Goal: Task Accomplishment & Management: Manage account settings

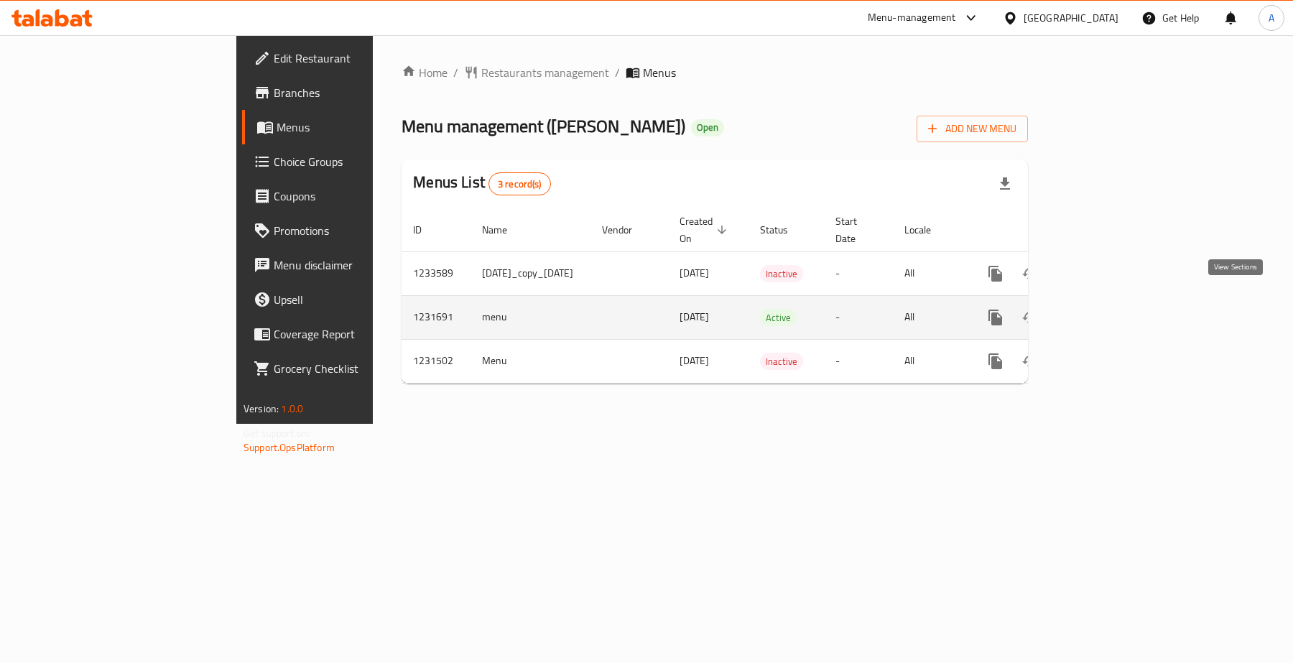
click at [1108, 309] on icon "enhanced table" at bounding box center [1098, 317] width 17 height 17
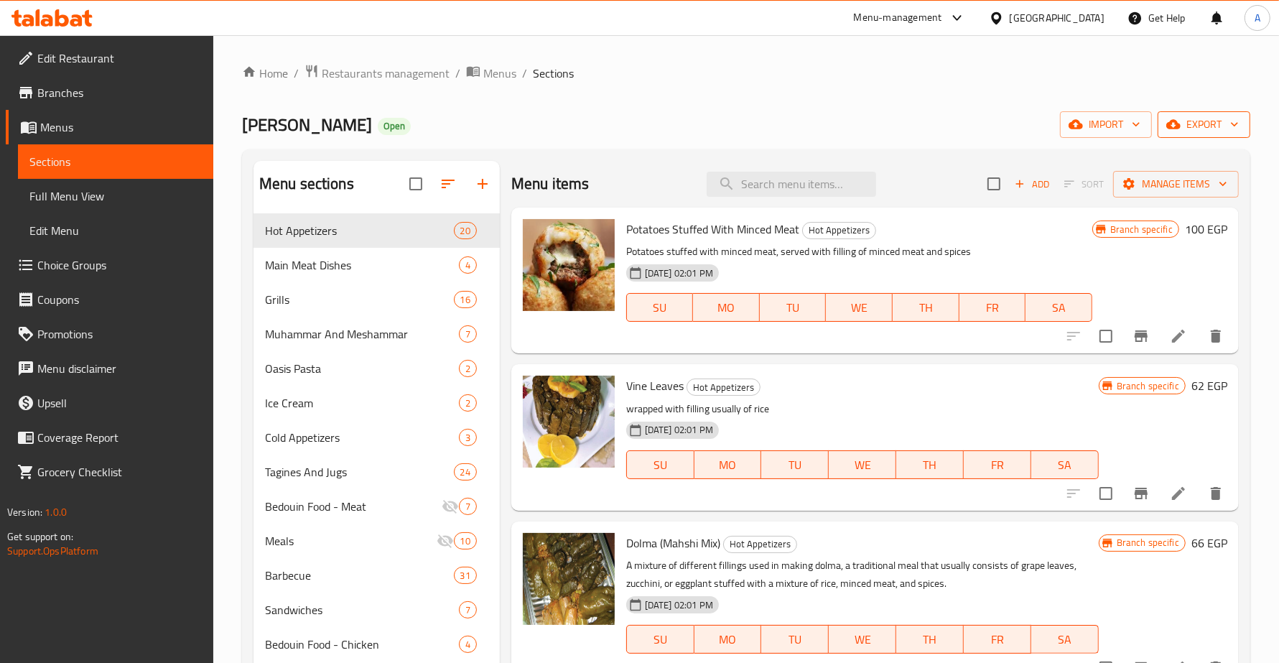
click at [1220, 129] on span "export" at bounding box center [1204, 125] width 70 height 18
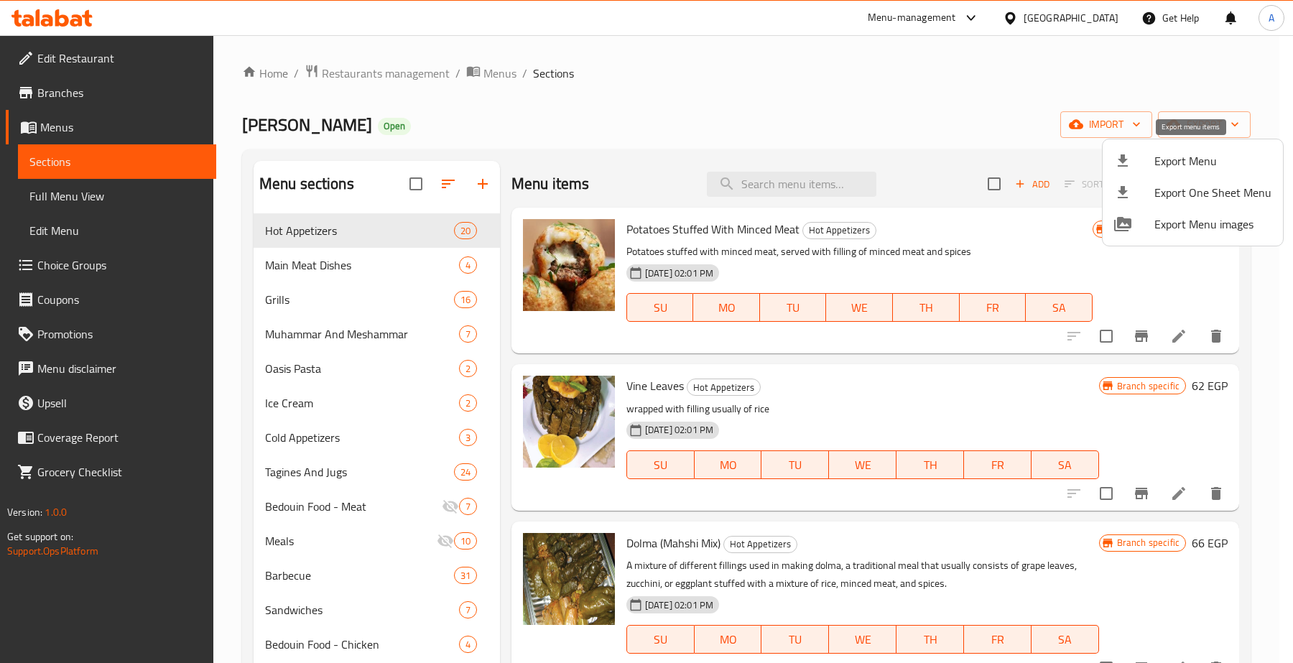
click at [1178, 159] on span "Export Menu" at bounding box center [1212, 160] width 117 height 17
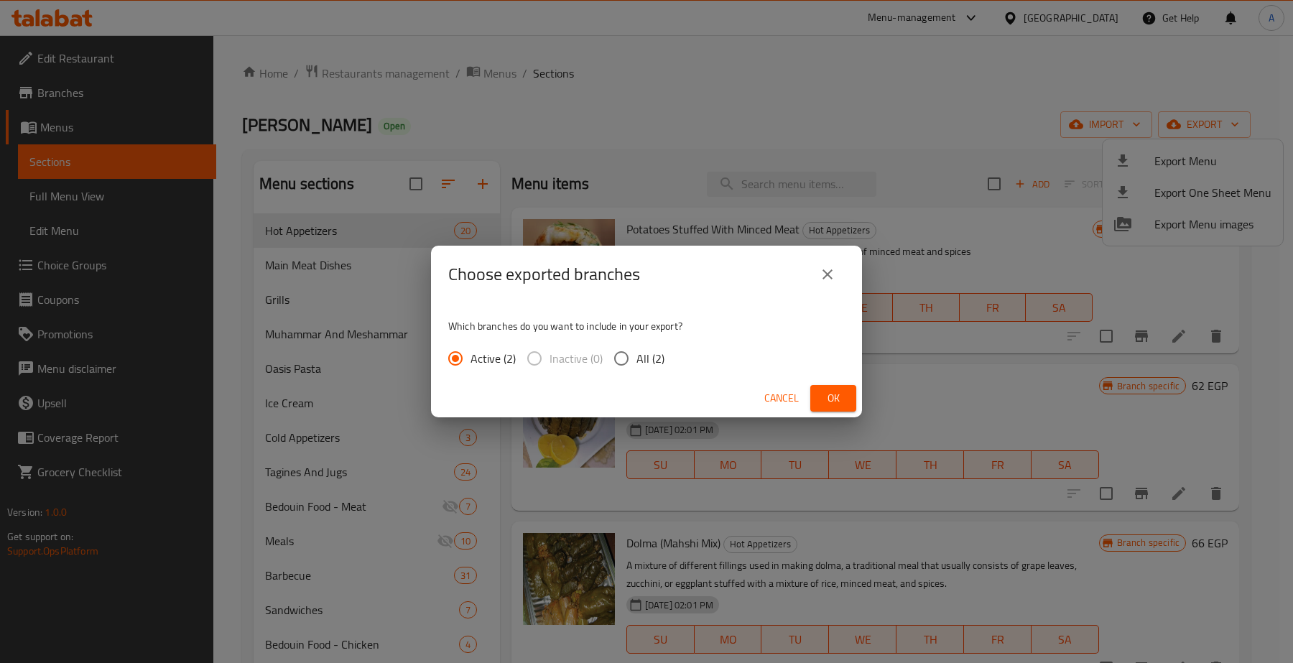
click at [650, 356] on span "All (2)" at bounding box center [650, 358] width 28 height 17
click at [636, 356] on input "All (2)" at bounding box center [621, 358] width 30 height 30
radio input "true"
click at [823, 388] on button "Ok" at bounding box center [833, 398] width 46 height 27
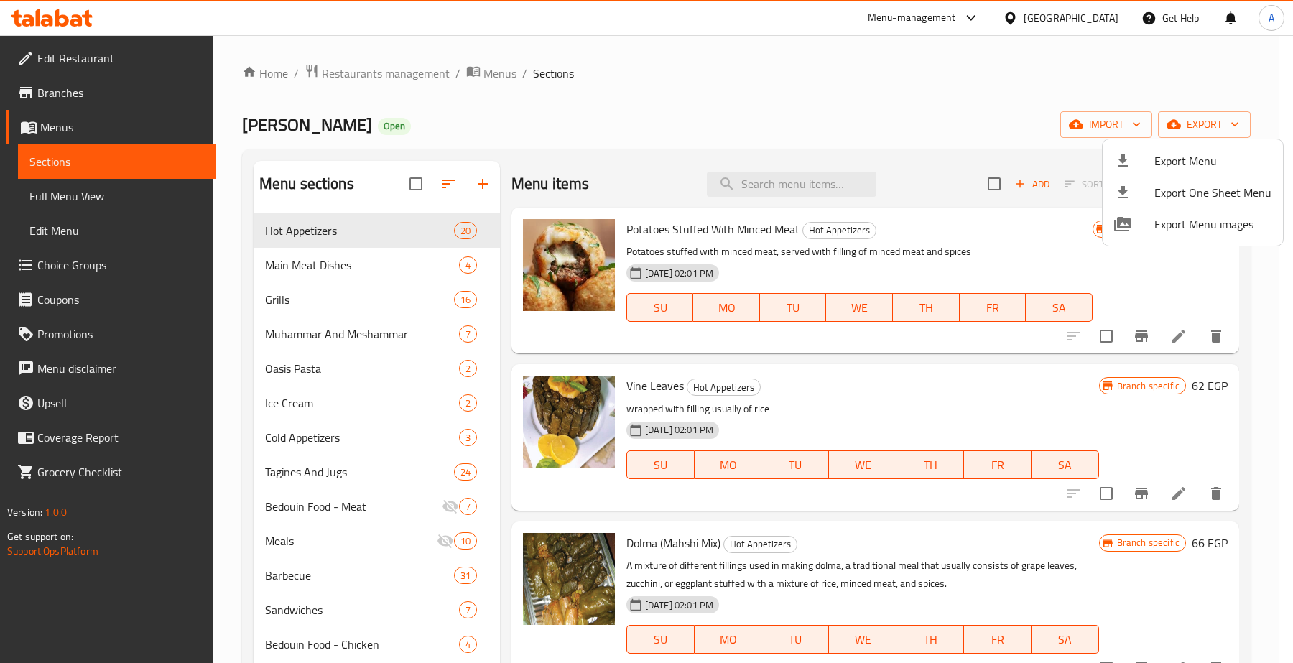
click at [76, 192] on div at bounding box center [646, 331] width 1293 height 663
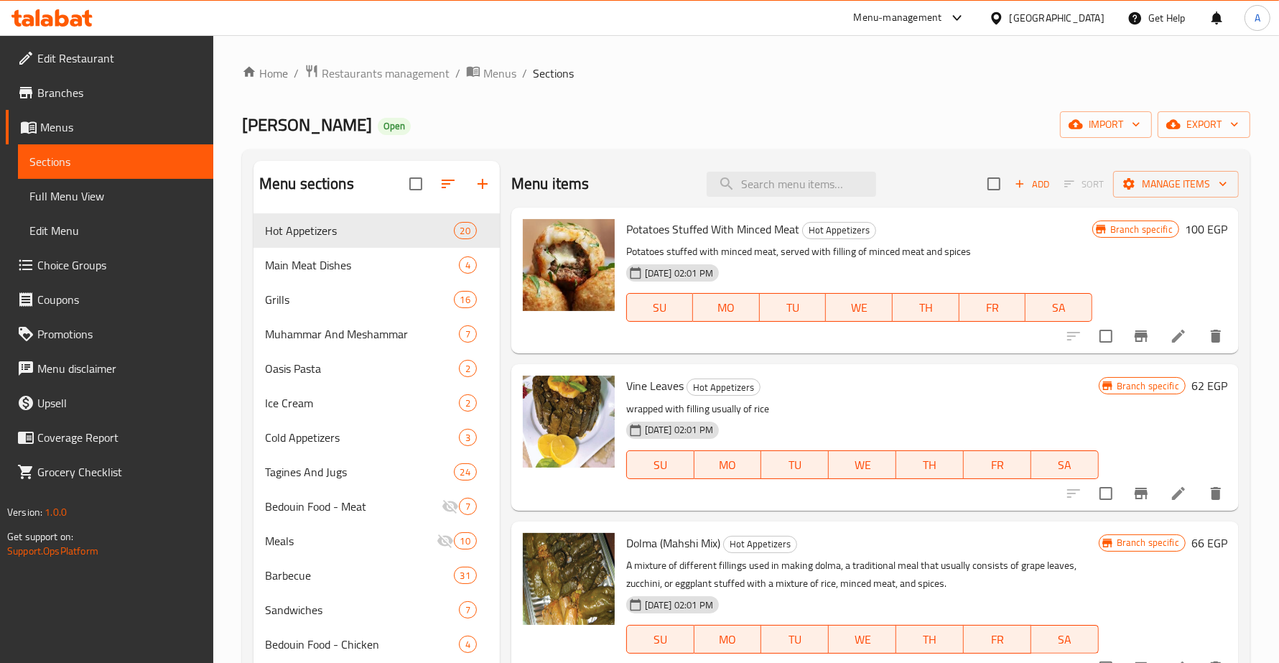
click at [55, 192] on span "Full Menu View" at bounding box center [115, 195] width 172 height 17
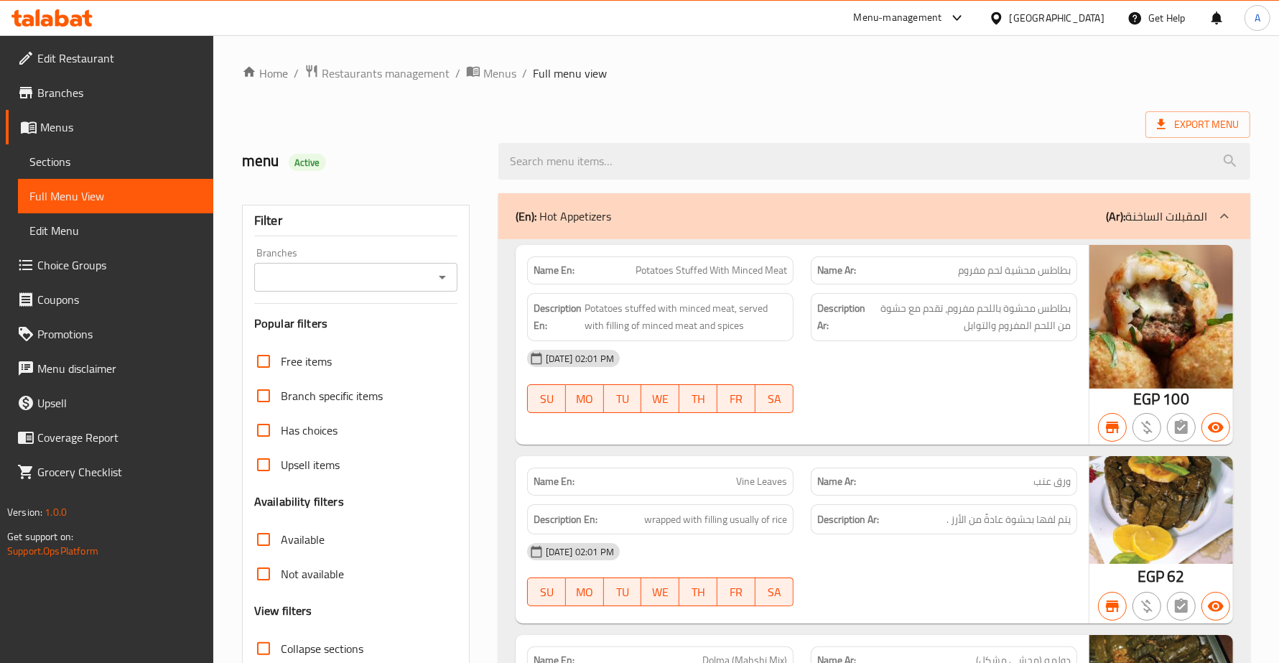
click at [360, 281] on input "Branches" at bounding box center [344, 277] width 171 height 20
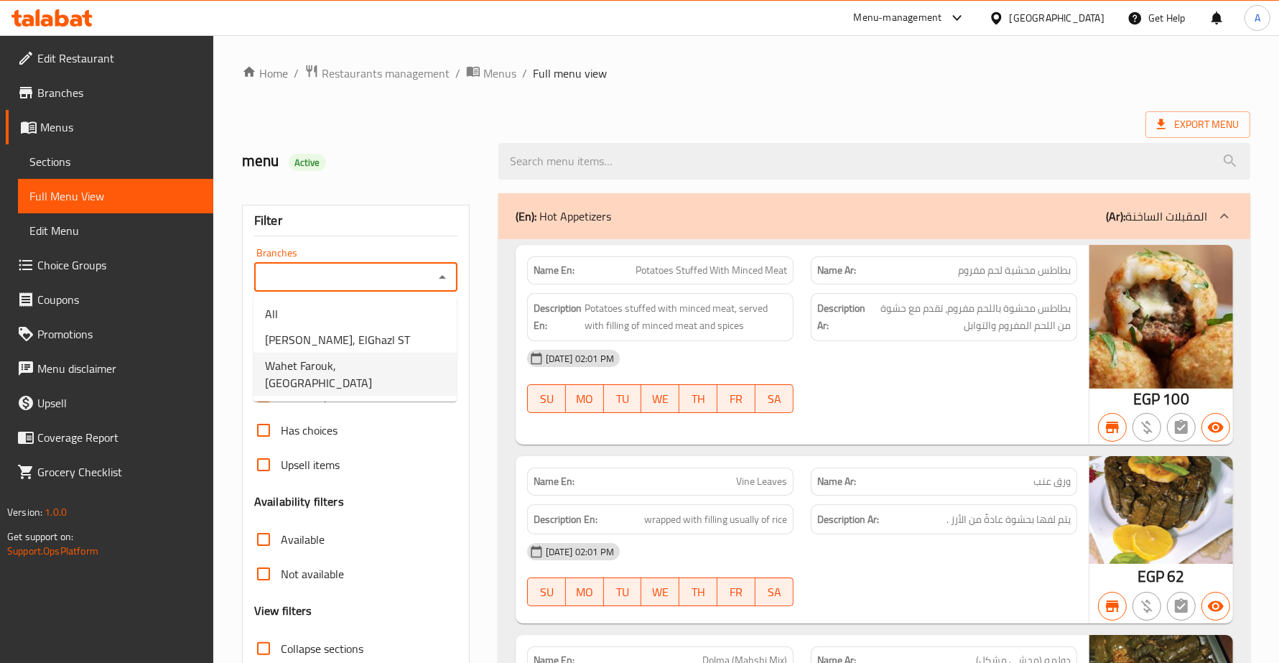
click at [343, 368] on span "Wahet Farouk, [GEOGRAPHIC_DATA]" at bounding box center [355, 374] width 180 height 34
type input "Wahet Farouk, [GEOGRAPHIC_DATA]"
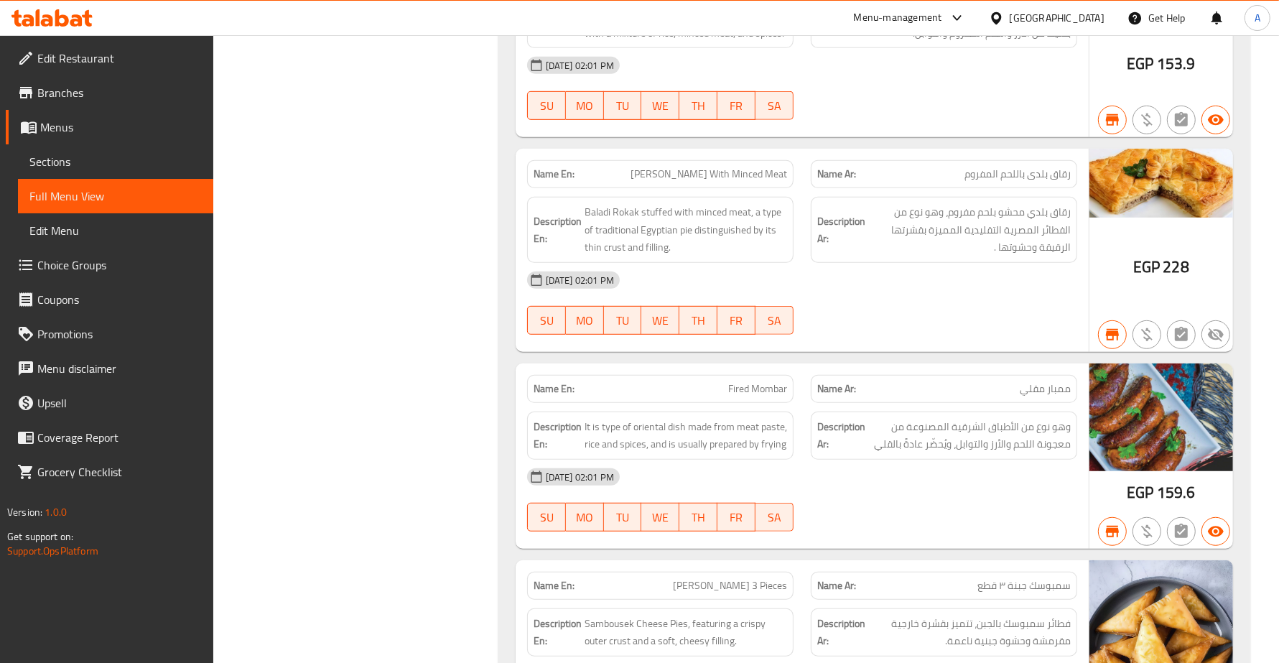
scroll to position [30423, 0]
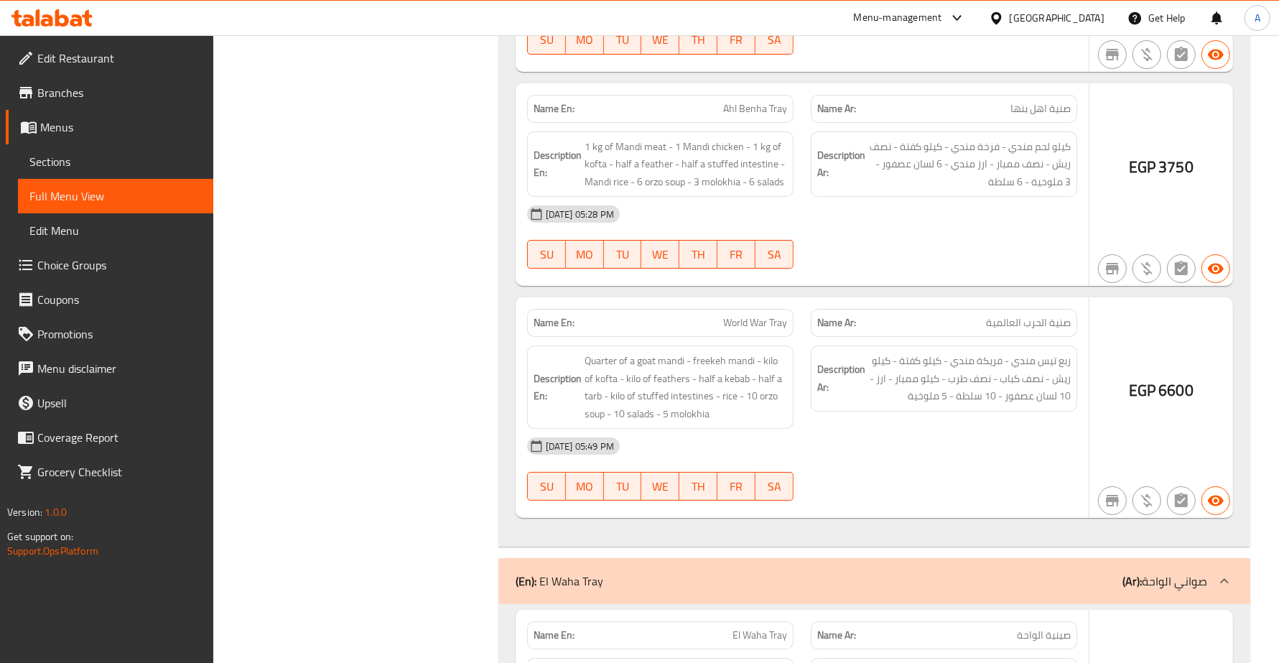
drag, startPoint x: 438, startPoint y: 86, endPoint x: 462, endPoint y: 698, distance: 612.4
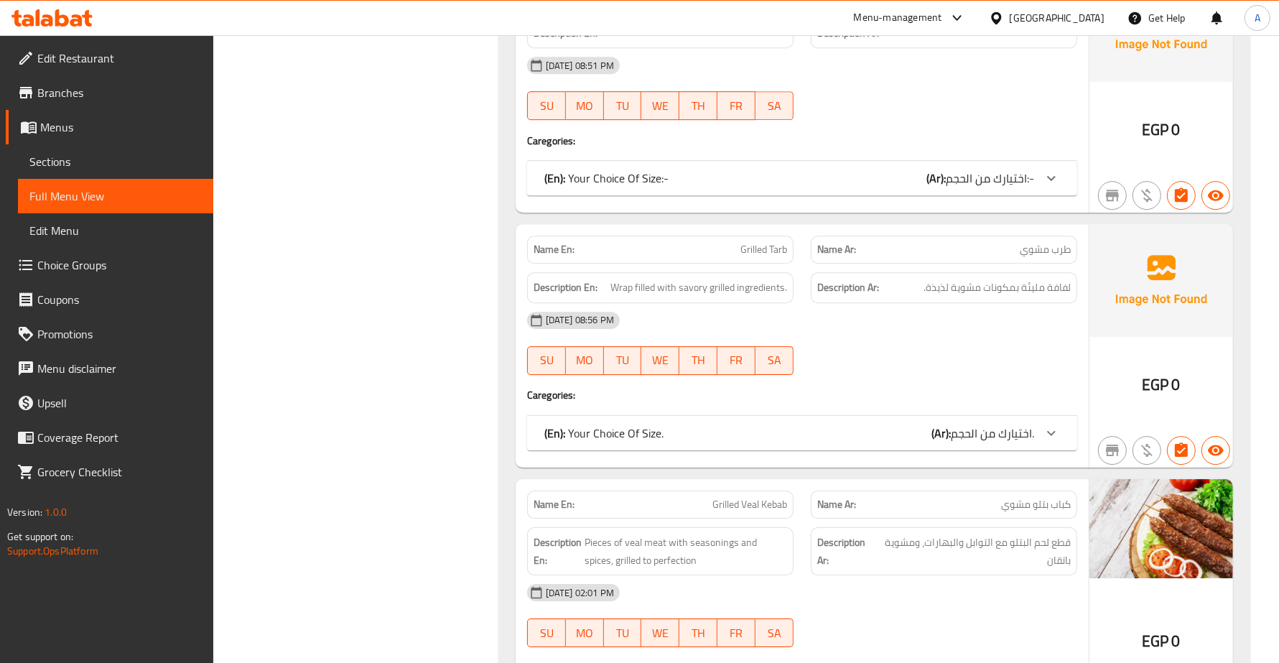
scroll to position [0, 0]
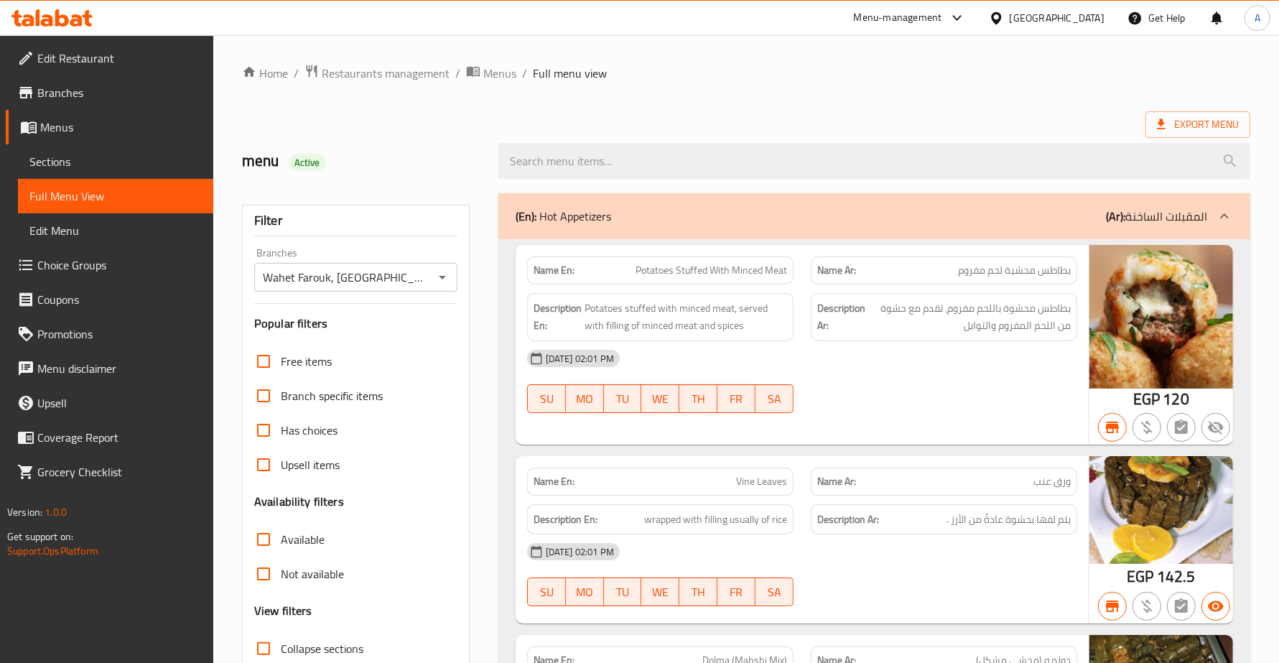
drag, startPoint x: 424, startPoint y: 476, endPoint x: 430, endPoint y: 37, distance: 439.6
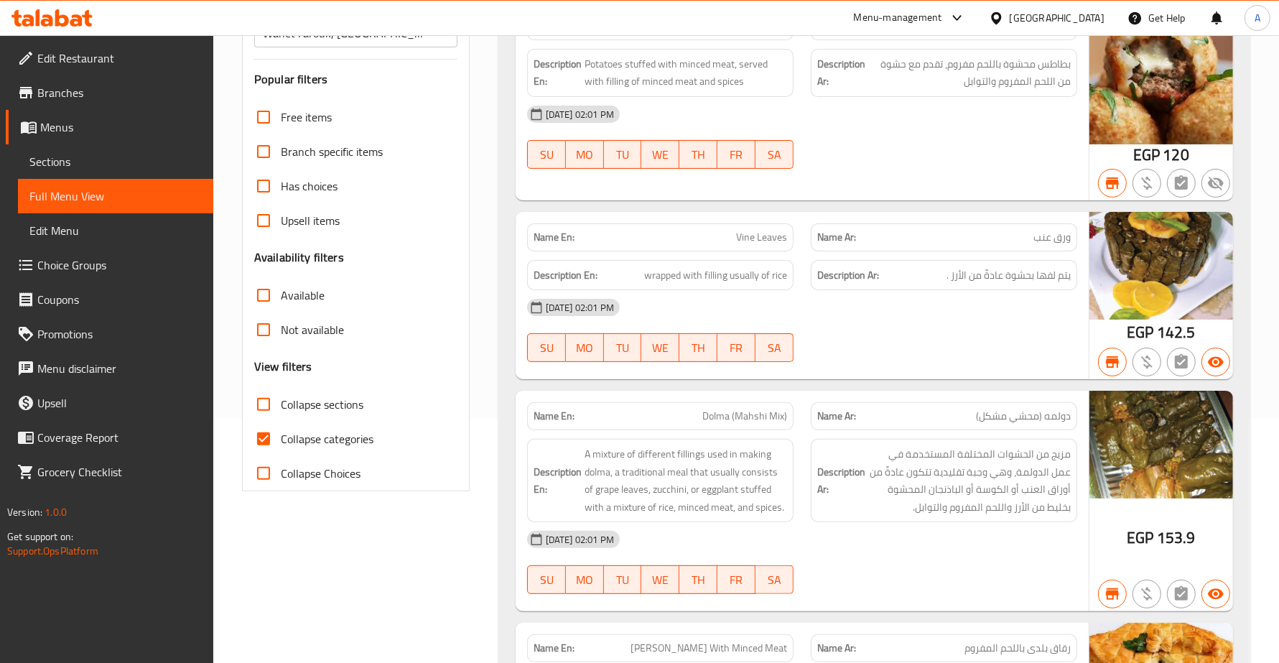
scroll to position [269, 0]
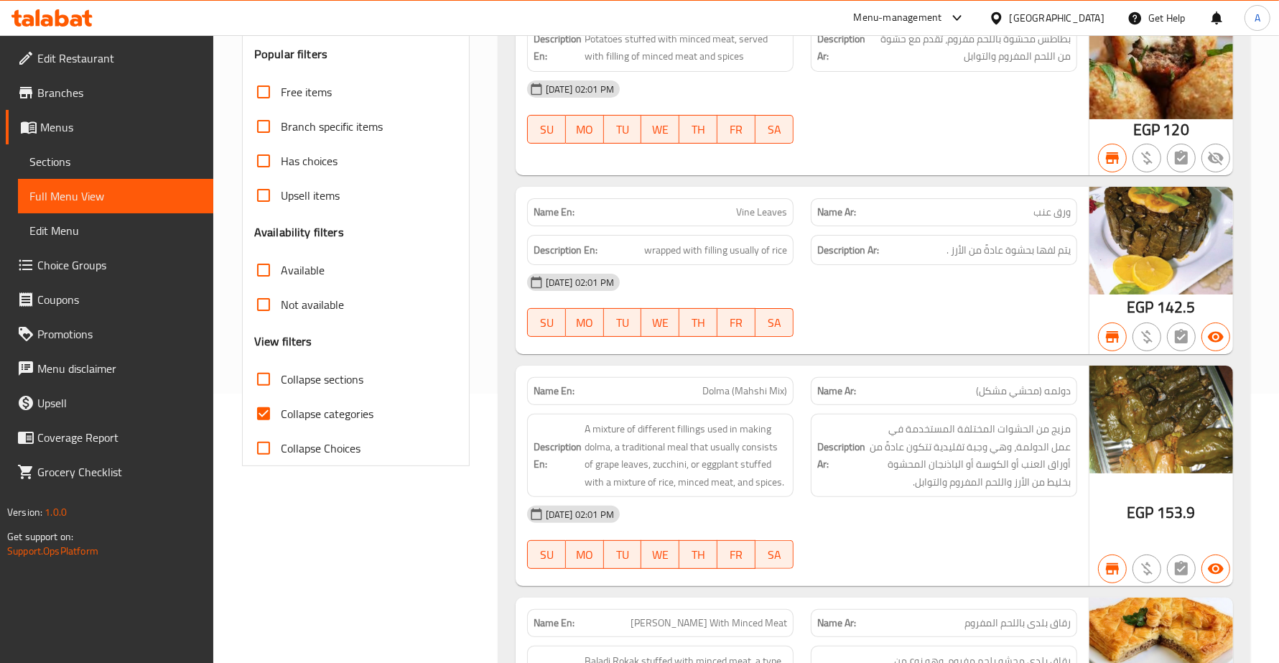
click at [268, 409] on input "Collapse categories" at bounding box center [263, 413] width 34 height 34
checkbox input "false"
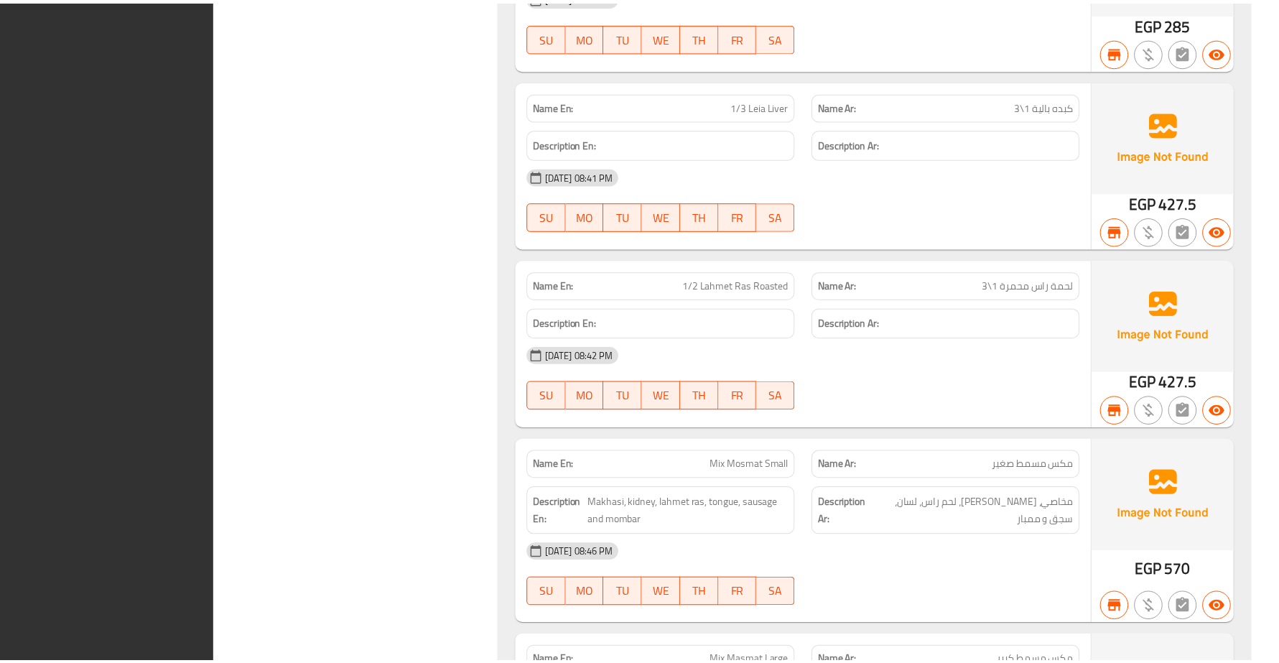
scroll to position [60588, 0]
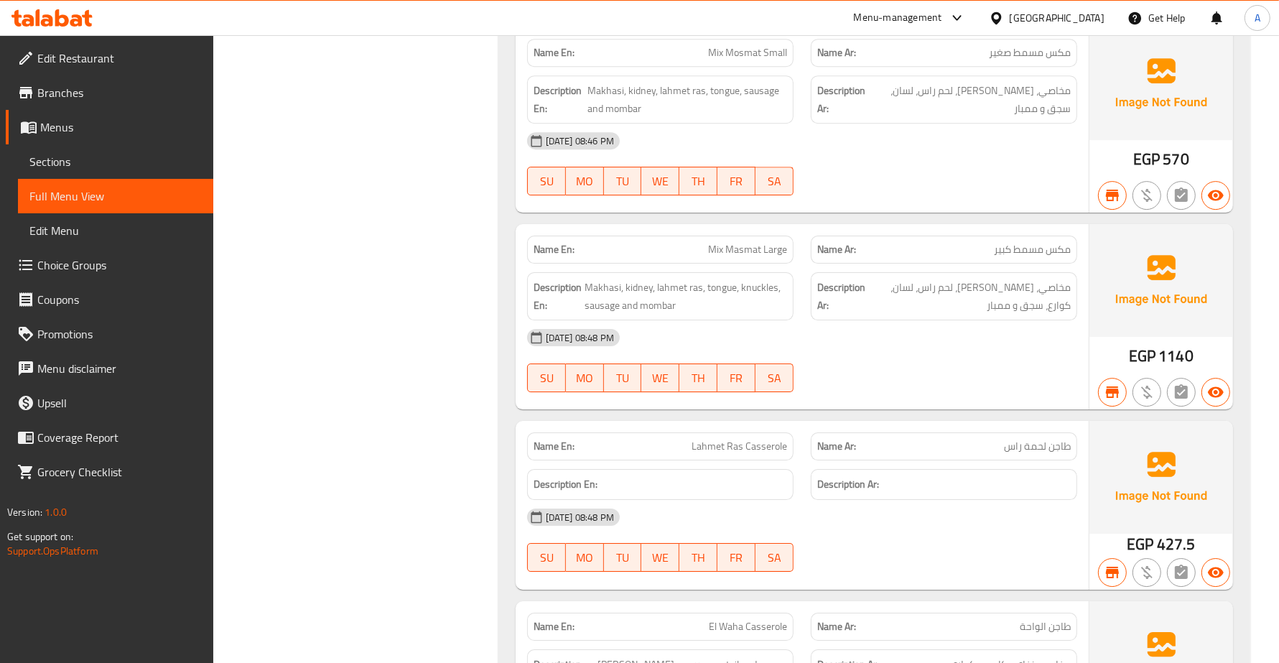
click at [95, 162] on span "Sections" at bounding box center [115, 161] width 172 height 17
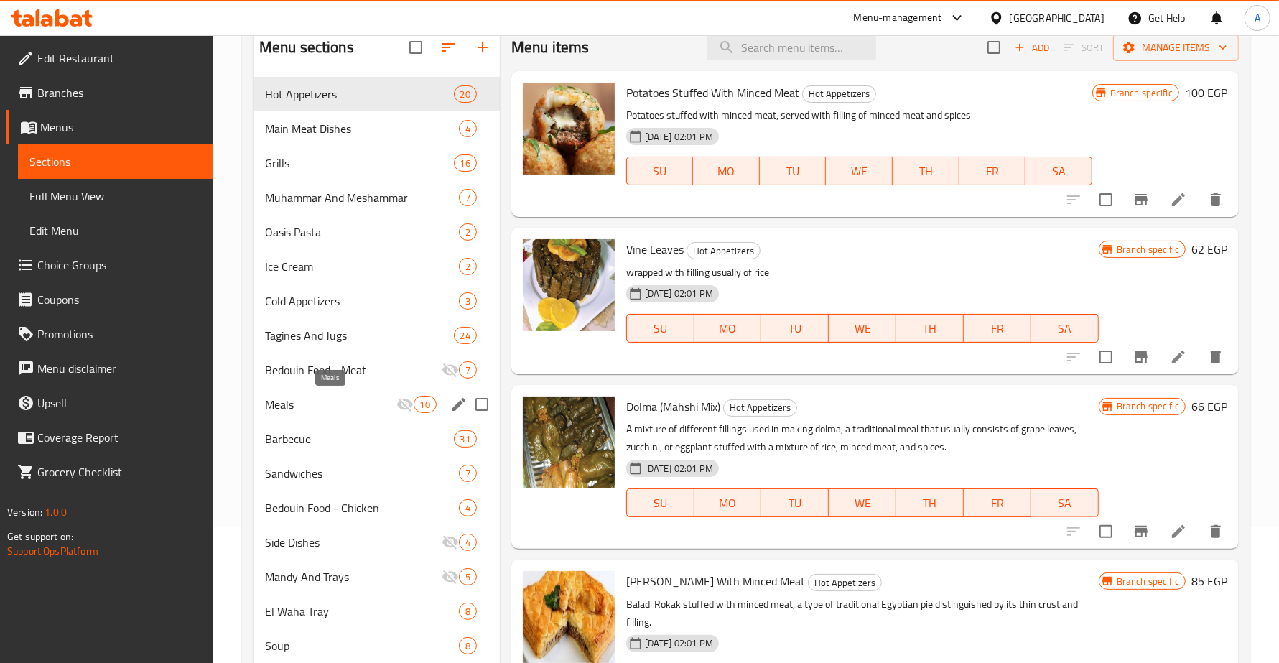
scroll to position [269, 0]
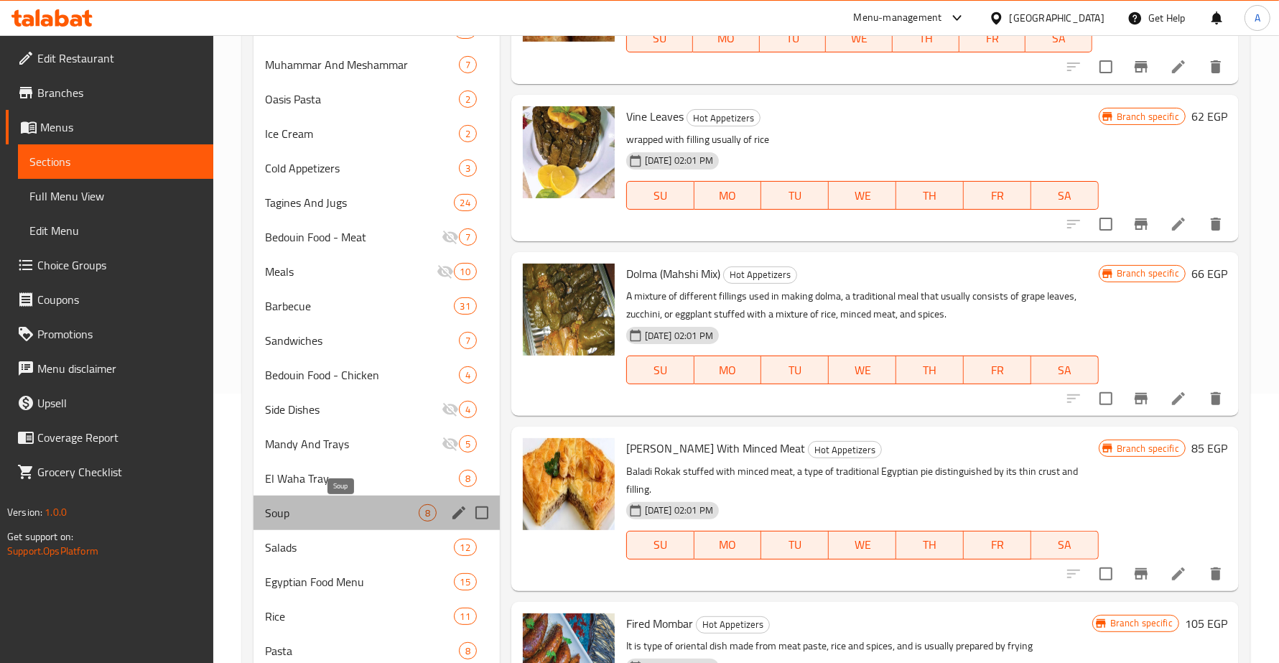
click at [358, 511] on span "Soup" at bounding box center [342, 512] width 154 height 17
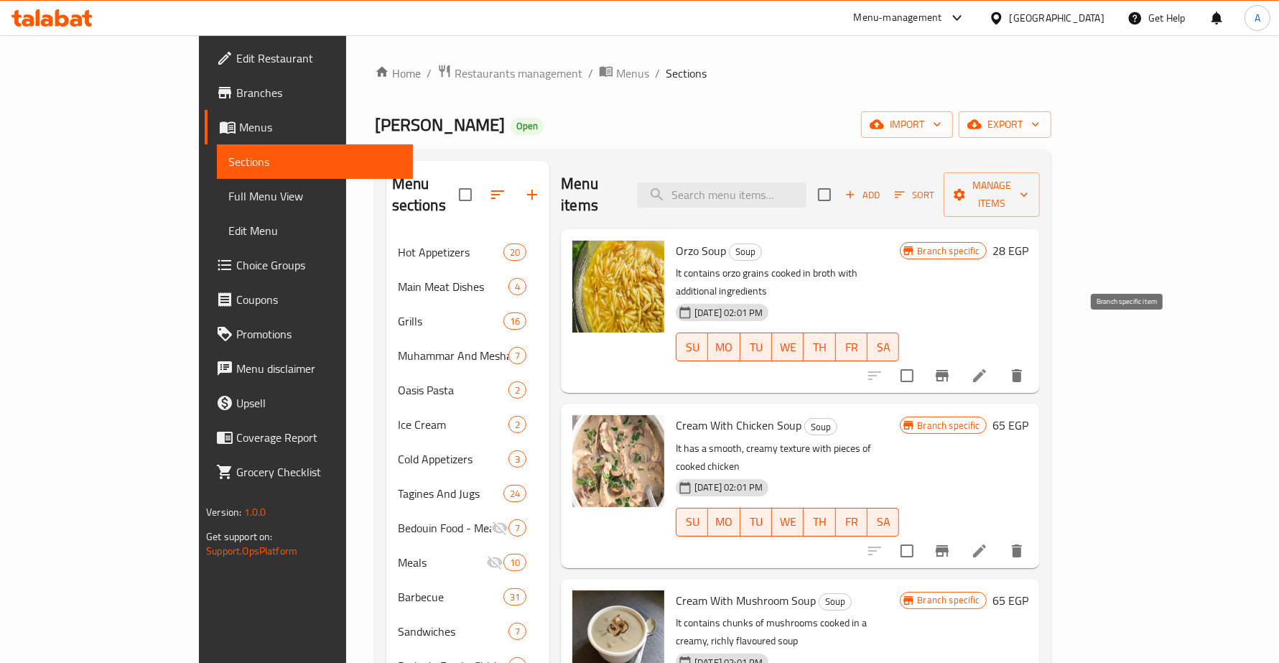
click at [949, 370] on icon "Branch-specific-item" at bounding box center [942, 375] width 13 height 11
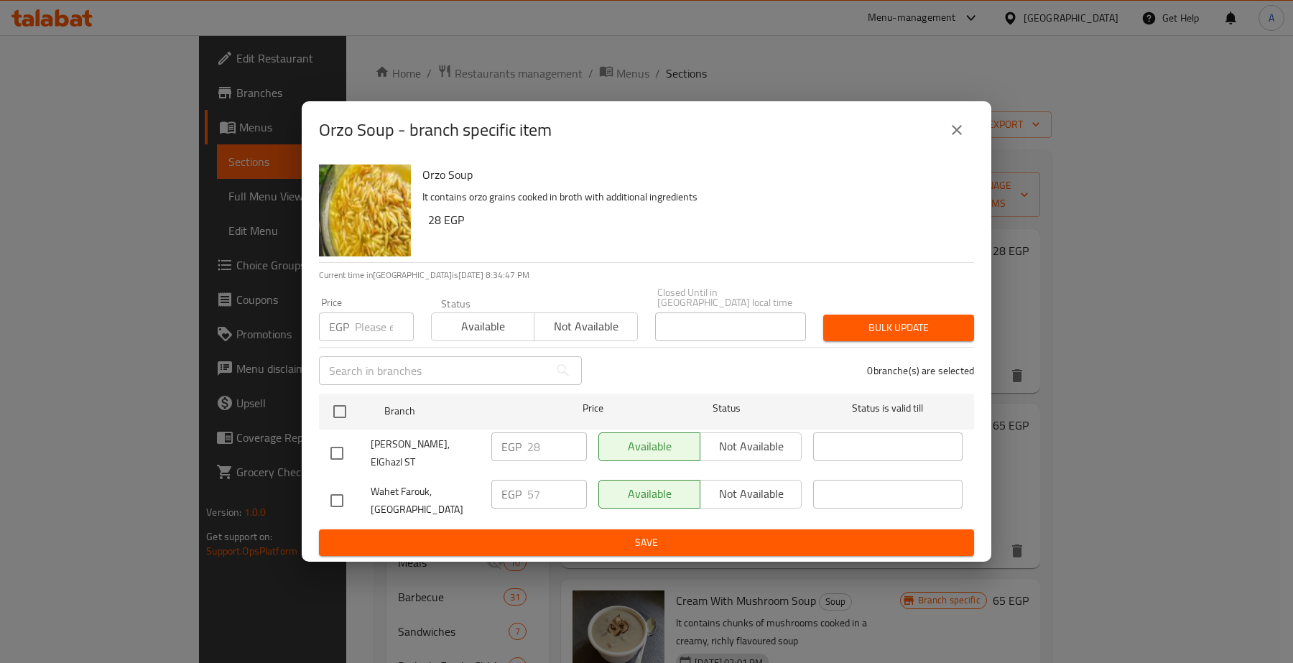
click at [963, 138] on icon "close" at bounding box center [956, 129] width 17 height 17
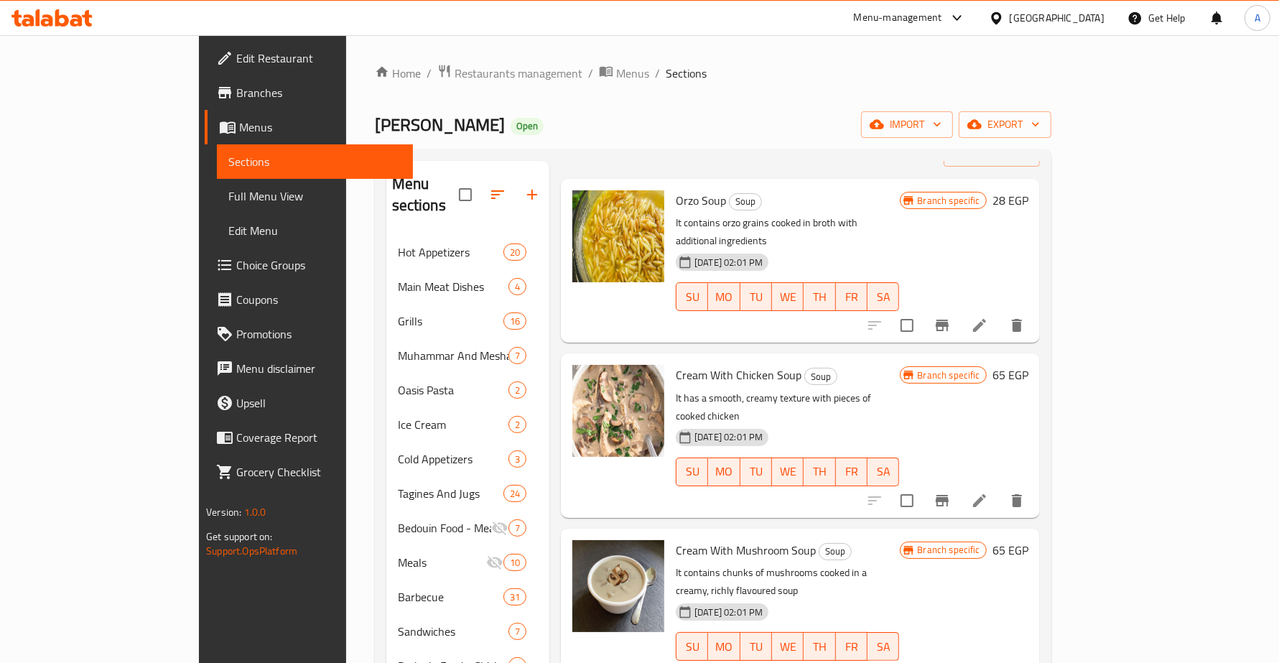
scroll to position [90, 0]
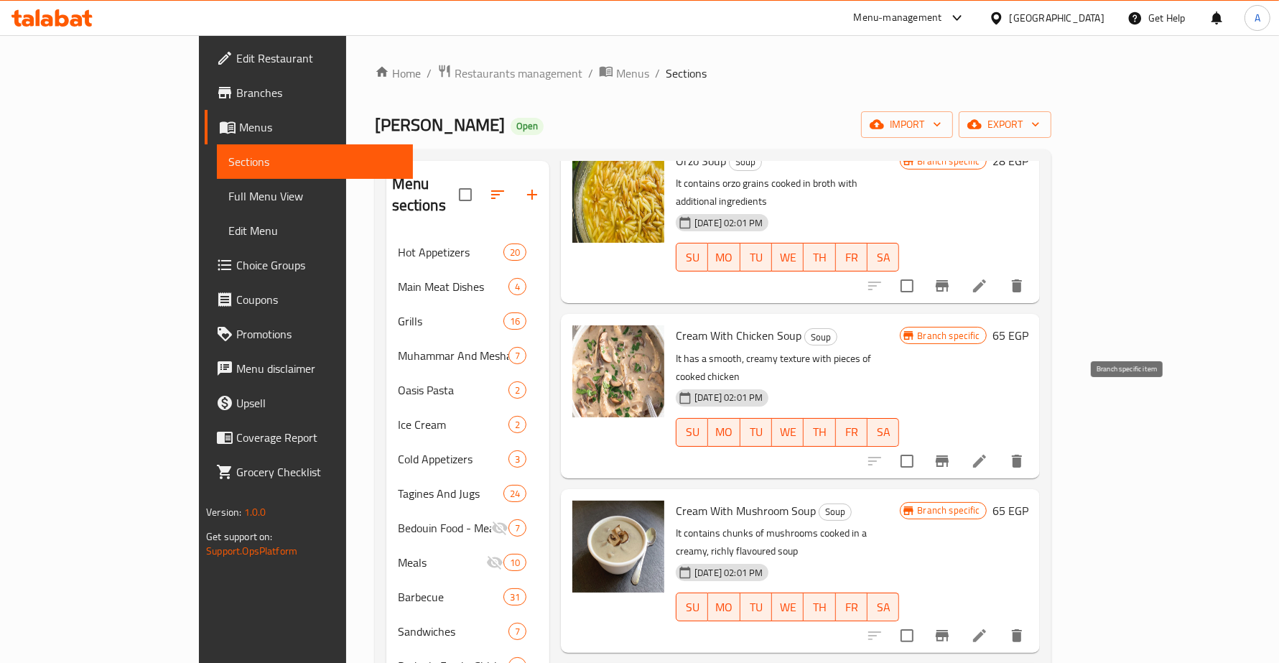
click at [951, 452] on icon "Branch-specific-item" at bounding box center [942, 460] width 17 height 17
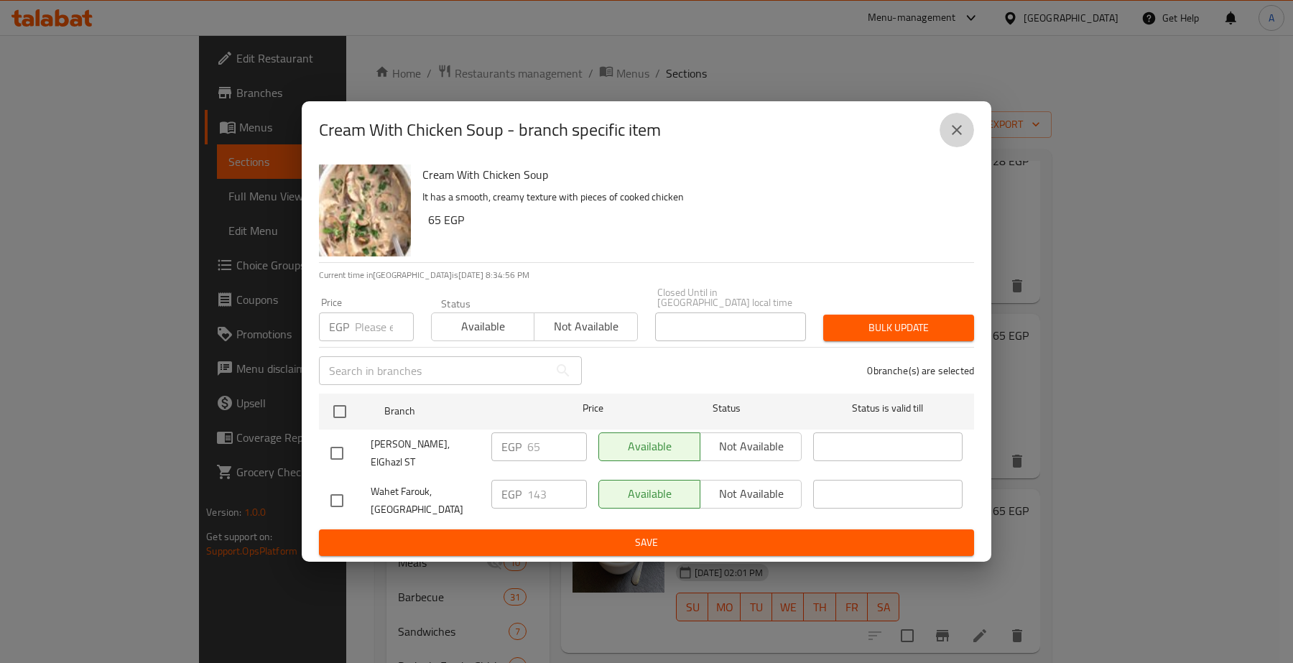
click at [957, 129] on button "close" at bounding box center [956, 130] width 34 height 34
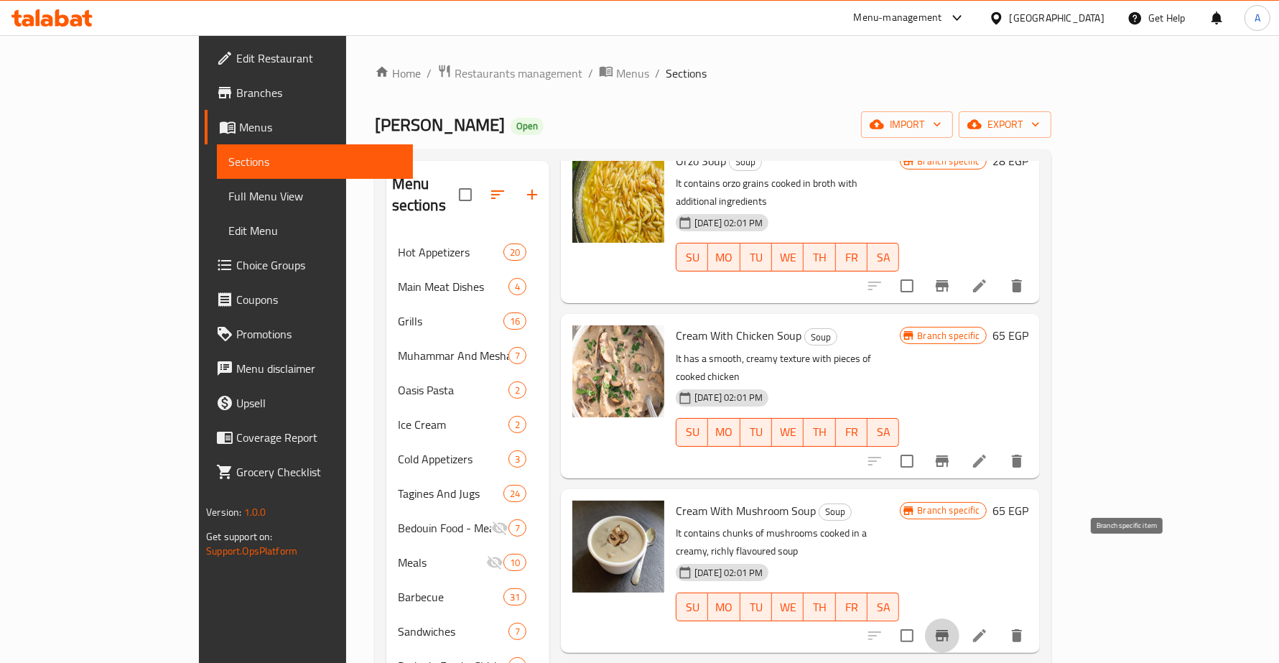
click at [949, 630] on icon "Branch-specific-item" at bounding box center [942, 635] width 13 height 11
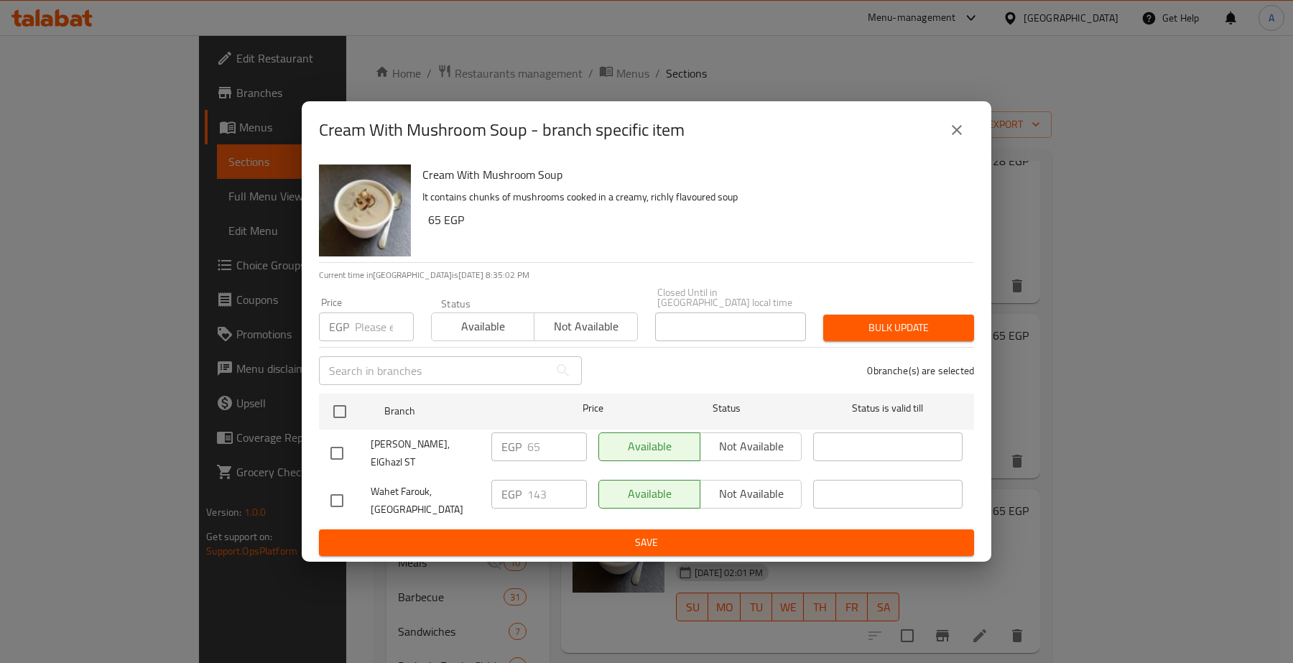
click at [962, 139] on icon "close" at bounding box center [956, 129] width 17 height 17
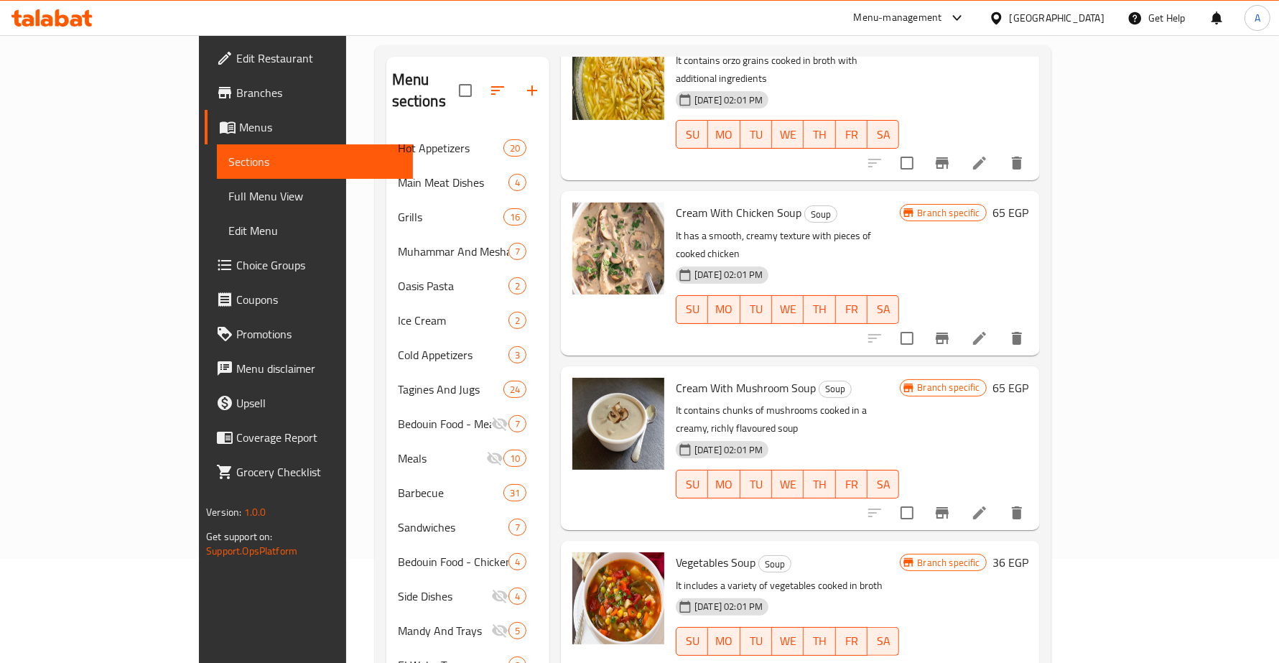
scroll to position [269, 0]
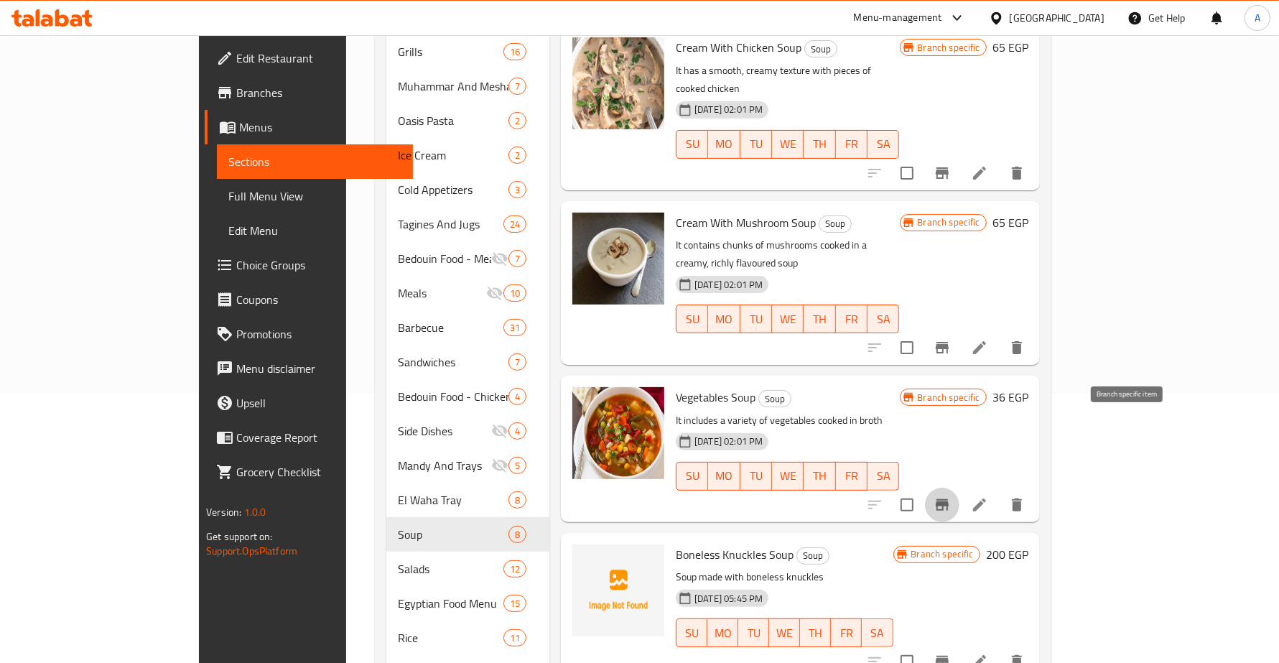
click at [951, 496] on icon "Branch-specific-item" at bounding box center [942, 504] width 17 height 17
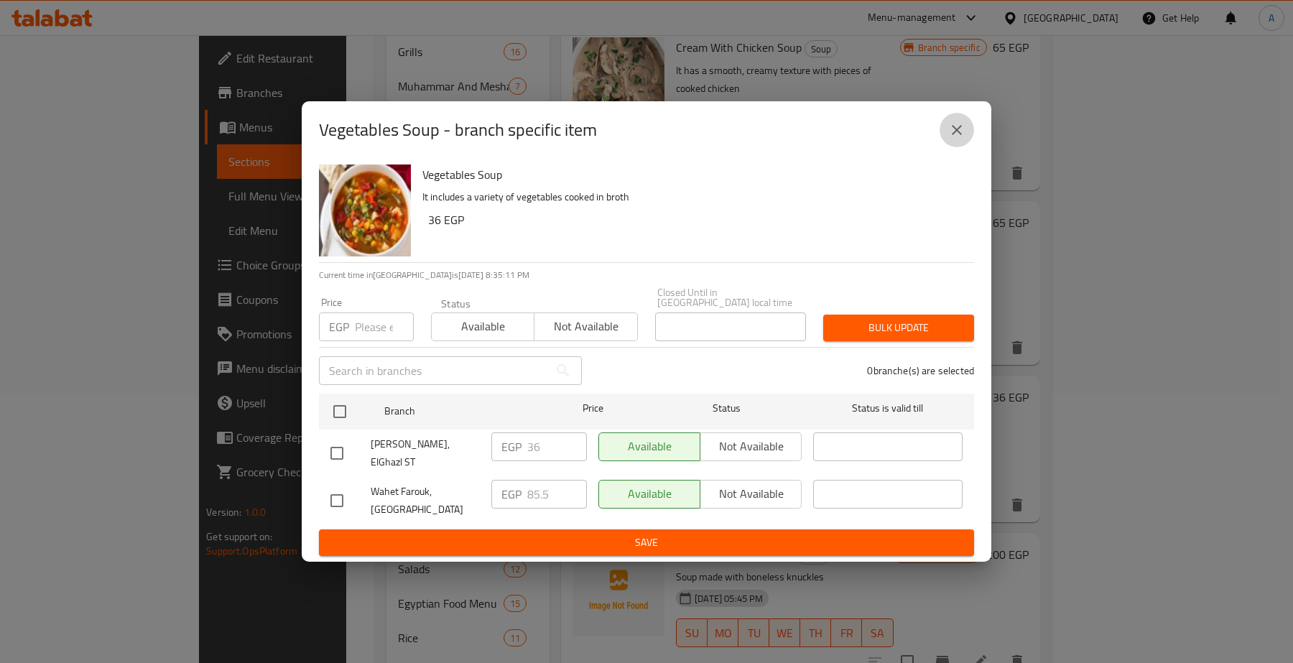
click at [963, 133] on icon "close" at bounding box center [956, 129] width 17 height 17
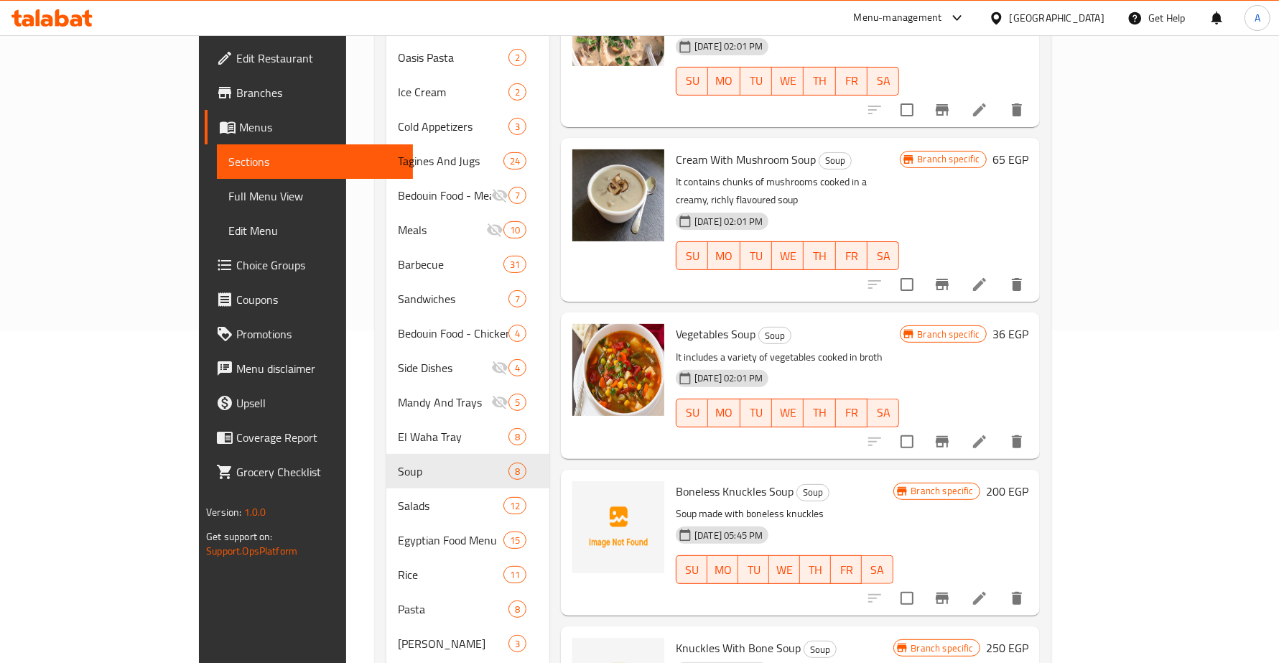
scroll to position [449, 0]
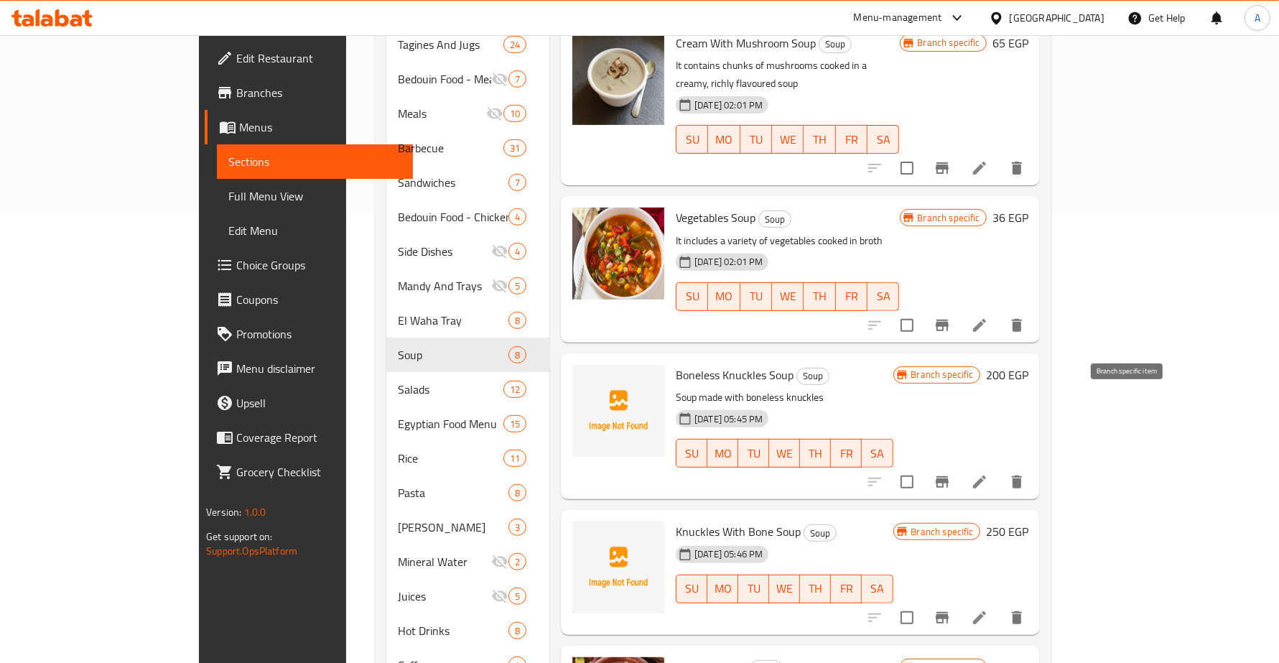
click at [949, 476] on icon "Branch-specific-item" at bounding box center [942, 481] width 13 height 11
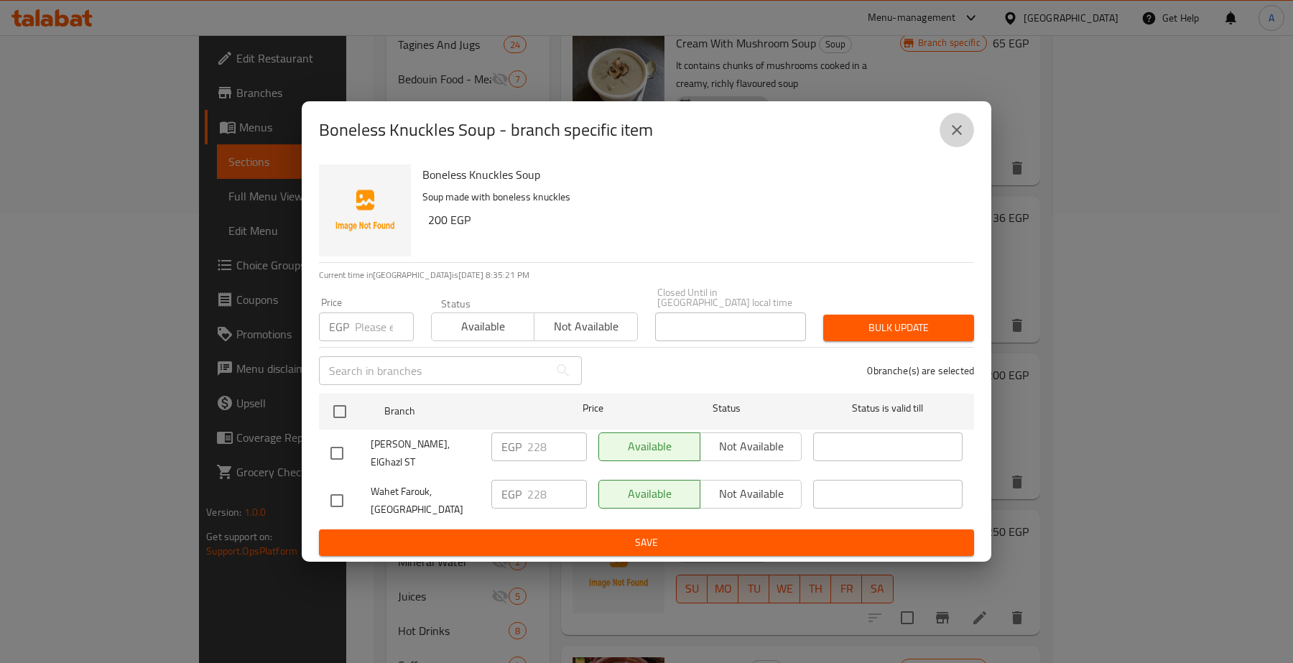
click at [962, 139] on icon "close" at bounding box center [956, 129] width 17 height 17
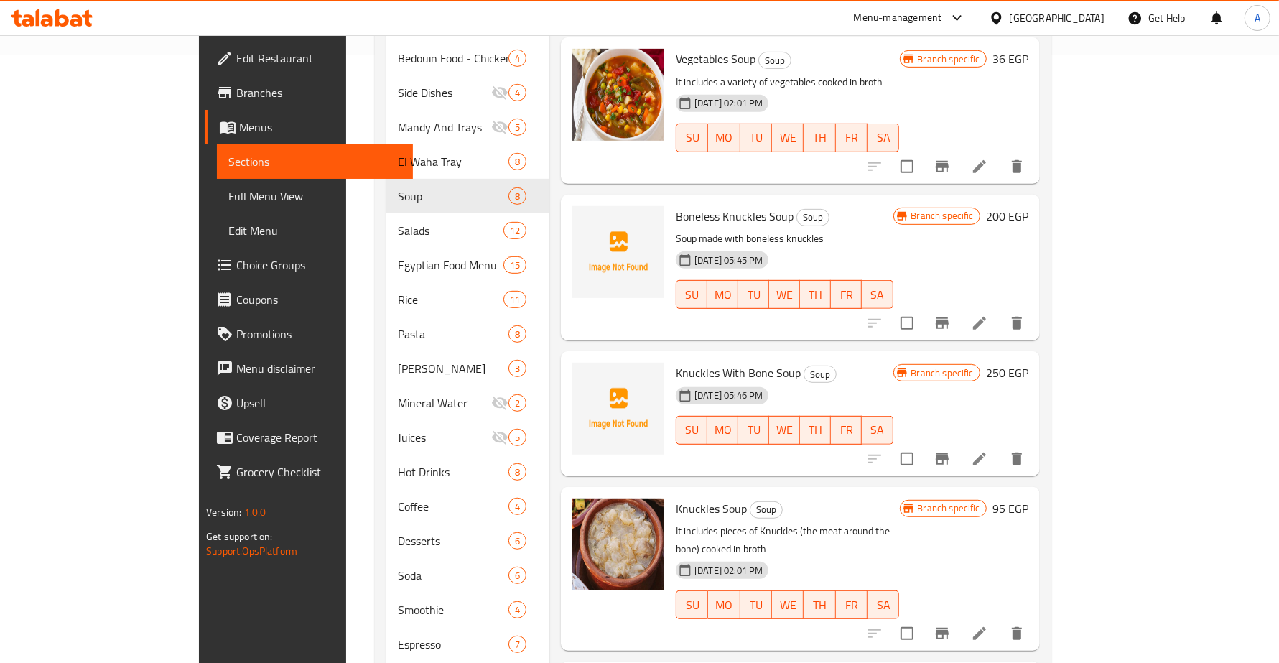
scroll to position [628, 0]
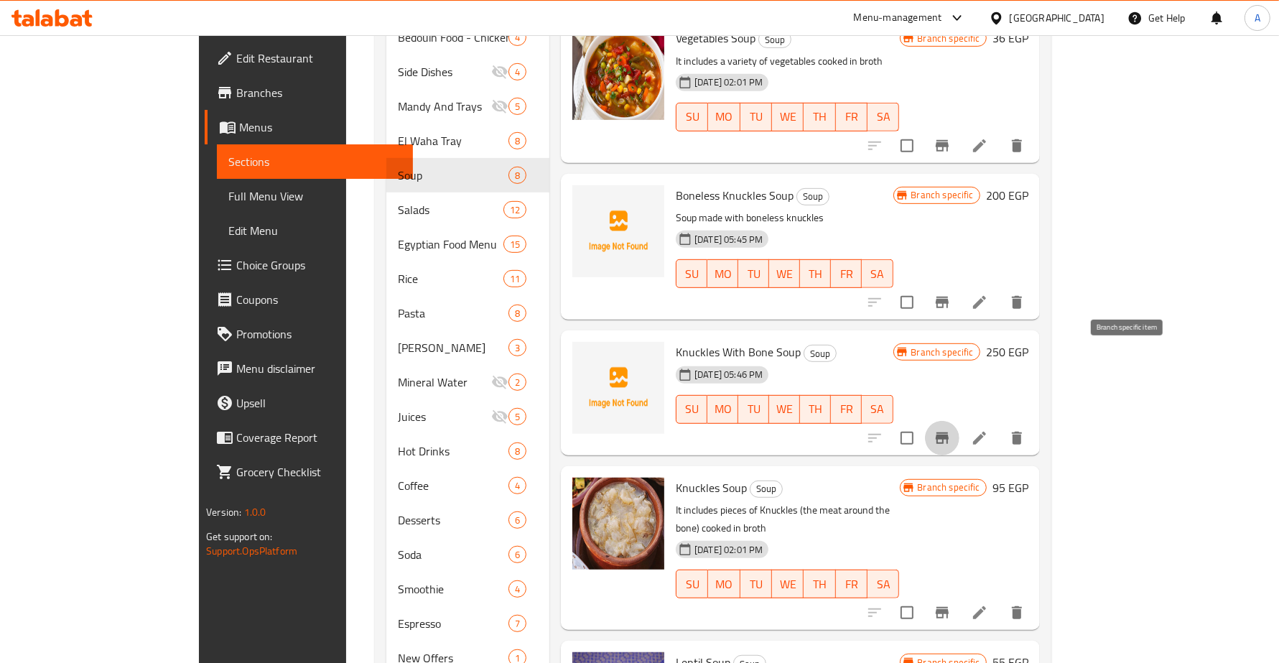
click at [949, 432] on icon "Branch-specific-item" at bounding box center [942, 437] width 13 height 11
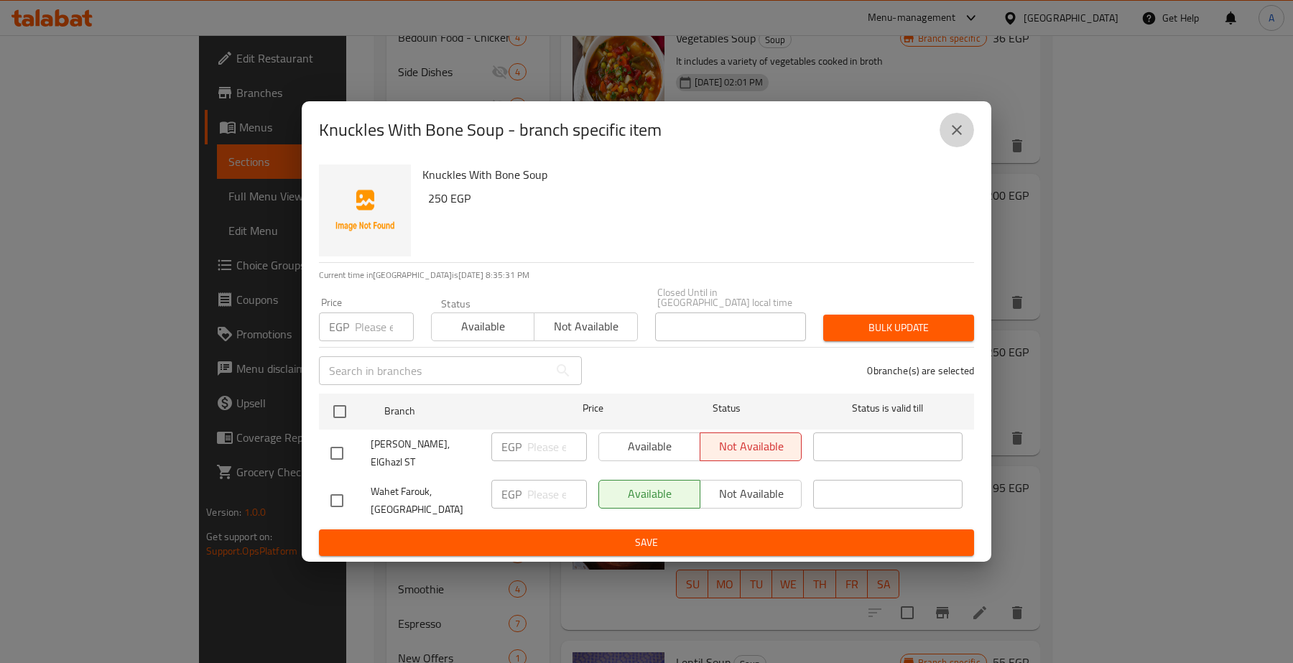
click at [957, 128] on button "close" at bounding box center [956, 130] width 34 height 34
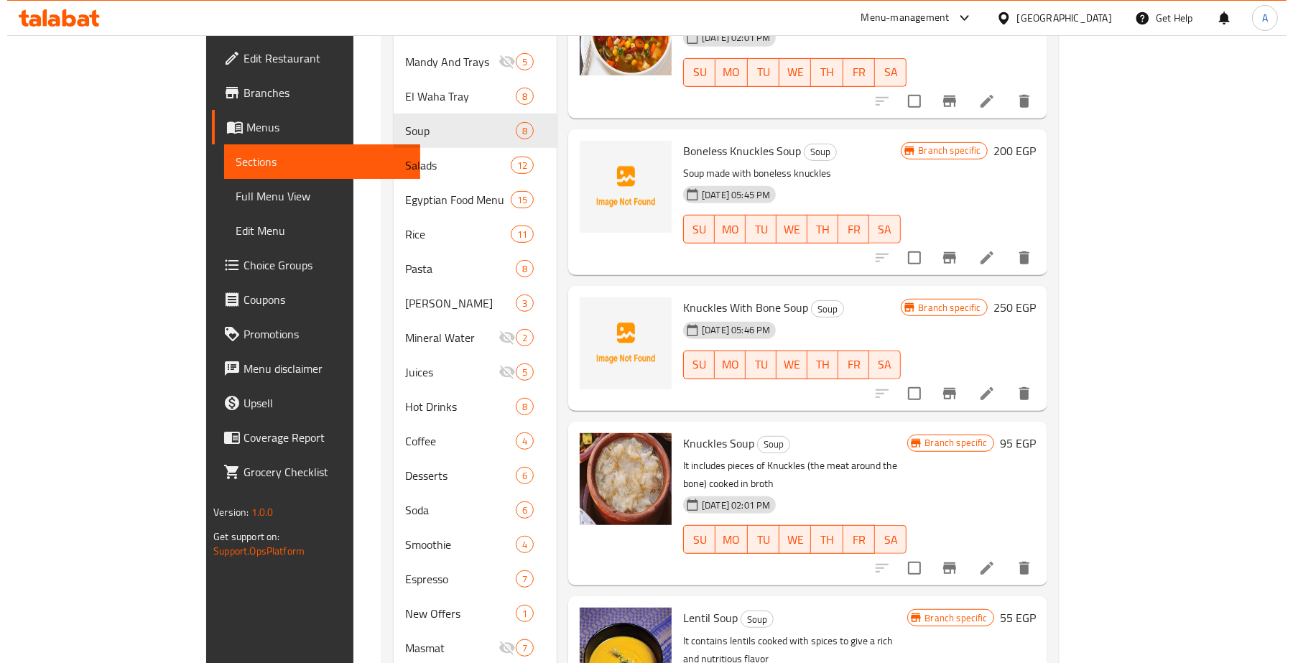
scroll to position [697, 0]
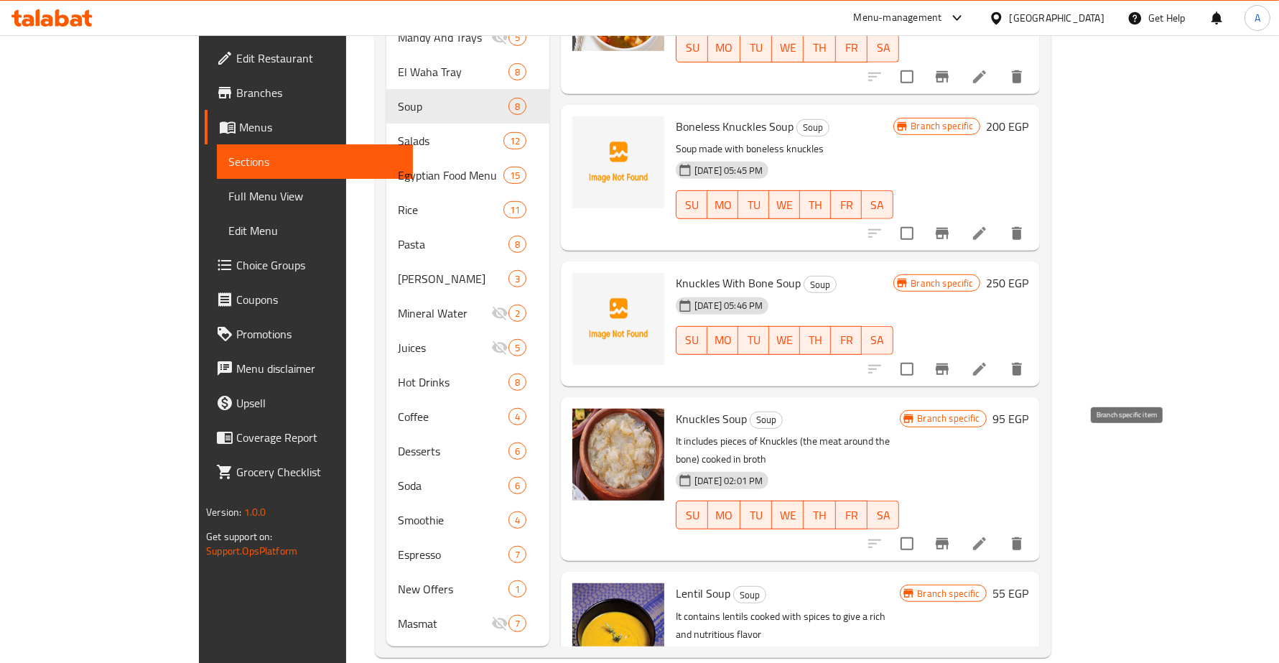
click at [949, 538] on icon "Branch-specific-item" at bounding box center [942, 543] width 13 height 11
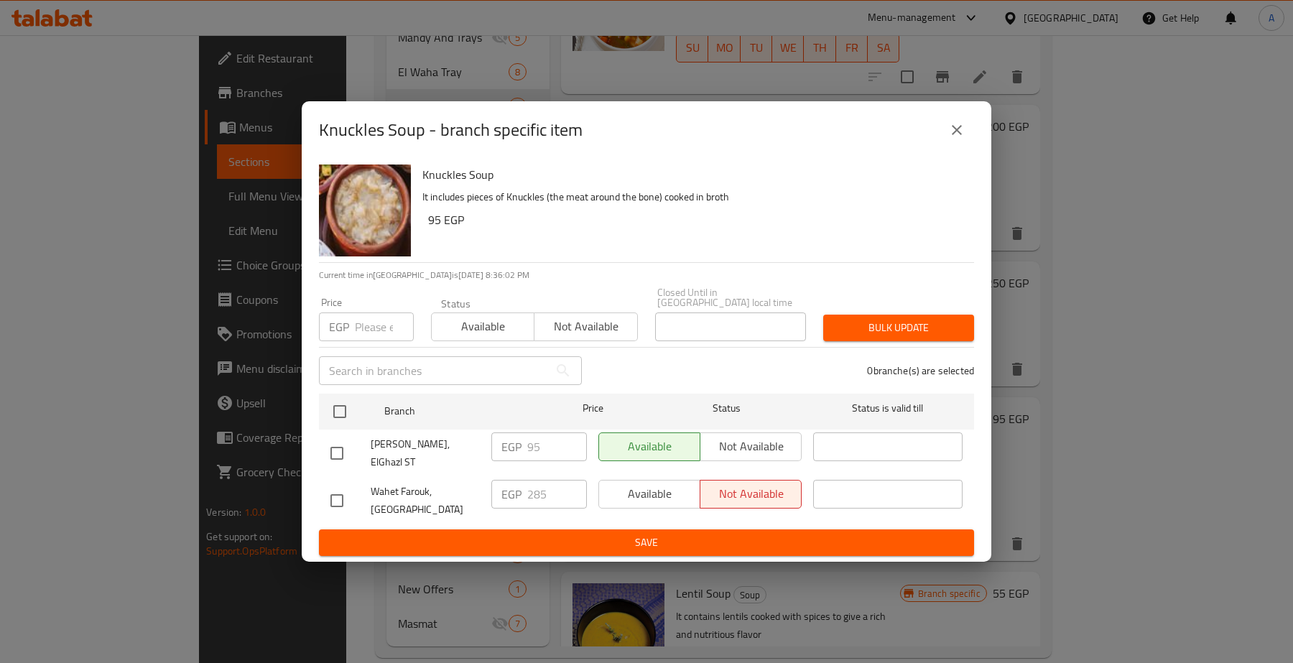
click at [954, 139] on icon "close" at bounding box center [956, 129] width 17 height 17
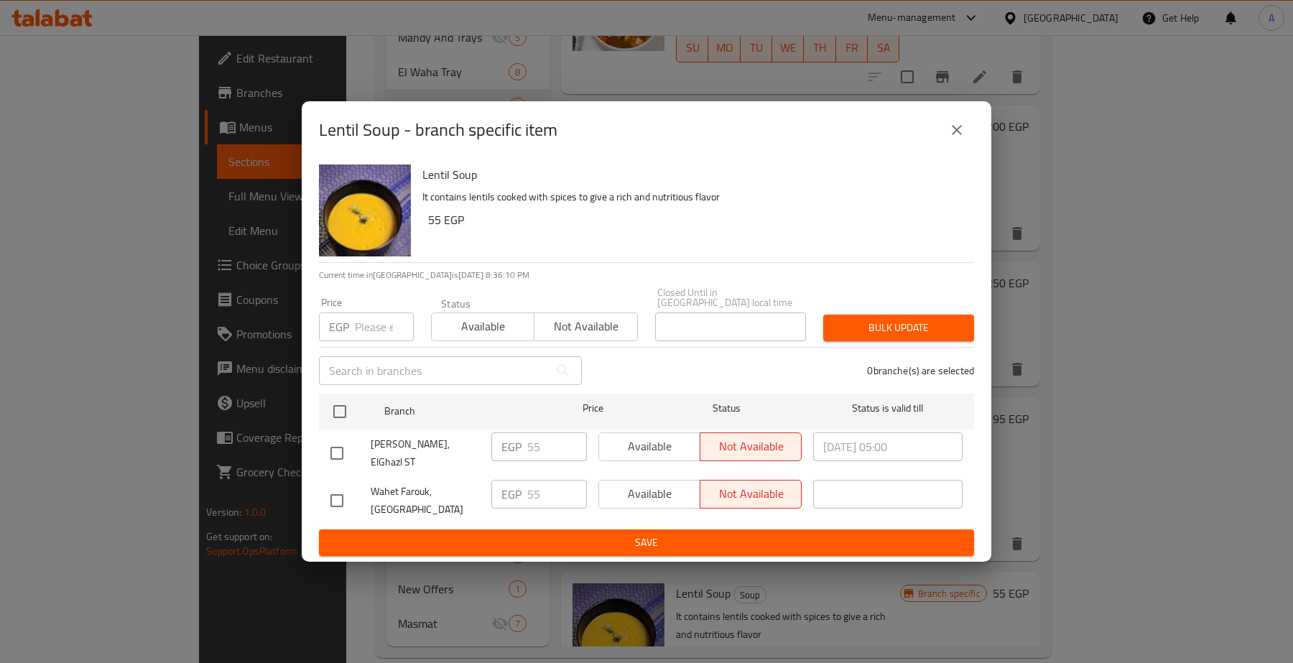
click at [949, 134] on icon "close" at bounding box center [956, 129] width 17 height 17
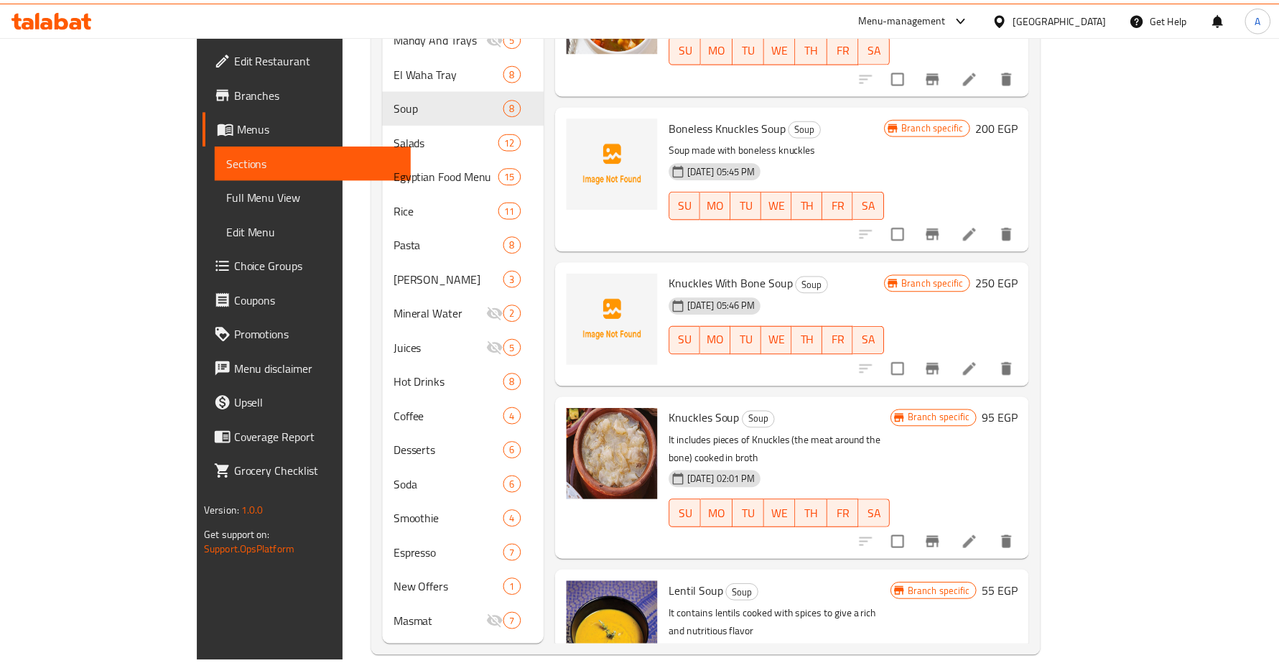
scroll to position [109, 0]
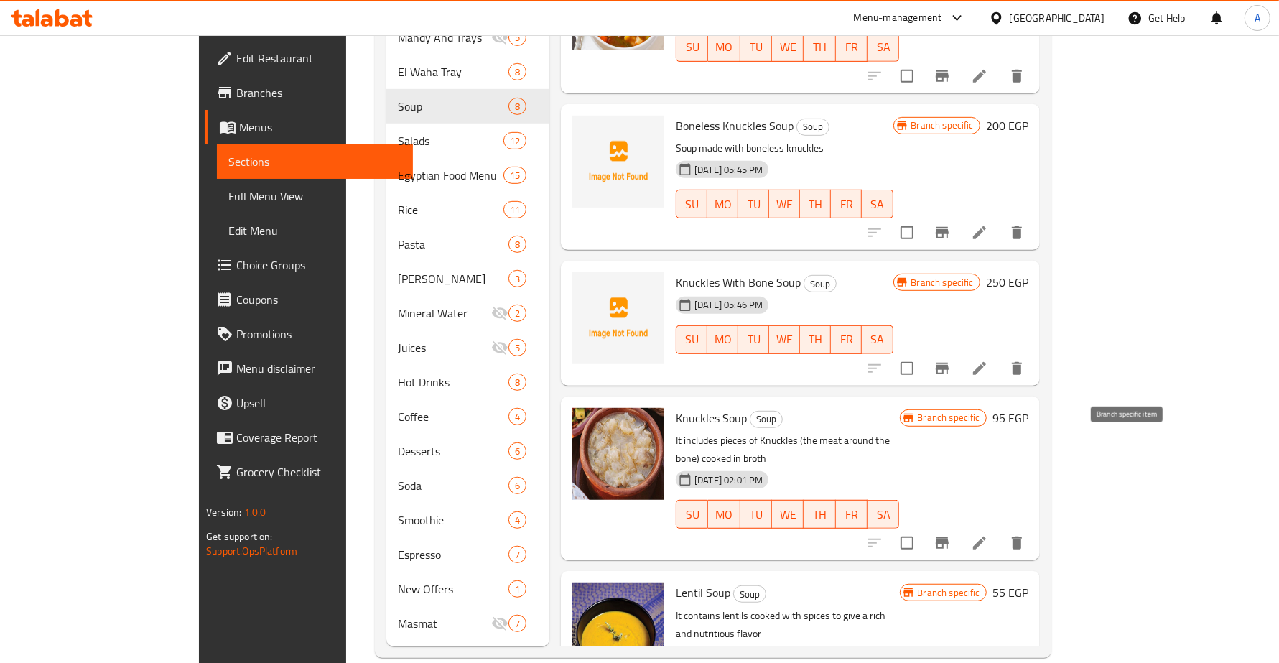
click at [960, 526] on button "Branch-specific-item" at bounding box center [942, 543] width 34 height 34
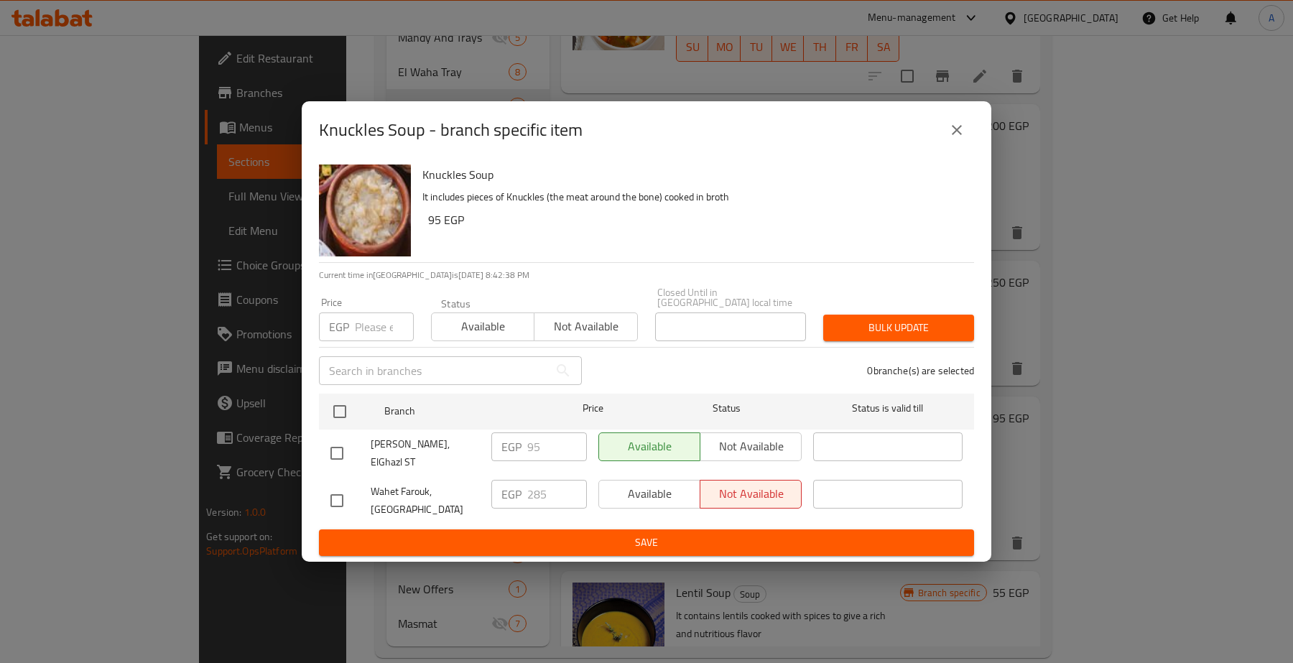
click at [342, 490] on input "checkbox" at bounding box center [337, 501] width 30 height 30
checkbox input "true"
click at [654, 483] on span "Available" at bounding box center [650, 493] width 90 height 21
click at [636, 541] on button "Save" at bounding box center [646, 542] width 655 height 27
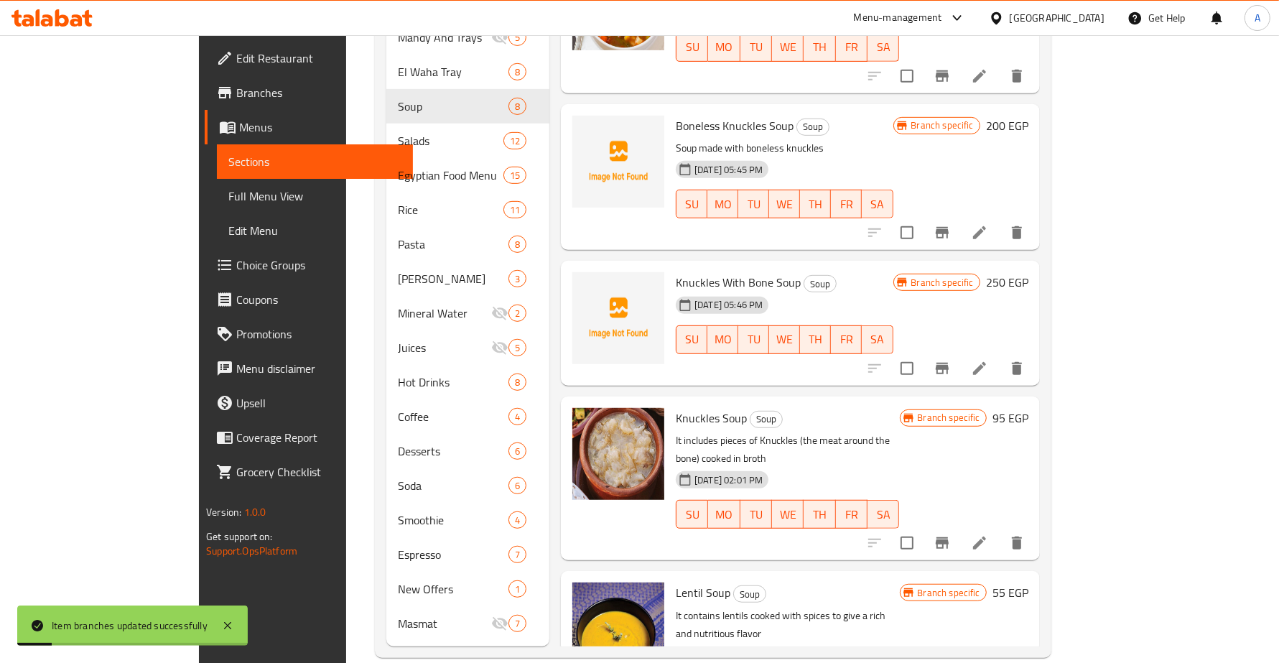
click at [949, 537] on icon "Branch-specific-item" at bounding box center [942, 542] width 13 height 11
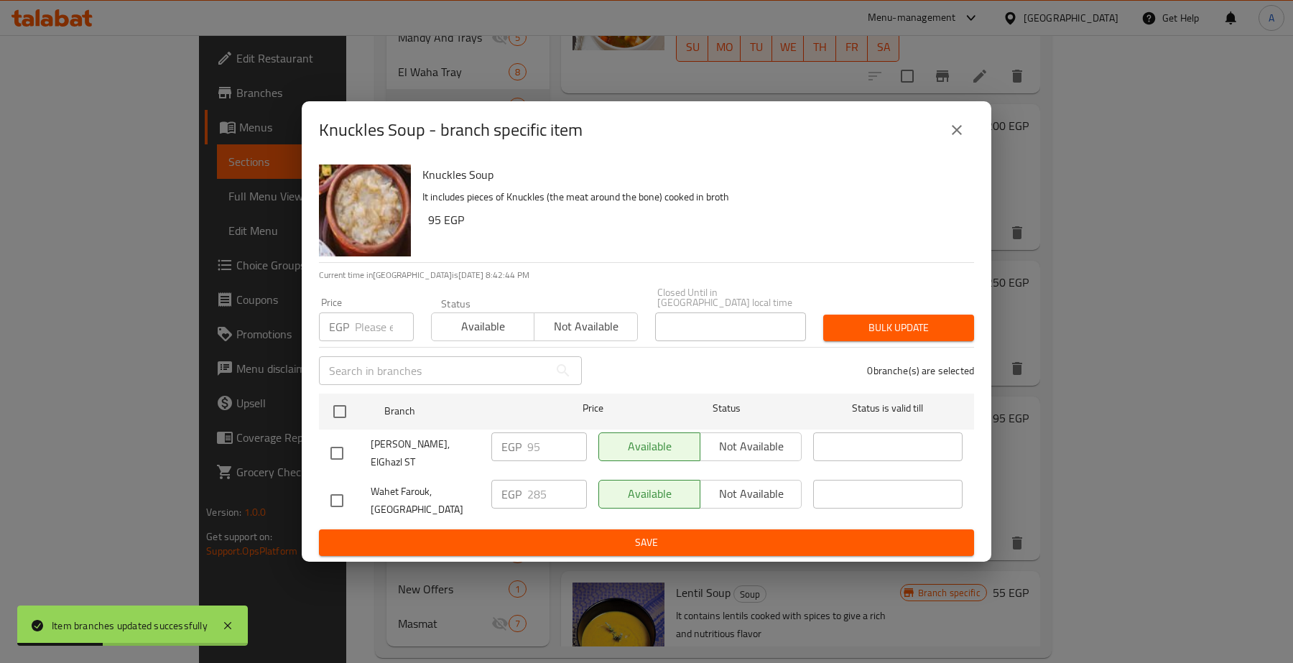
click at [324, 491] on input "checkbox" at bounding box center [337, 501] width 30 height 30
checkbox input "true"
click at [743, 483] on span "Not available" at bounding box center [751, 493] width 90 height 21
click at [672, 534] on span "Save" at bounding box center [646, 543] width 632 height 18
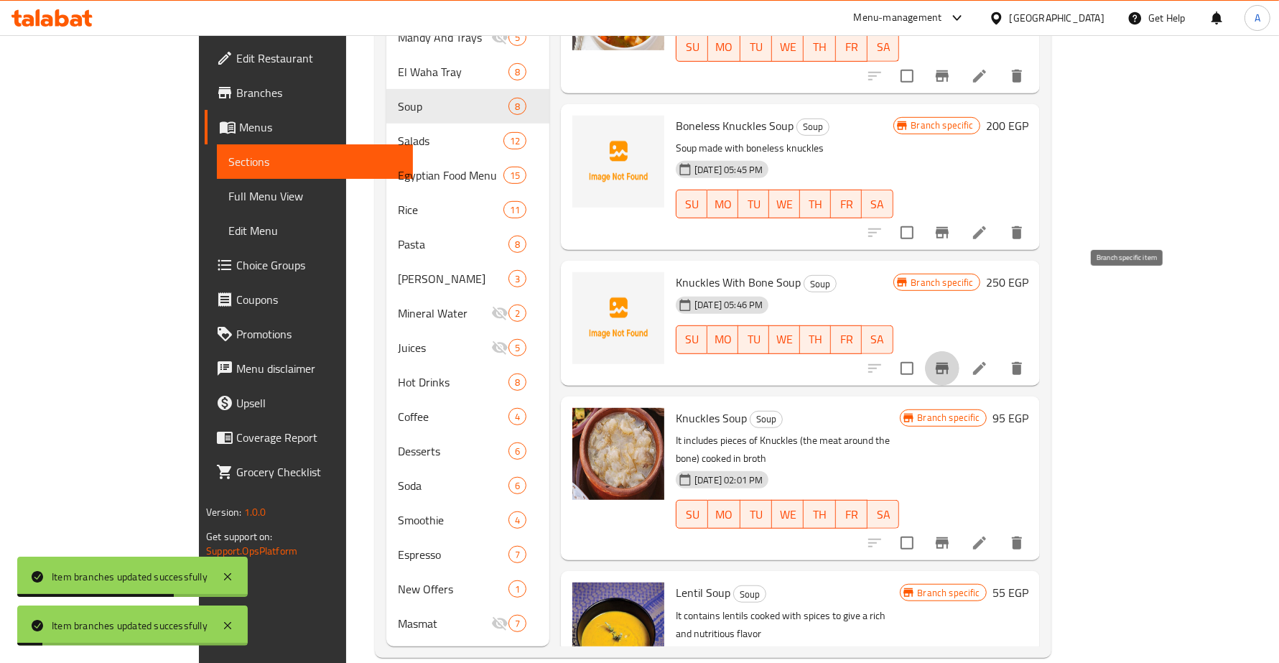
click at [960, 351] on button "Branch-specific-item" at bounding box center [942, 368] width 34 height 34
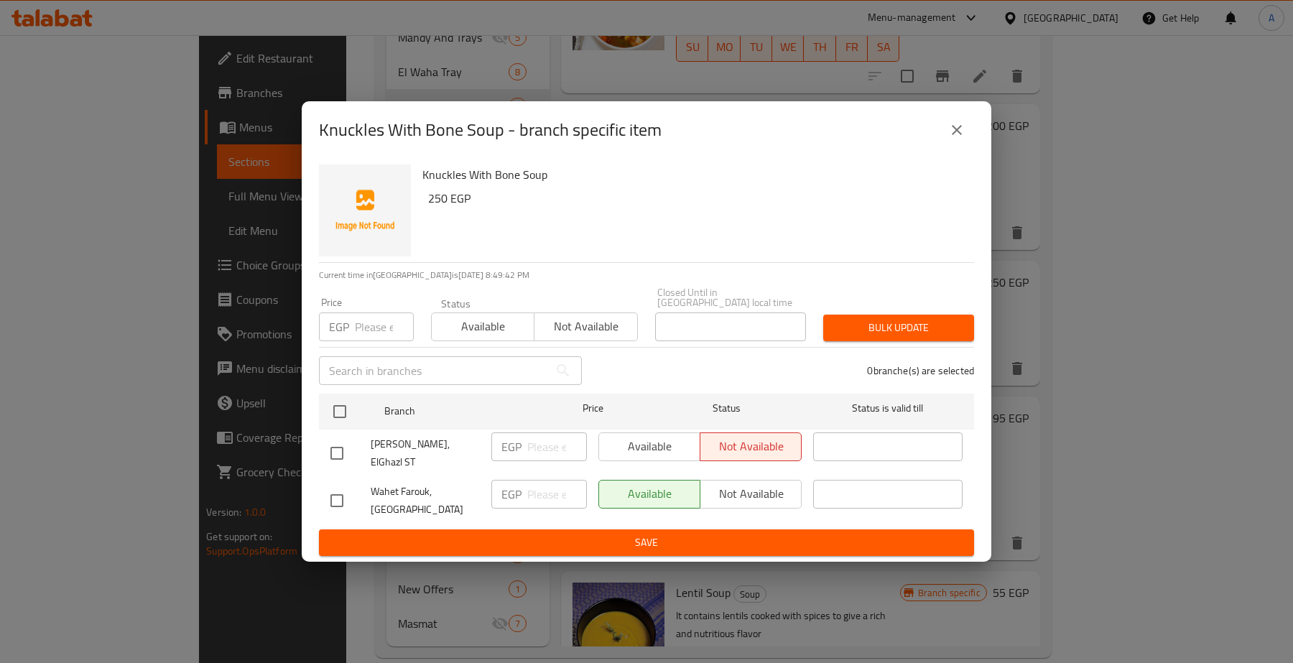
click at [340, 493] on input "checkbox" at bounding box center [337, 501] width 30 height 30
checkbox input "true"
click at [547, 481] on input "number" at bounding box center [557, 494] width 60 height 29
type input "285"
click at [659, 529] on button "Save" at bounding box center [646, 542] width 655 height 27
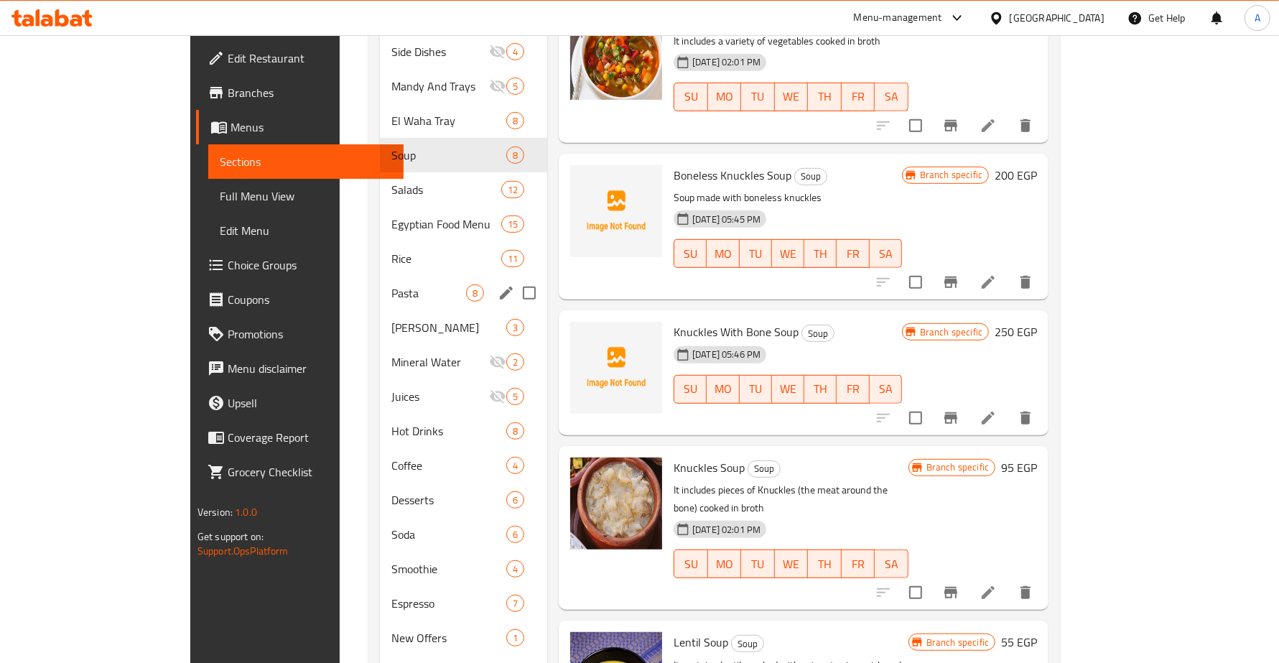
scroll to position [608, 0]
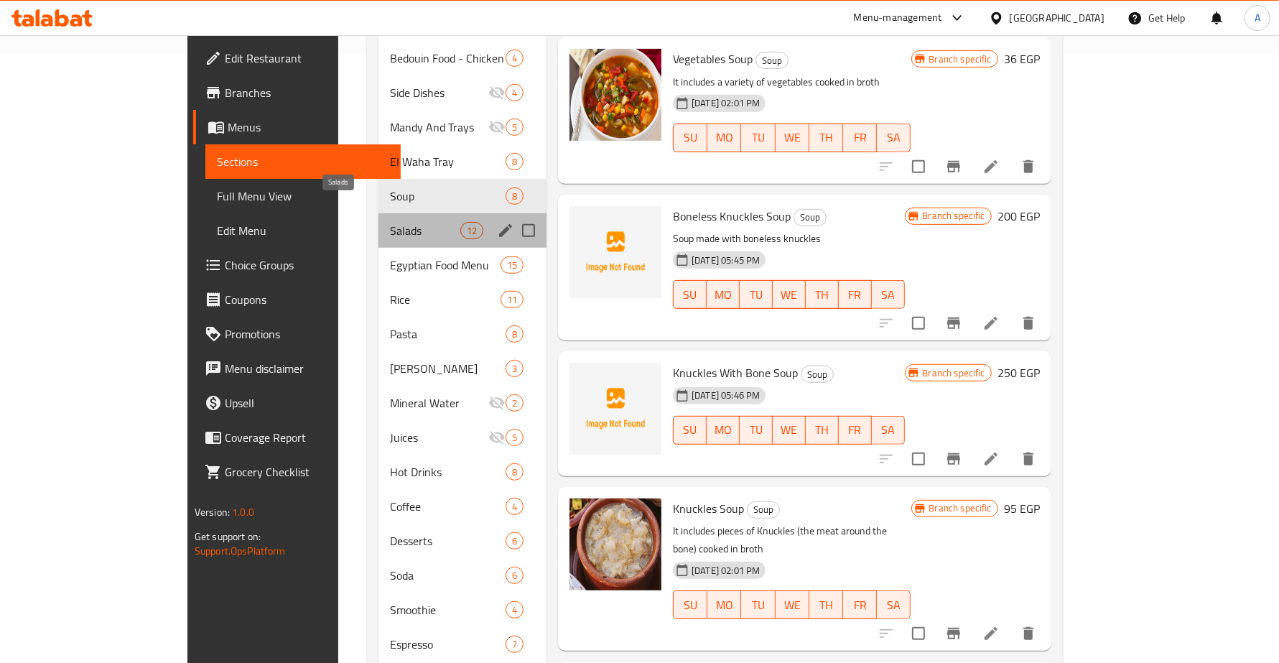
click at [390, 222] on span "Salads" at bounding box center [425, 230] width 70 height 17
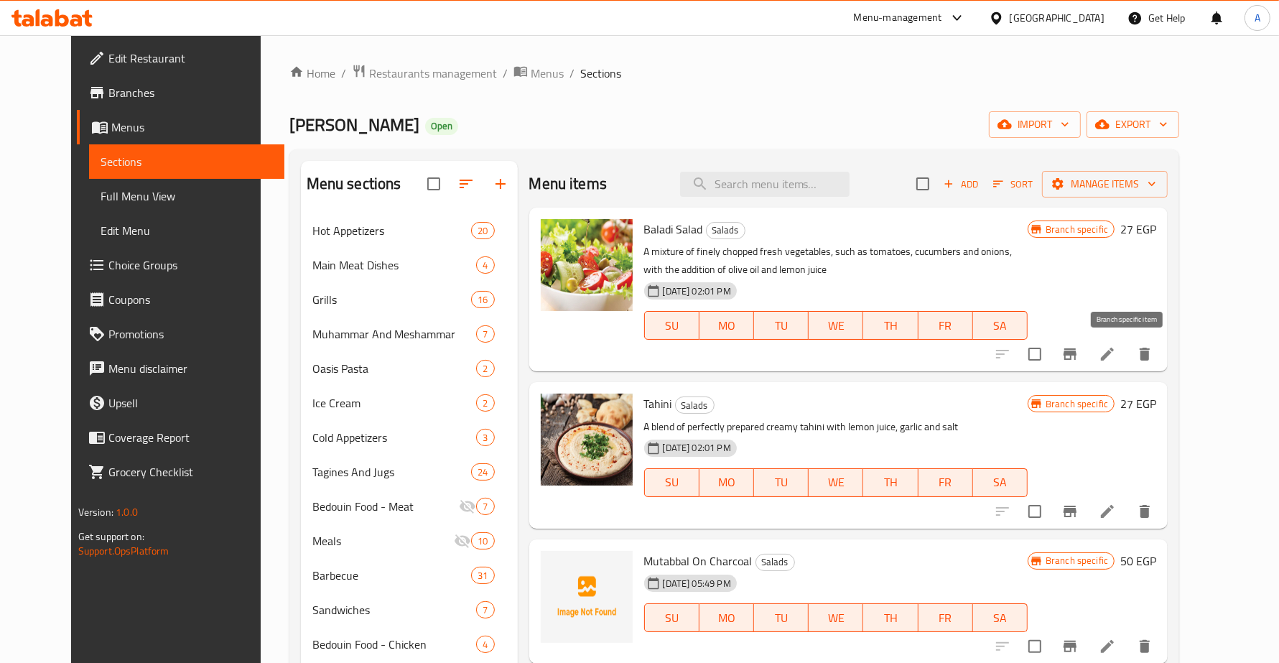
click at [1079, 350] on icon "Branch-specific-item" at bounding box center [1070, 353] width 17 height 17
click at [1079, 514] on icon "Branch-specific-item" at bounding box center [1070, 511] width 17 height 17
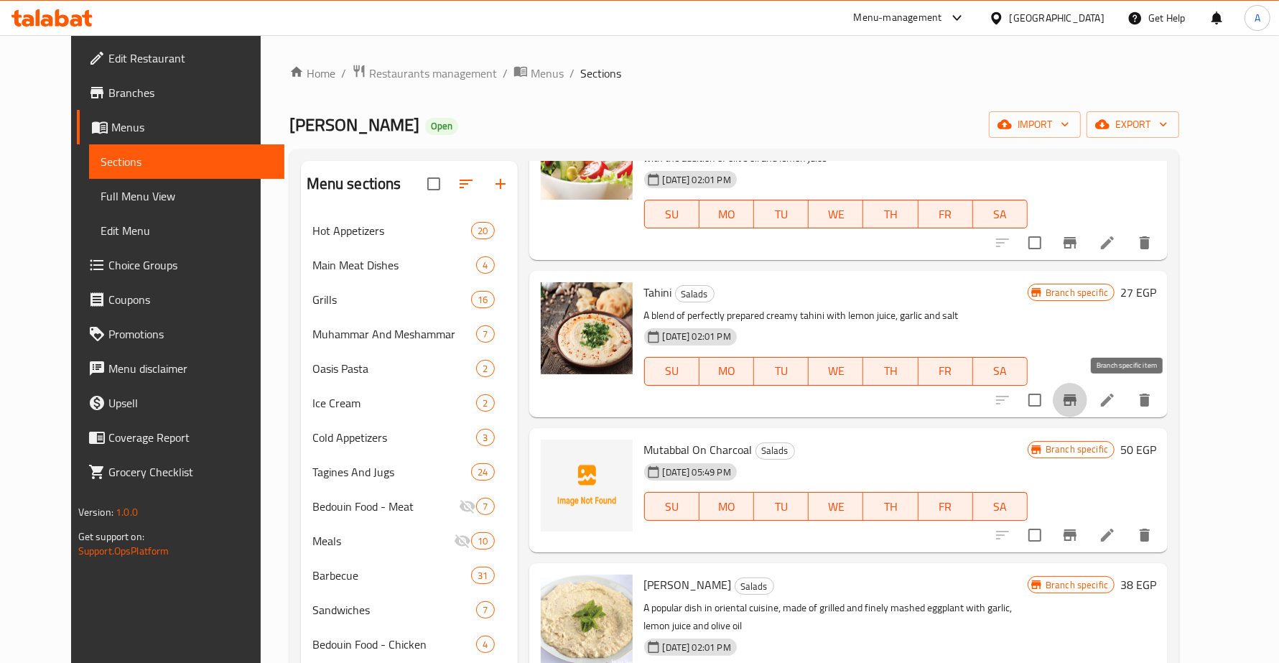
scroll to position [269, 0]
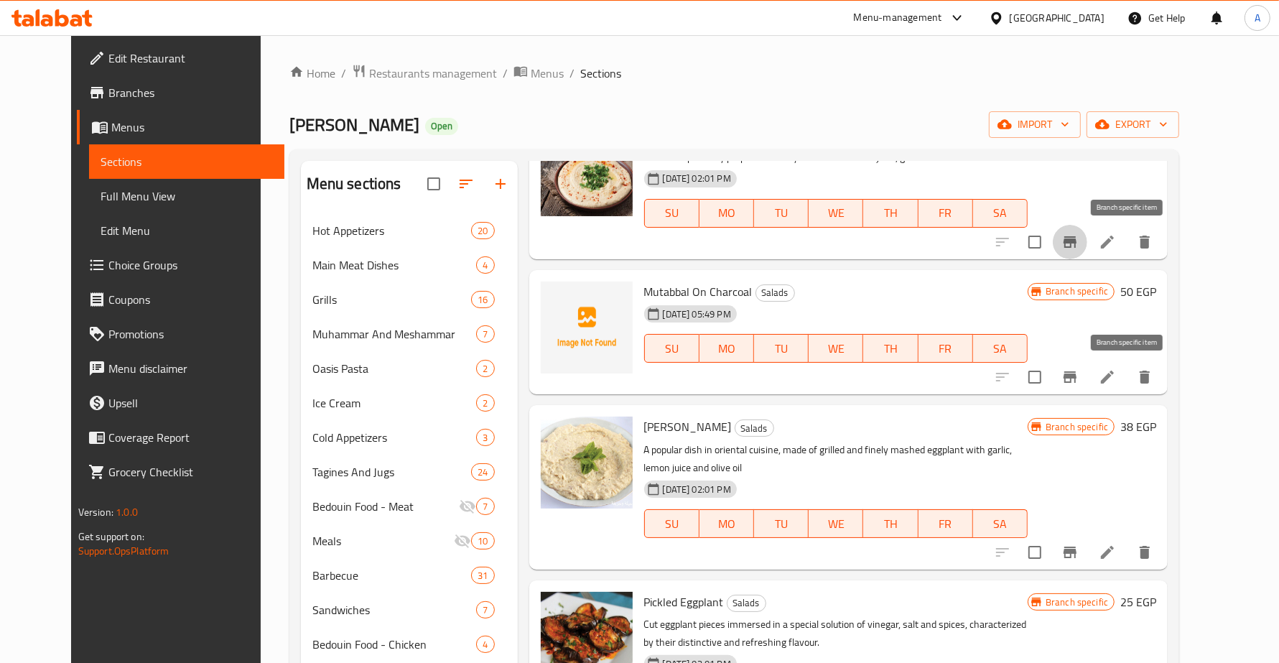
click at [1077, 383] on icon "Branch-specific-item" at bounding box center [1070, 376] width 13 height 11
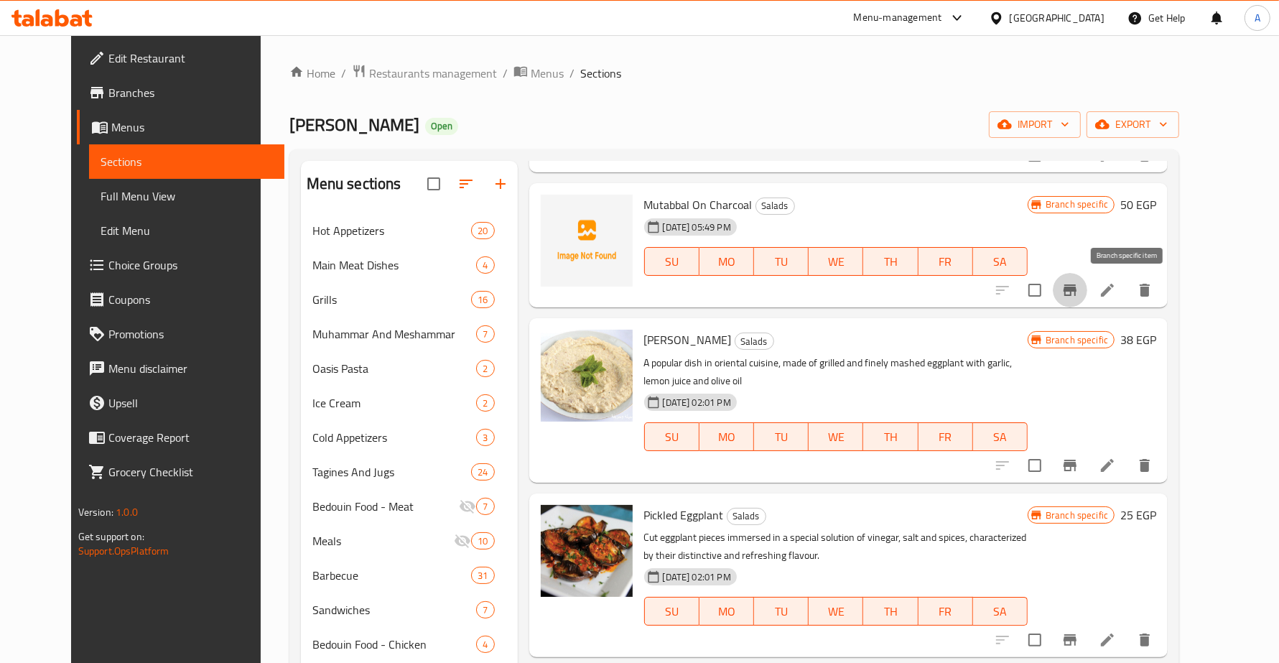
scroll to position [449, 0]
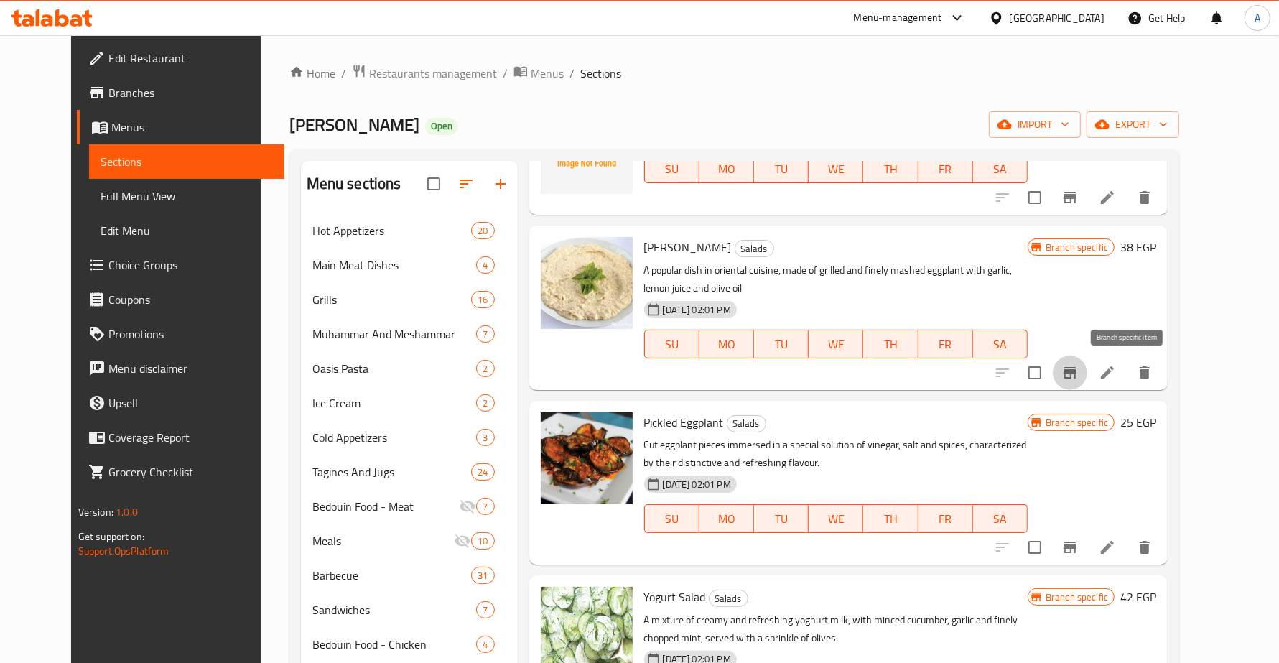
click at [1077, 373] on icon "Branch-specific-item" at bounding box center [1070, 372] width 13 height 11
click at [1087, 558] on button "Branch-specific-item" at bounding box center [1070, 547] width 34 height 34
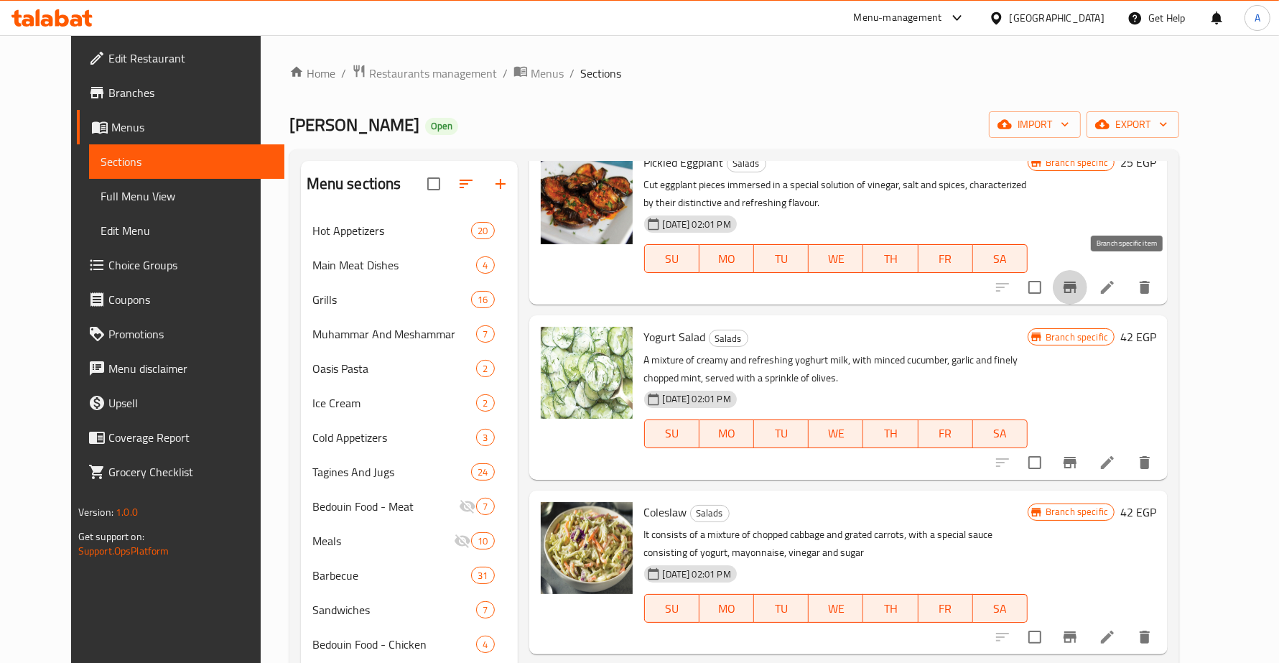
scroll to position [718, 0]
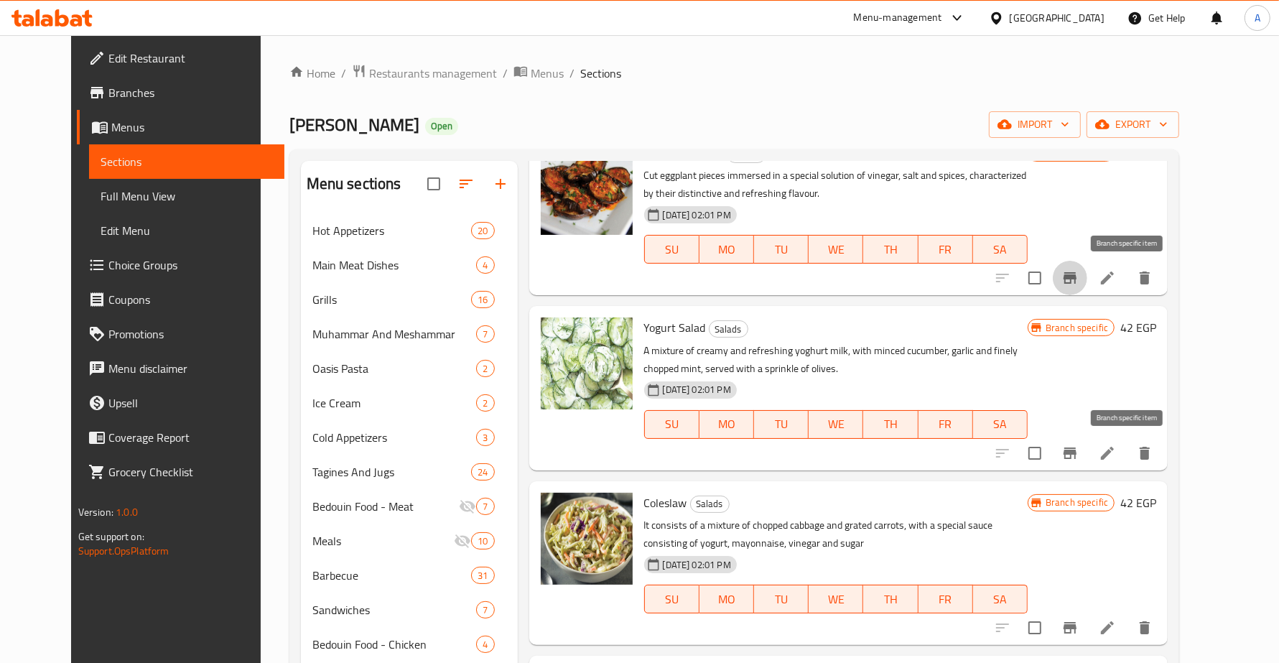
click at [1079, 456] on icon "Branch-specific-item" at bounding box center [1070, 453] width 17 height 17
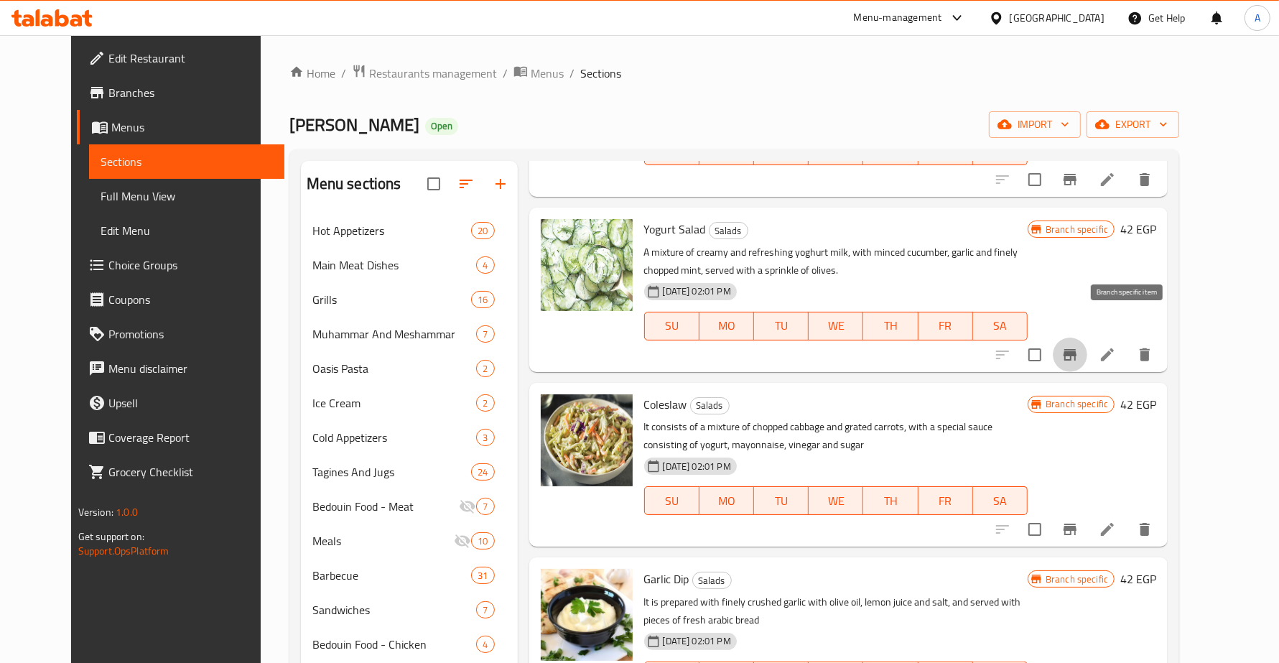
scroll to position [844, 0]
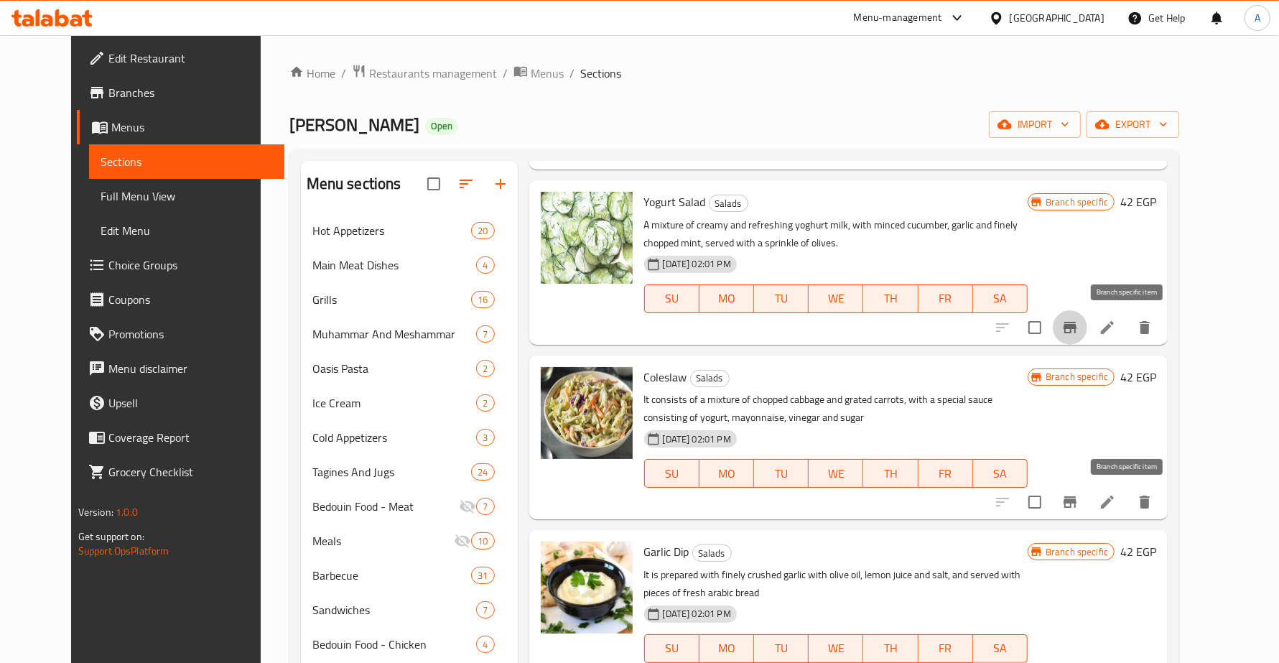
click at [1077, 497] on icon "Branch-specific-item" at bounding box center [1070, 501] width 13 height 11
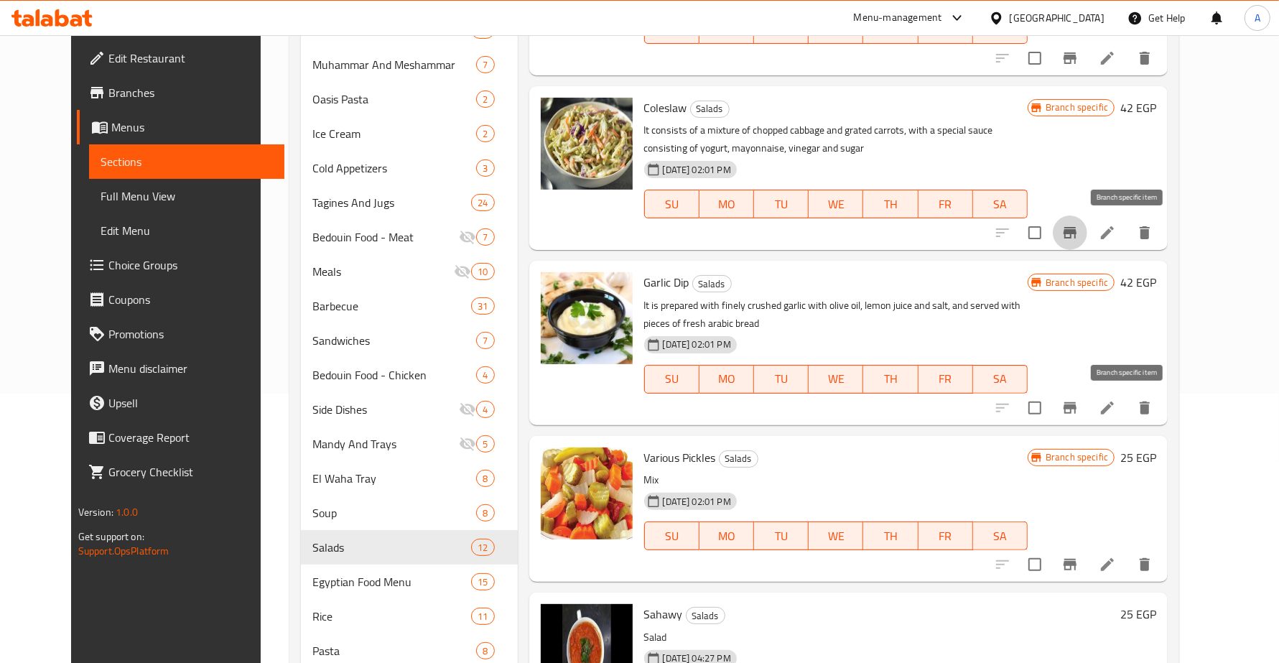
click at [1079, 399] on icon "Branch-specific-item" at bounding box center [1070, 407] width 17 height 17
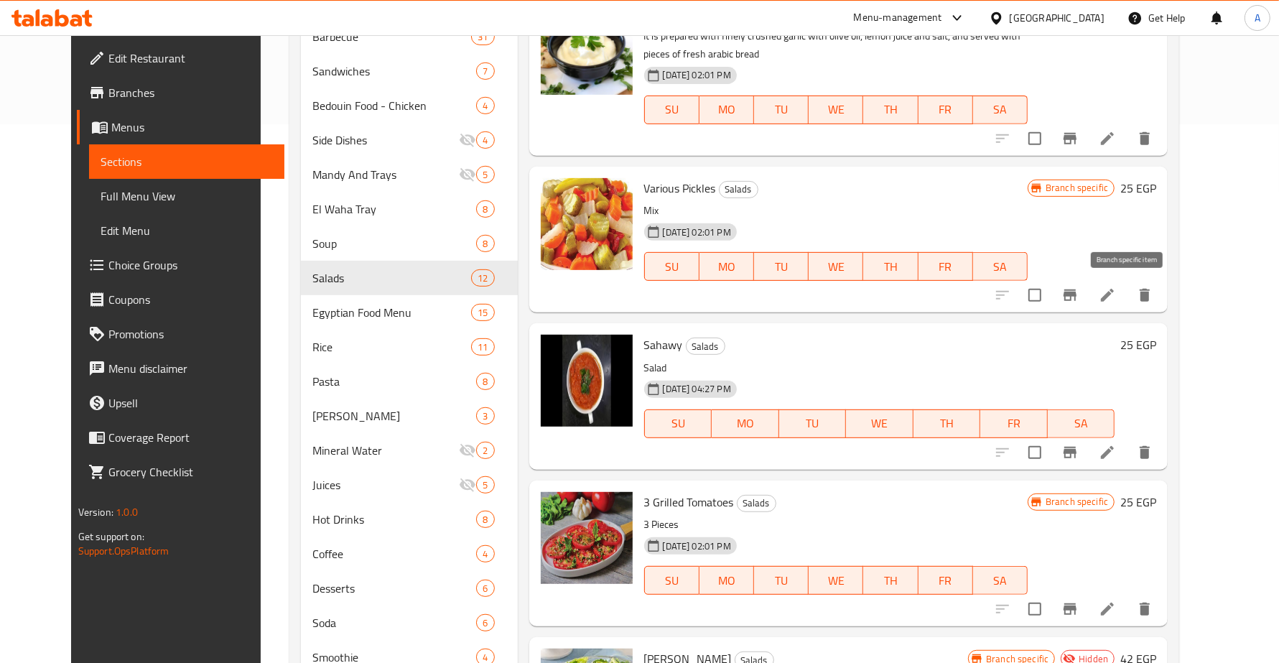
click at [1087, 296] on button "Branch-specific-item" at bounding box center [1070, 295] width 34 height 34
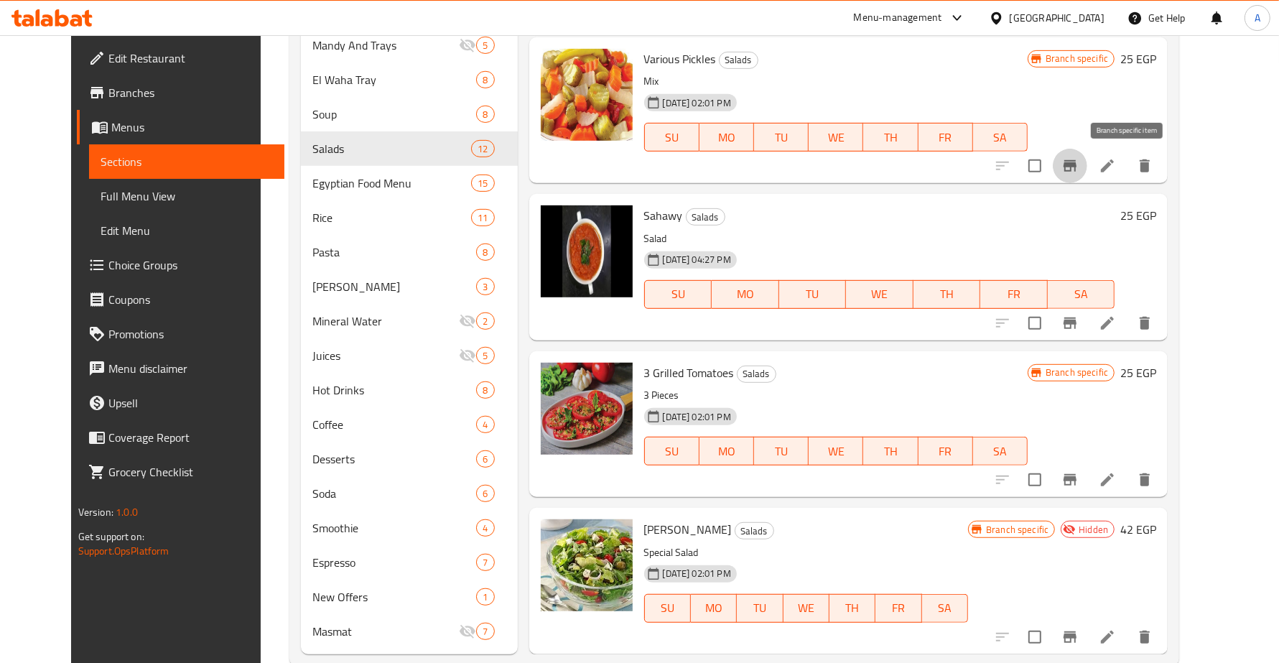
scroll to position [697, 0]
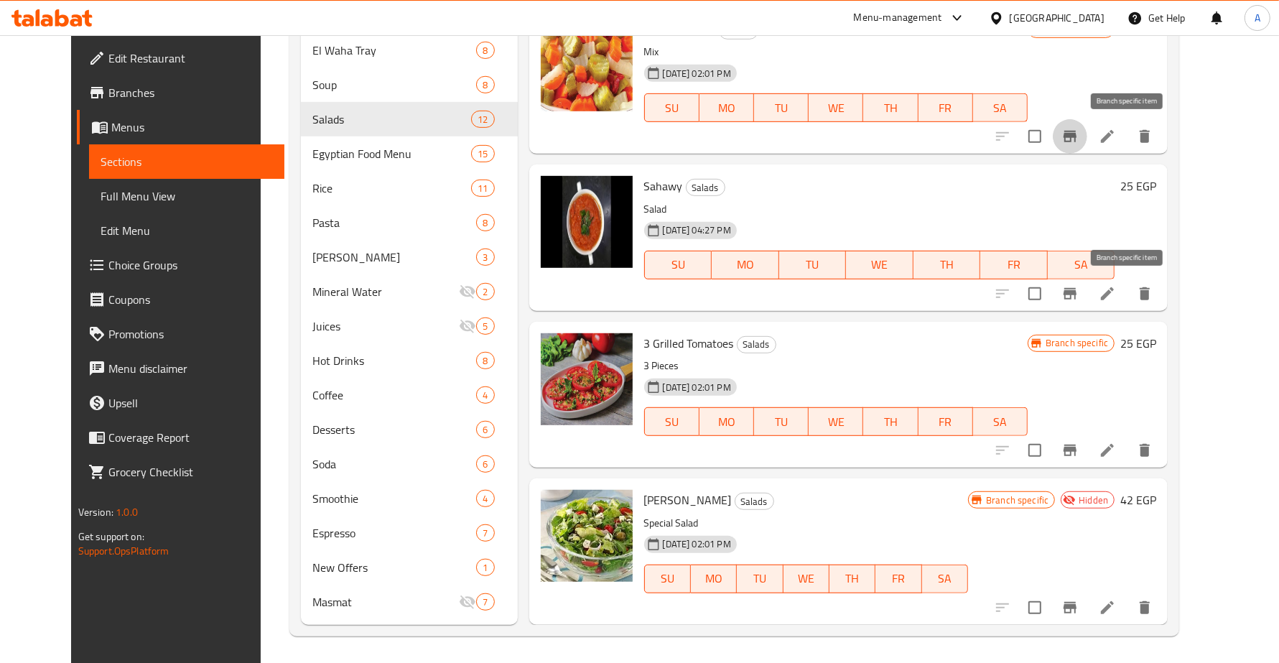
click at [1077, 292] on icon "Branch-specific-item" at bounding box center [1070, 293] width 13 height 11
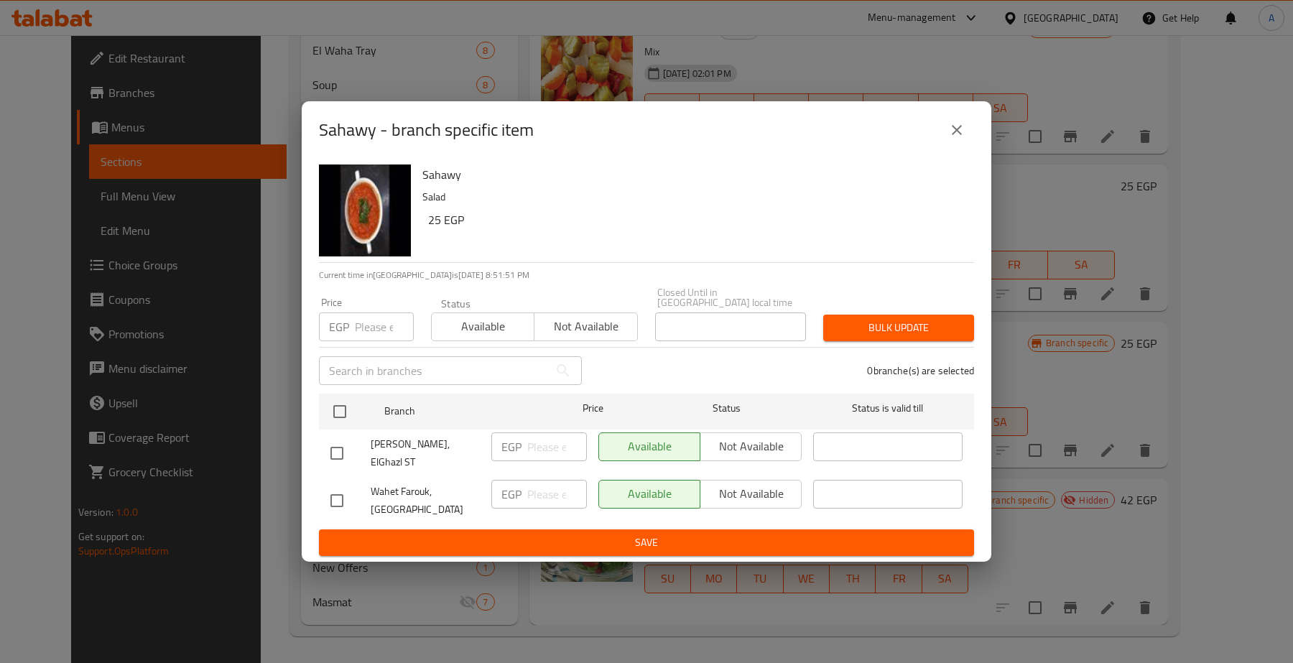
click at [328, 493] on input "checkbox" at bounding box center [337, 501] width 30 height 30
checkbox input "true"
click at [719, 483] on span "Not available" at bounding box center [751, 493] width 90 height 21
click at [659, 534] on span "Save" at bounding box center [646, 543] width 632 height 18
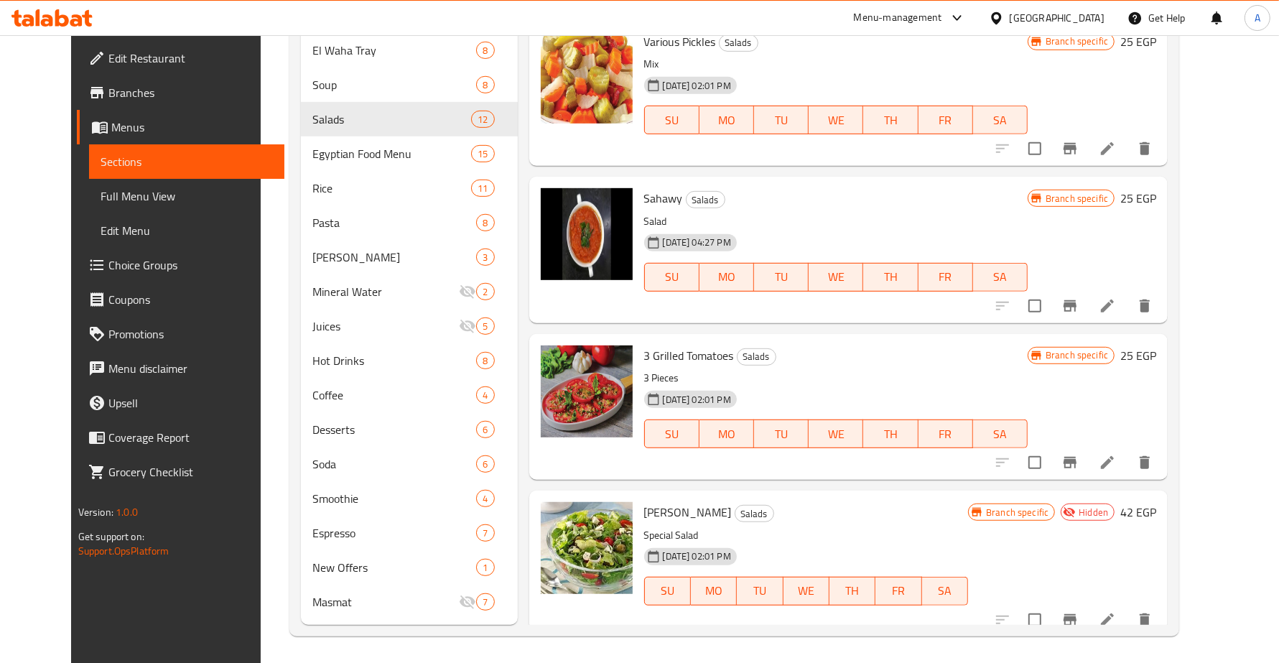
scroll to position [844, 0]
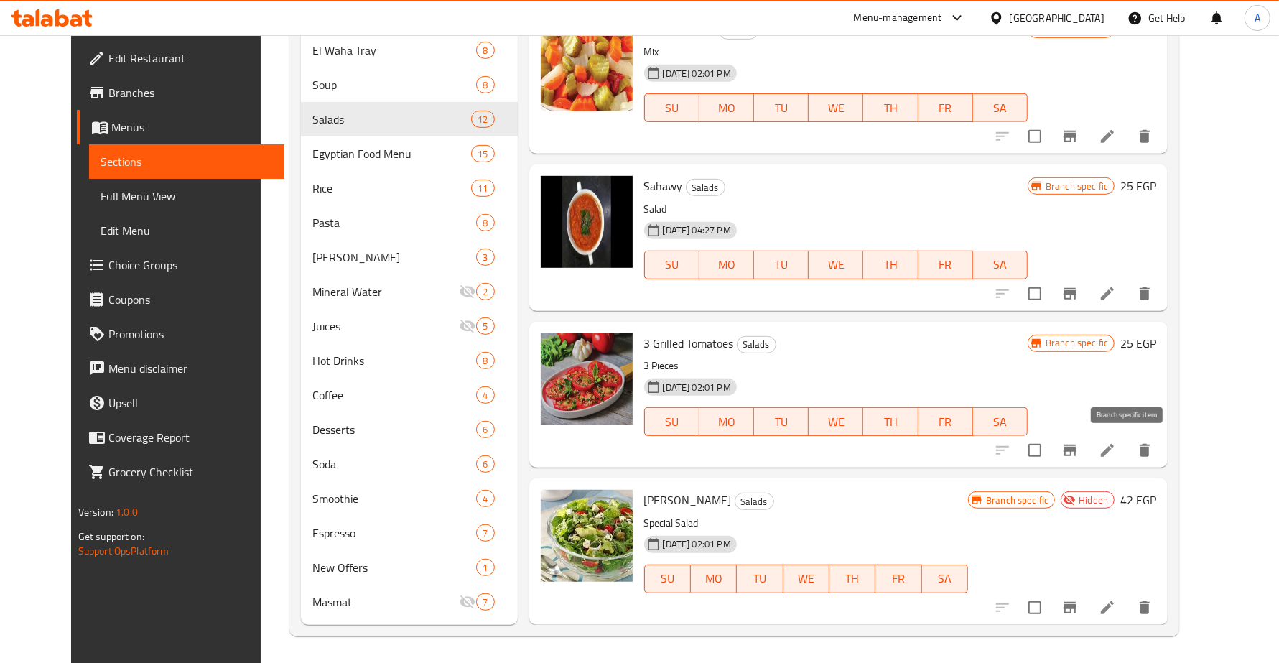
click at [1079, 446] on icon "Branch-specific-item" at bounding box center [1070, 450] width 17 height 17
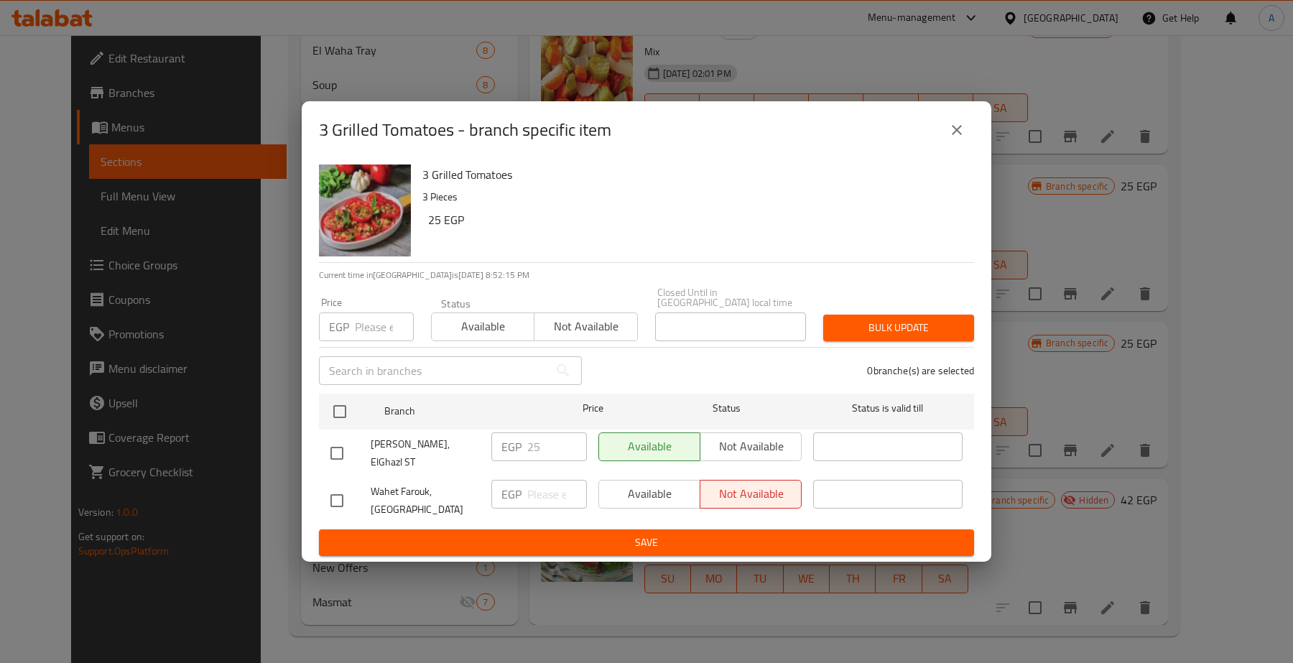
click at [952, 135] on icon "close" at bounding box center [957, 130] width 10 height 10
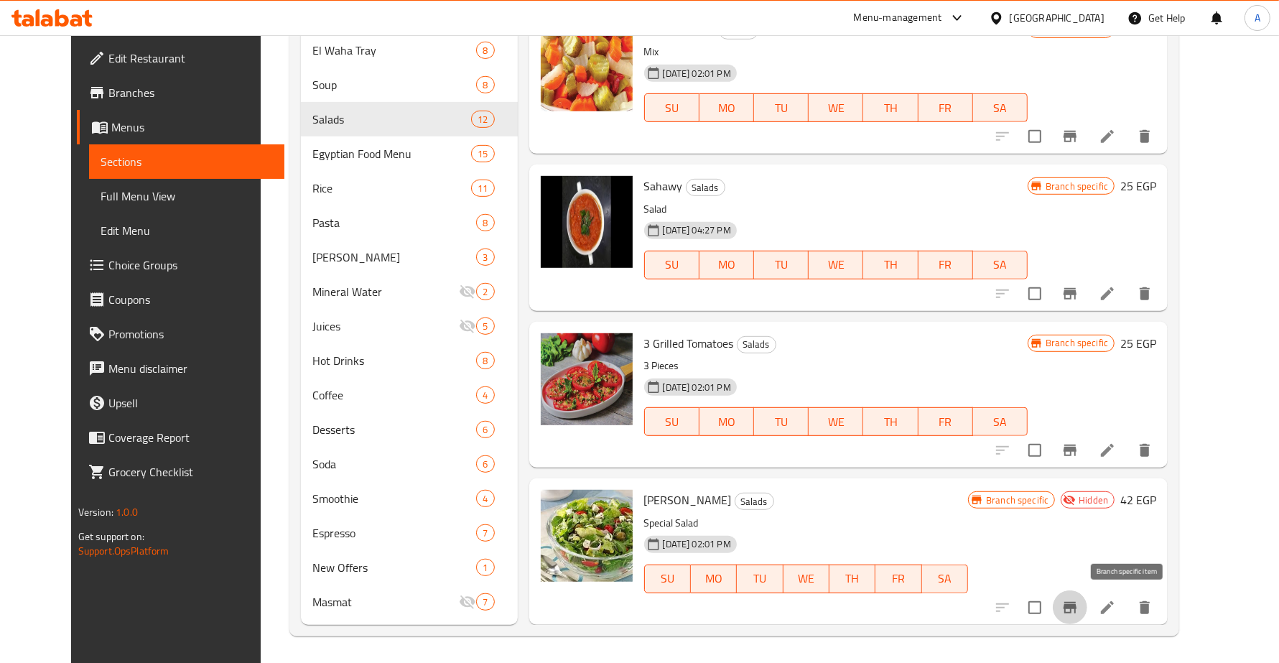
click at [1079, 608] on icon "Branch-specific-item" at bounding box center [1070, 607] width 17 height 17
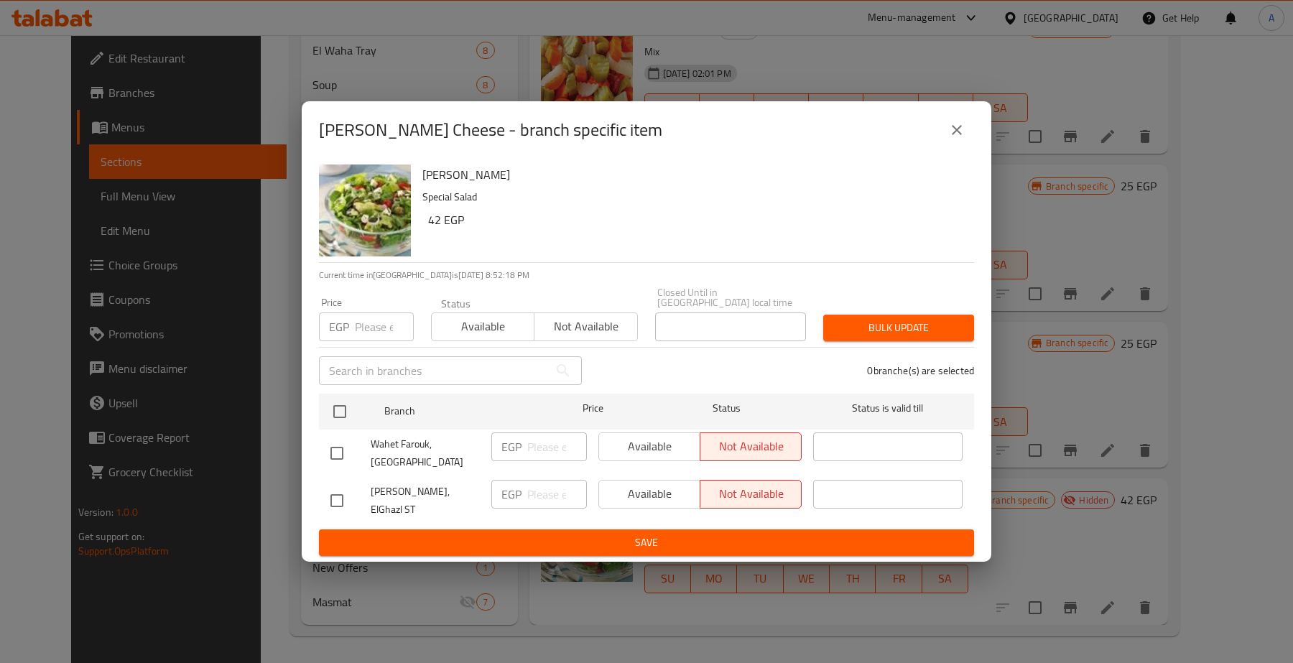
click at [960, 130] on button "close" at bounding box center [956, 130] width 34 height 34
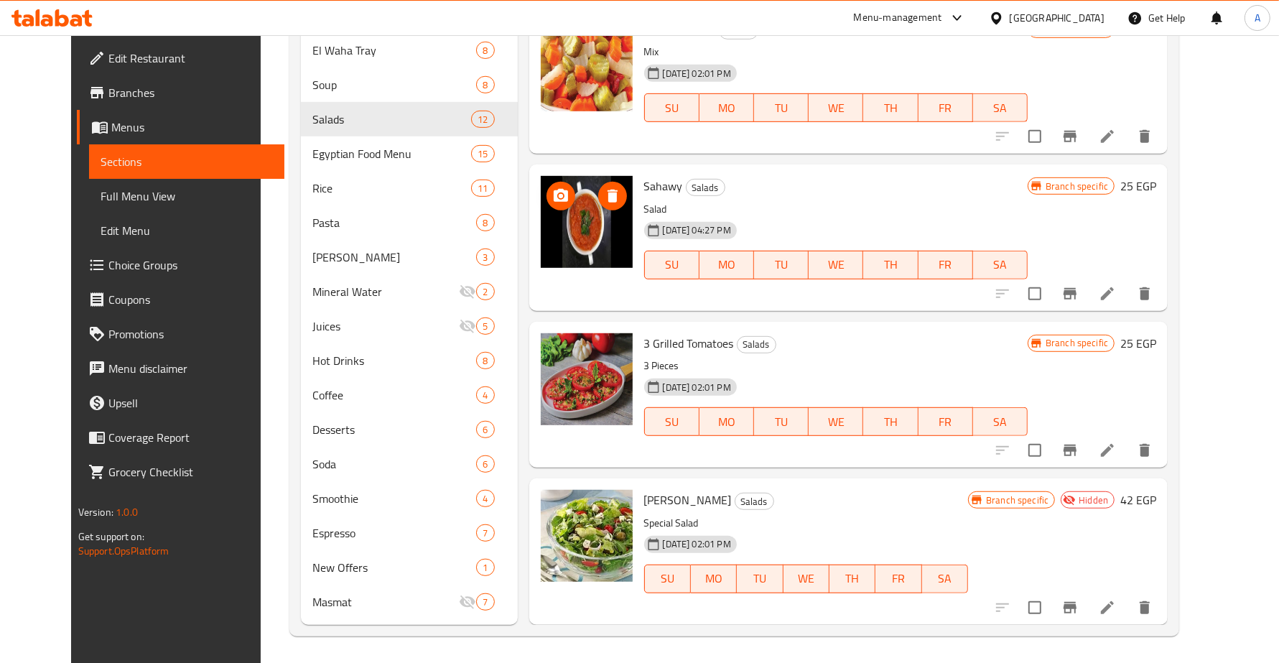
scroll to position [346, 0]
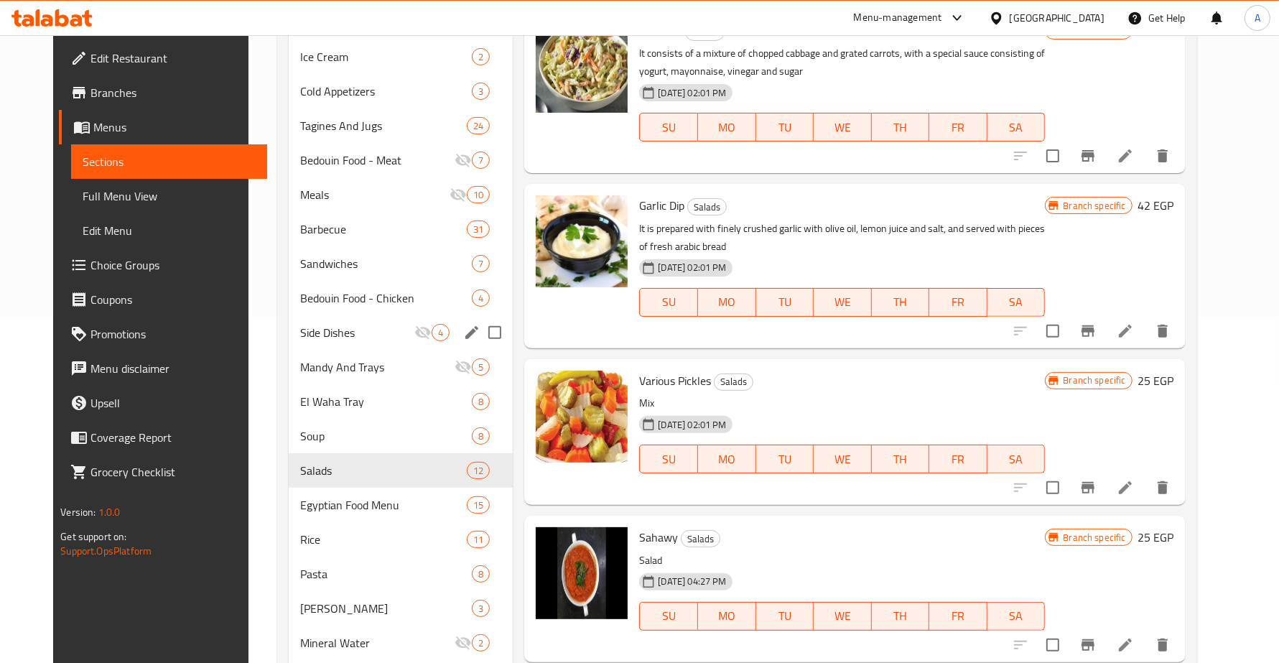
click at [345, 324] on span "Side Dishes" at bounding box center [357, 332] width 114 height 17
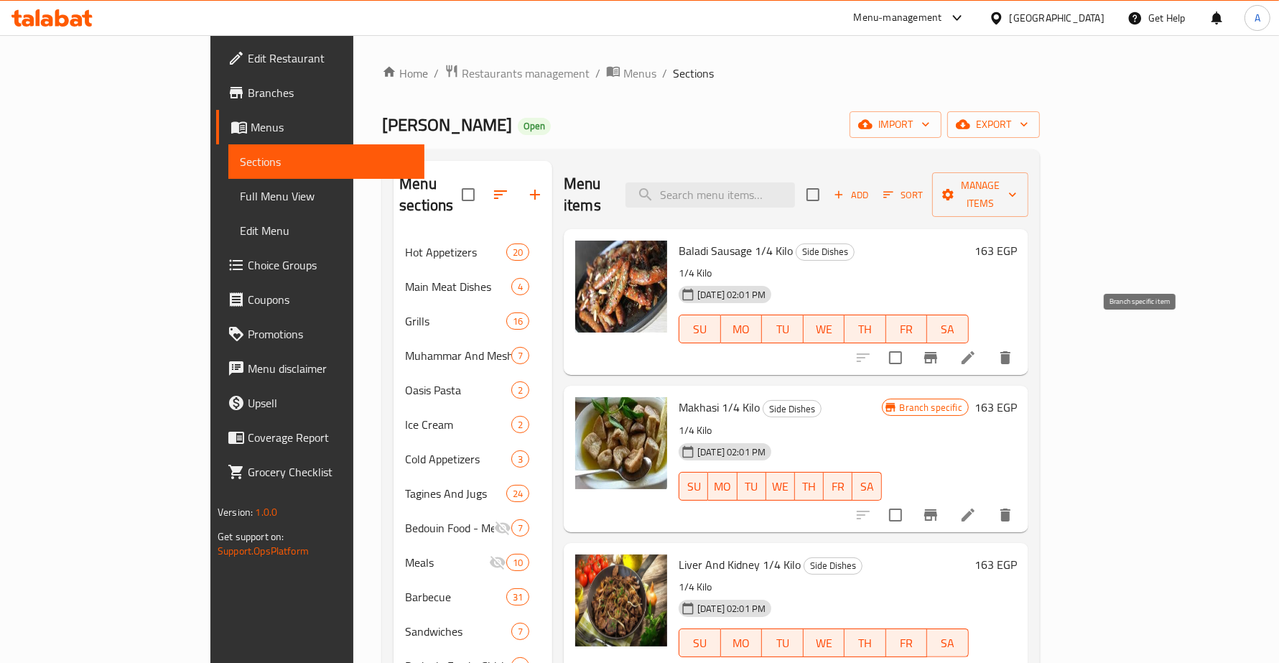
click at [937, 352] on icon "Branch-specific-item" at bounding box center [930, 357] width 13 height 11
click at [795, 182] on input "search" at bounding box center [711, 194] width 170 height 25
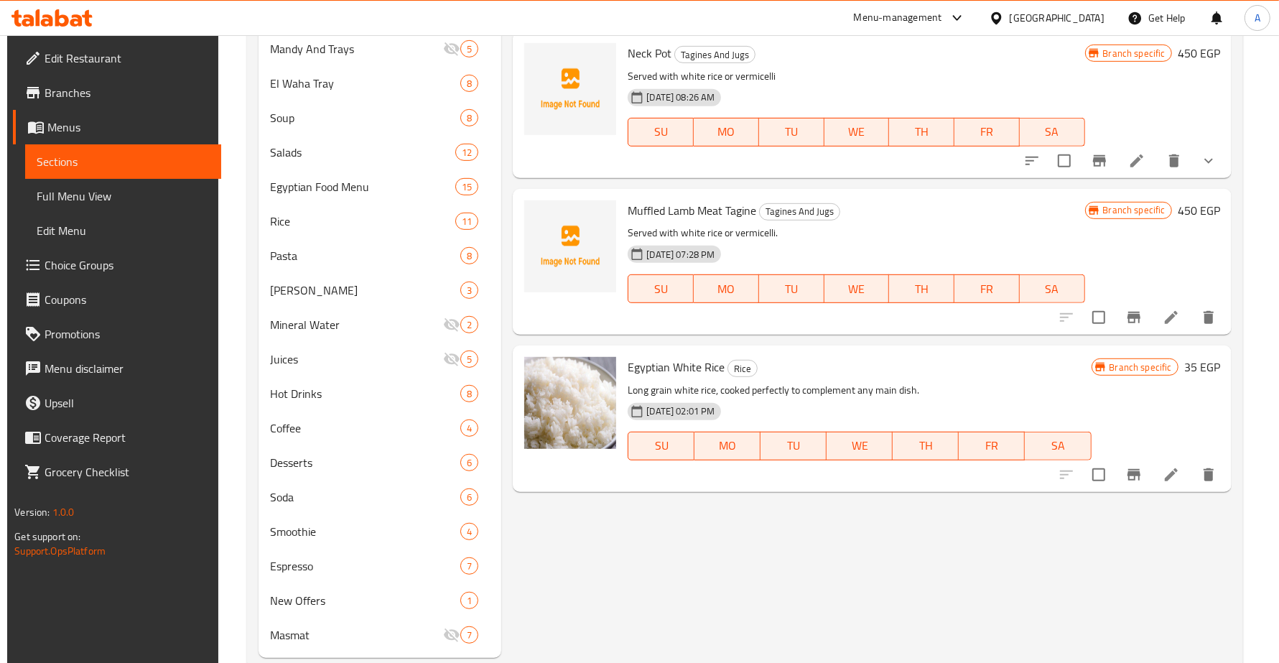
scroll to position [697, 0]
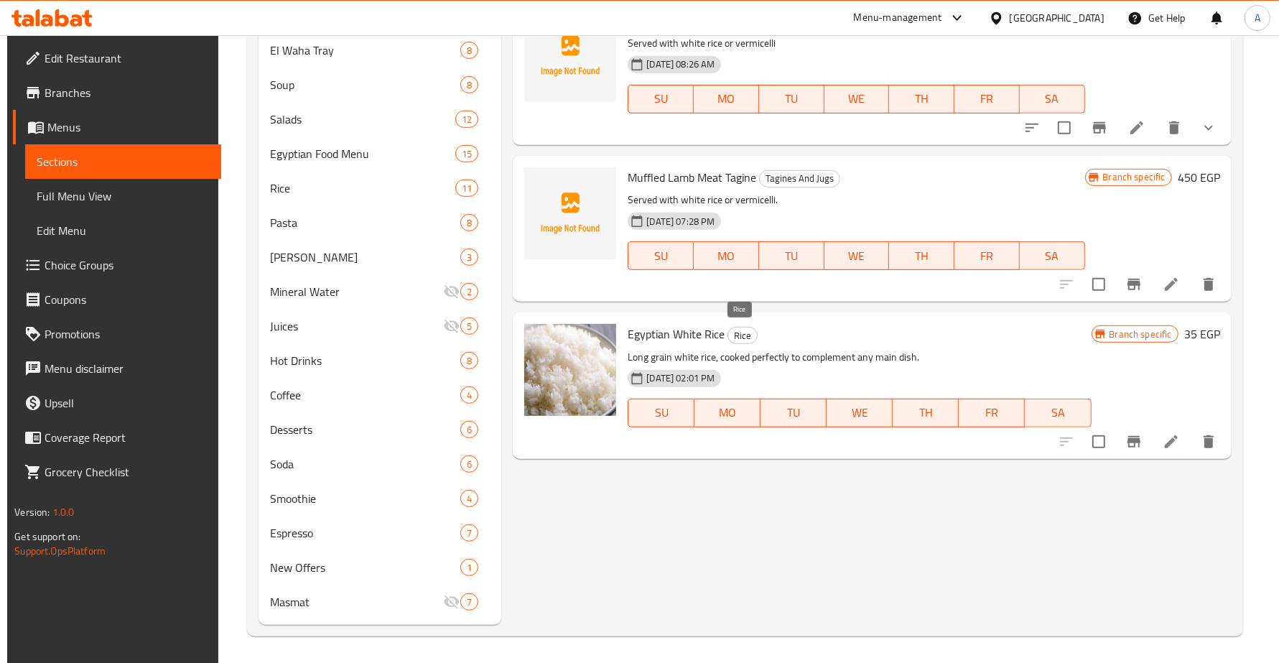
type input "white rice"
click at [740, 335] on span "Rice" at bounding box center [742, 336] width 29 height 17
click at [676, 334] on span "Egyptian White Rice" at bounding box center [676, 334] width 97 height 22
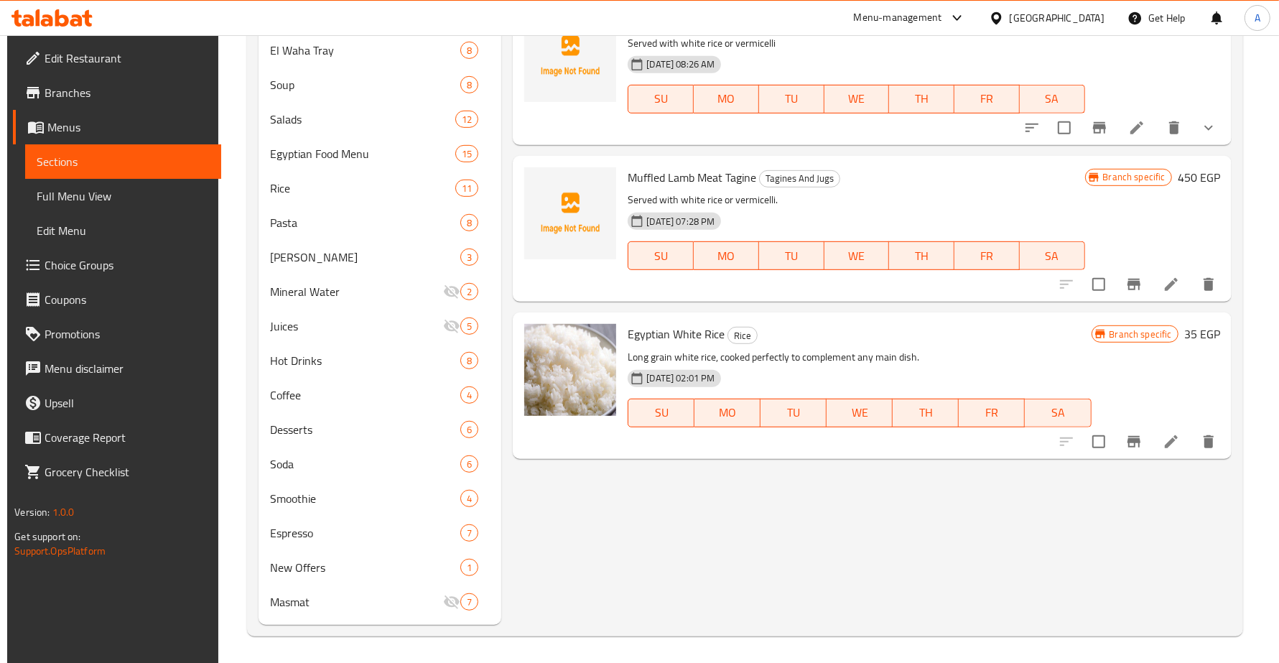
click at [631, 332] on span "Egyptian White Rice" at bounding box center [676, 334] width 97 height 22
click at [1143, 436] on icon "Branch-specific-item" at bounding box center [1133, 441] width 17 height 17
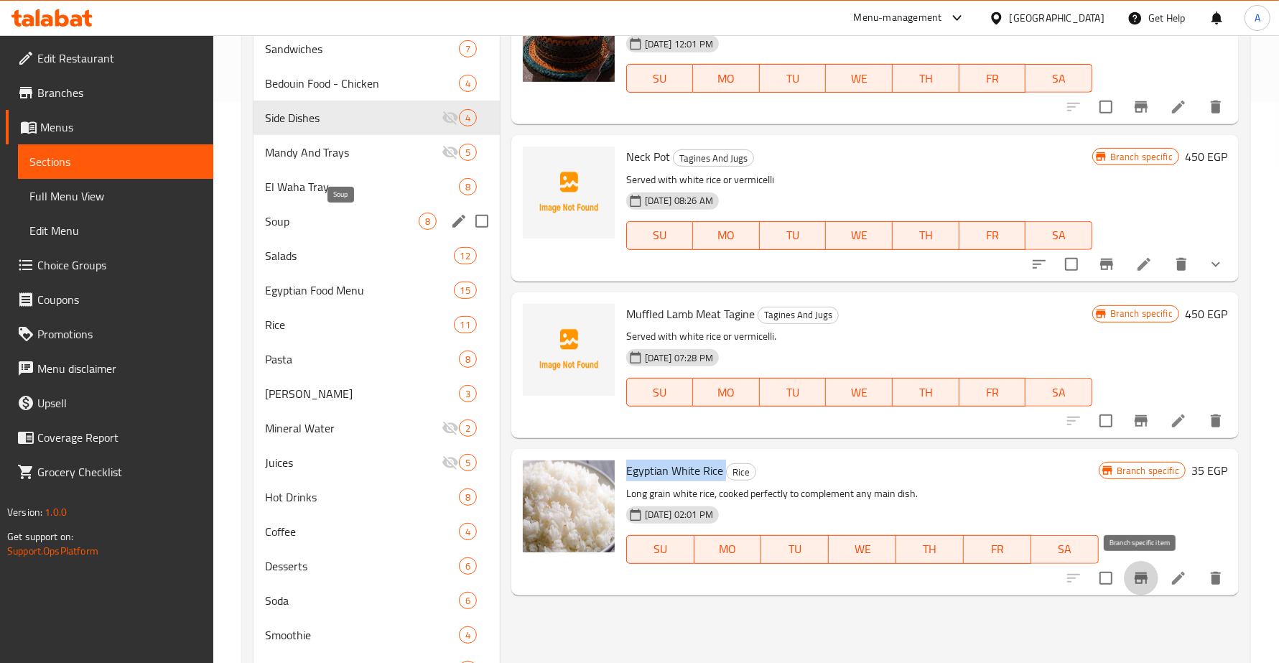
scroll to position [518, 0]
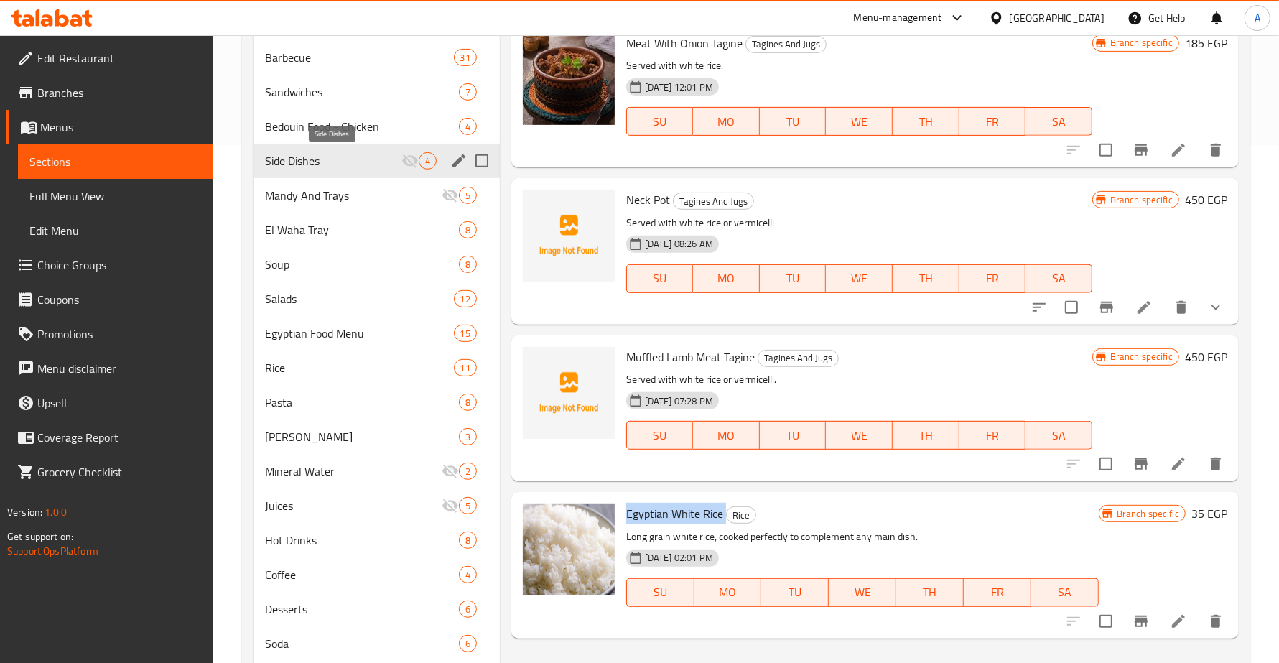
click at [378, 164] on span "Side Dishes" at bounding box center [333, 160] width 136 height 17
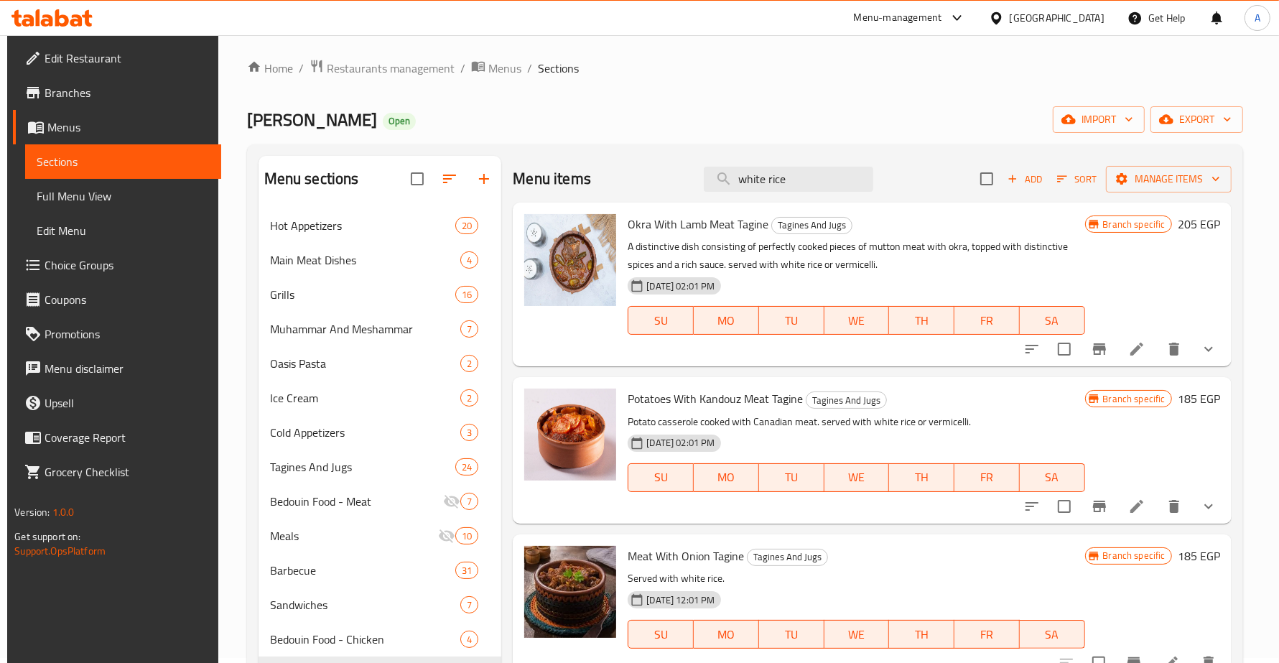
scroll to position [0, 0]
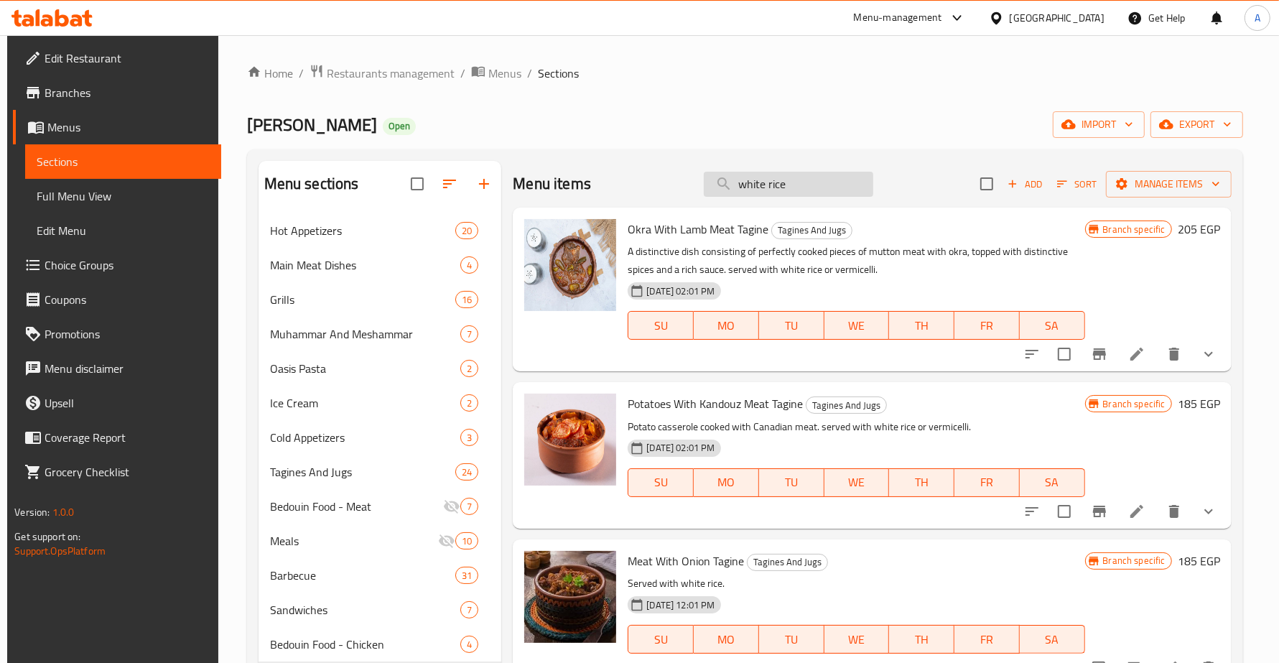
click at [810, 182] on input "white rice" at bounding box center [789, 184] width 170 height 25
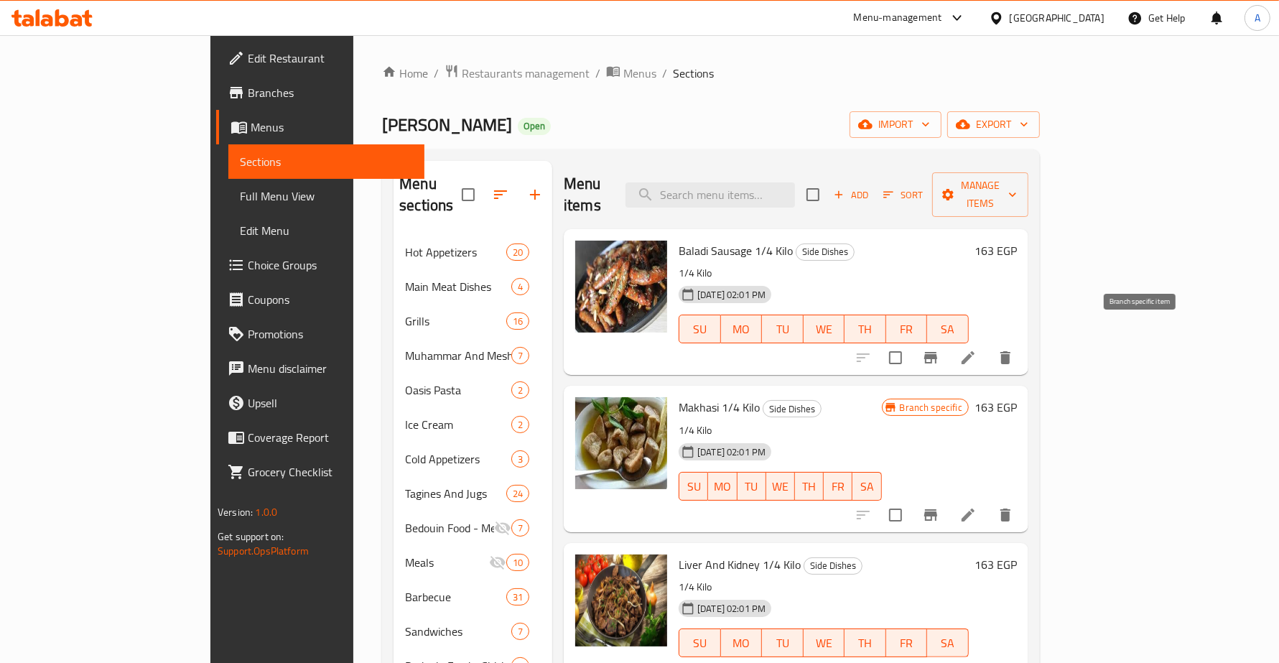
click at [937, 352] on icon "Branch-specific-item" at bounding box center [930, 357] width 13 height 11
click at [760, 185] on input "search" at bounding box center [711, 194] width 170 height 25
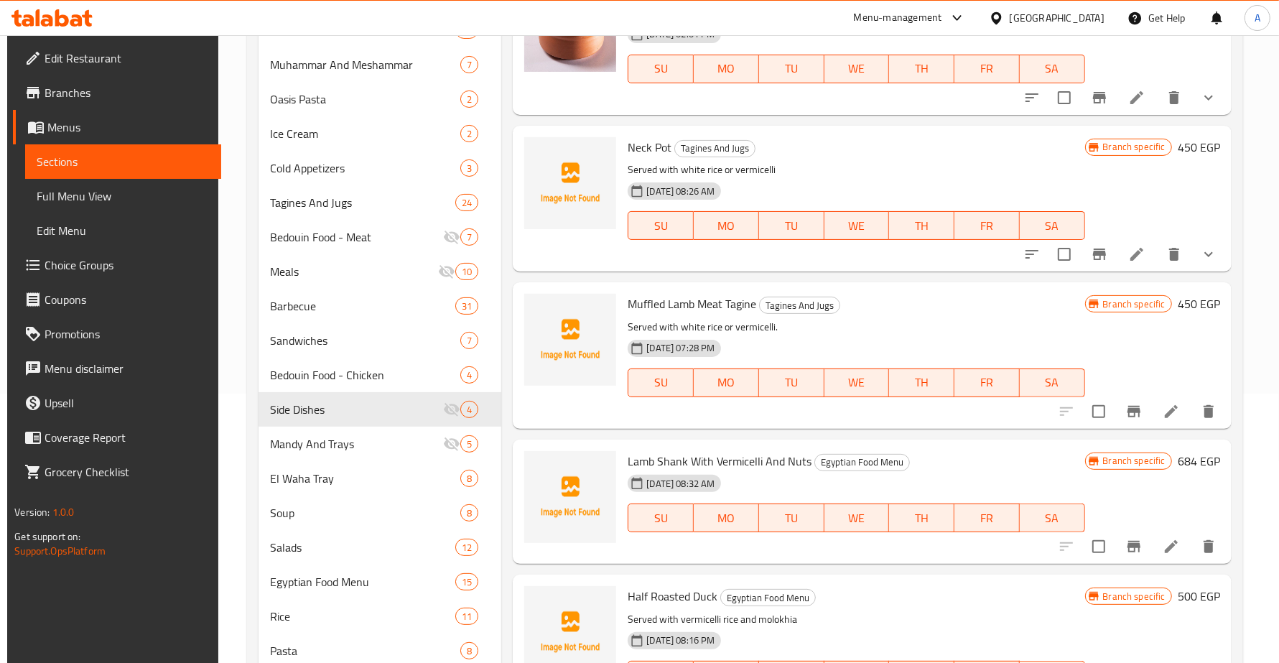
scroll to position [697, 0]
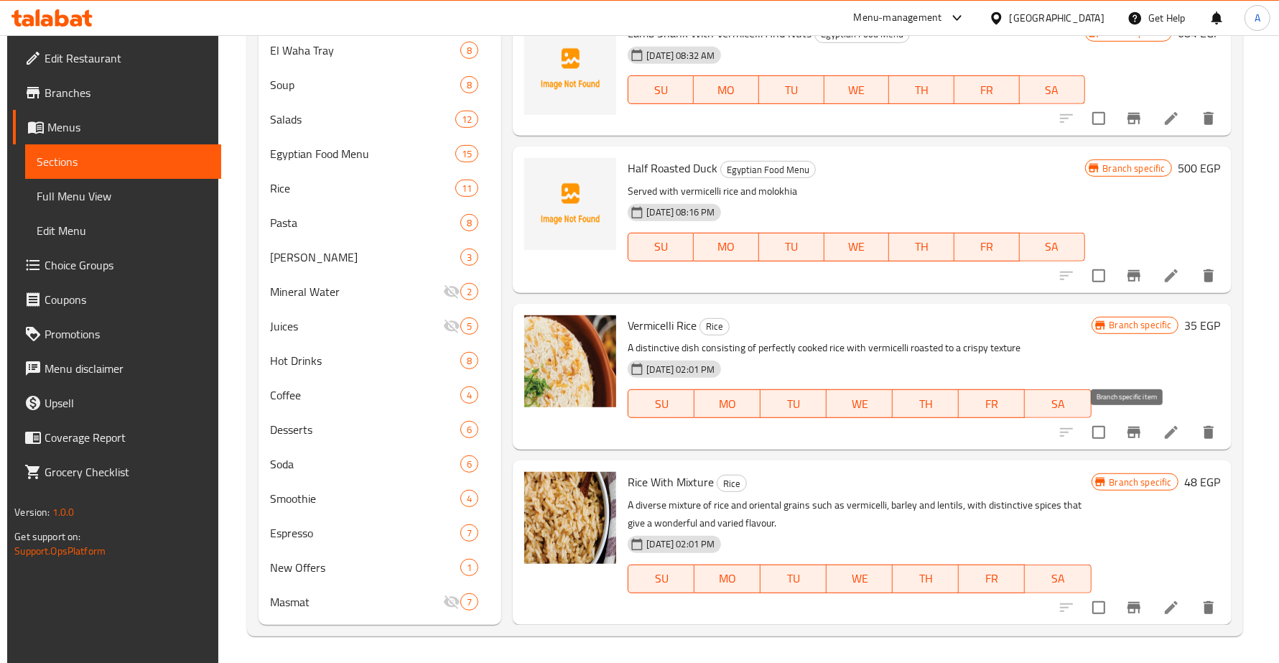
type input "vermic"
click at [1132, 435] on icon "Branch-specific-item" at bounding box center [1133, 432] width 17 height 17
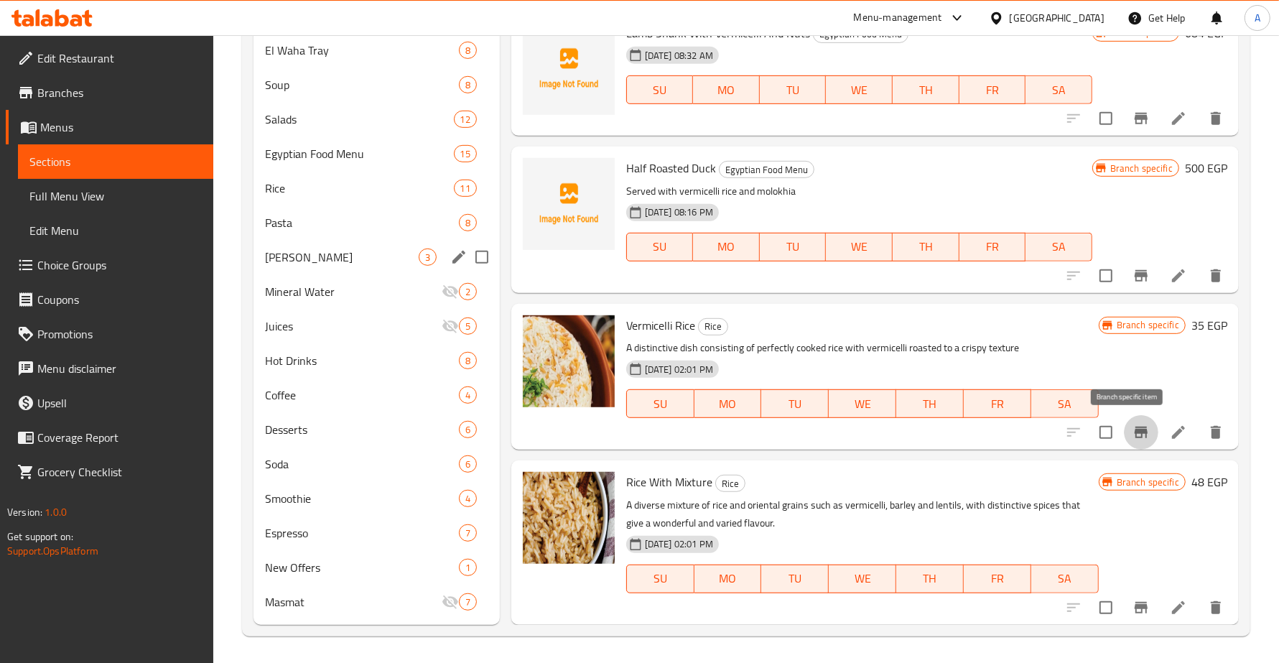
scroll to position [518, 0]
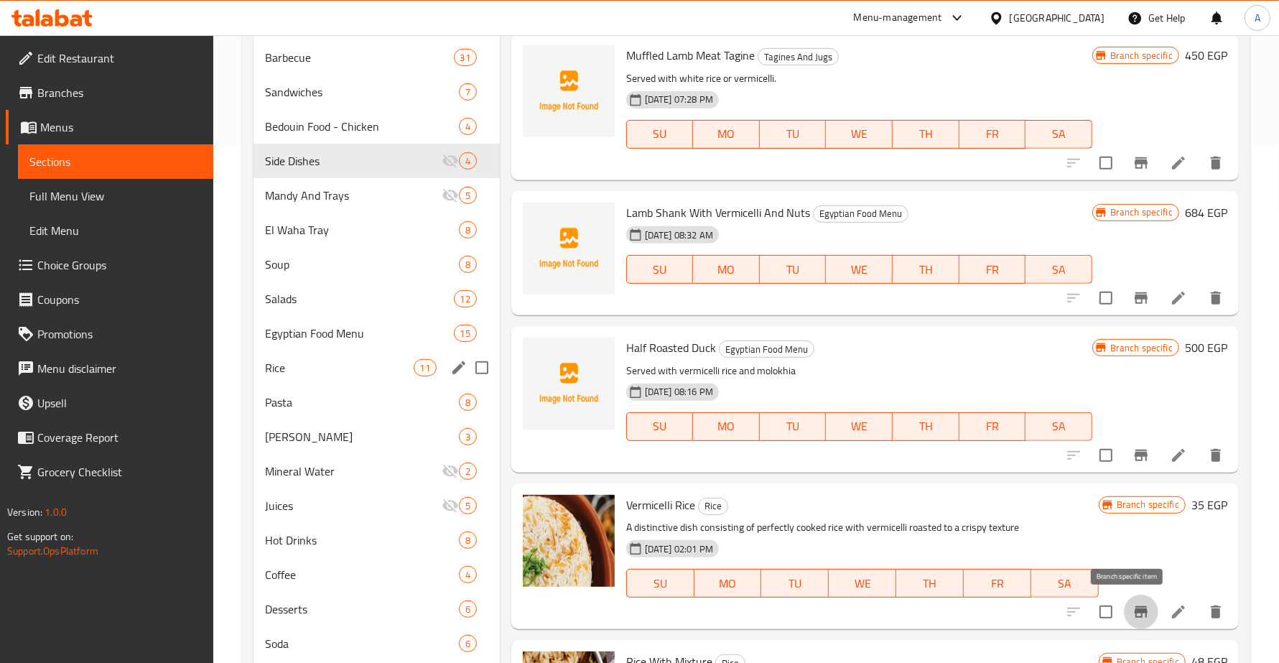
click at [324, 357] on div "Rice 11" at bounding box center [377, 367] width 246 height 34
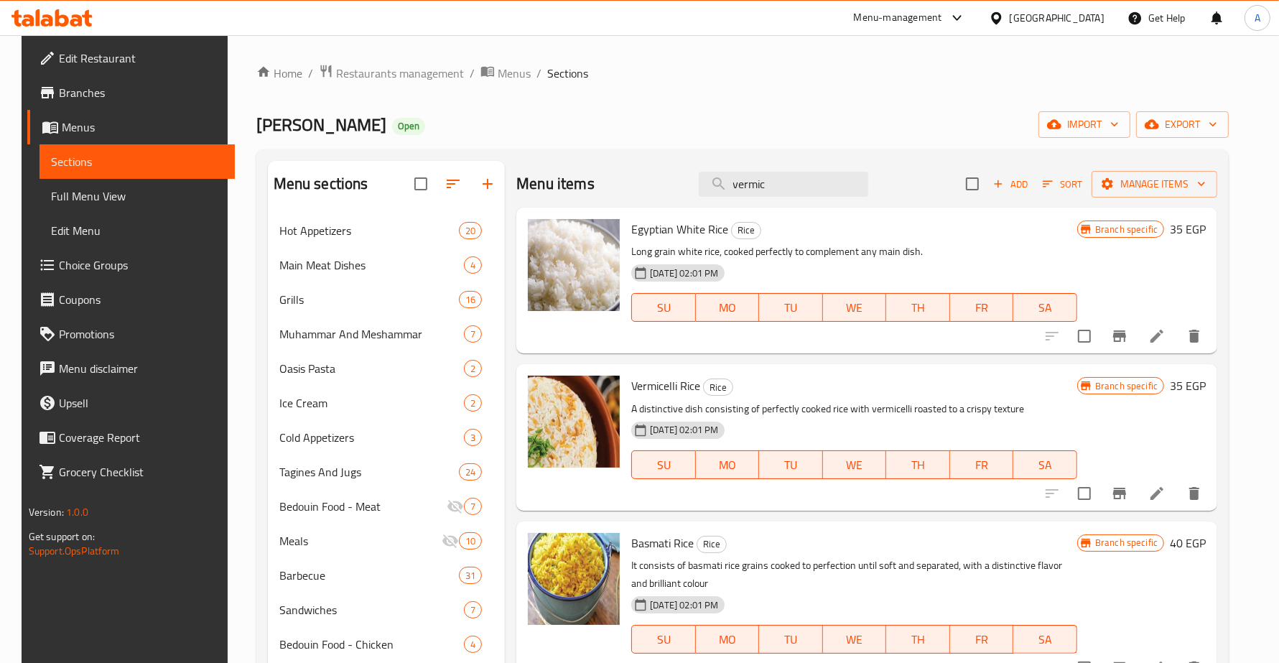
scroll to position [180, 0]
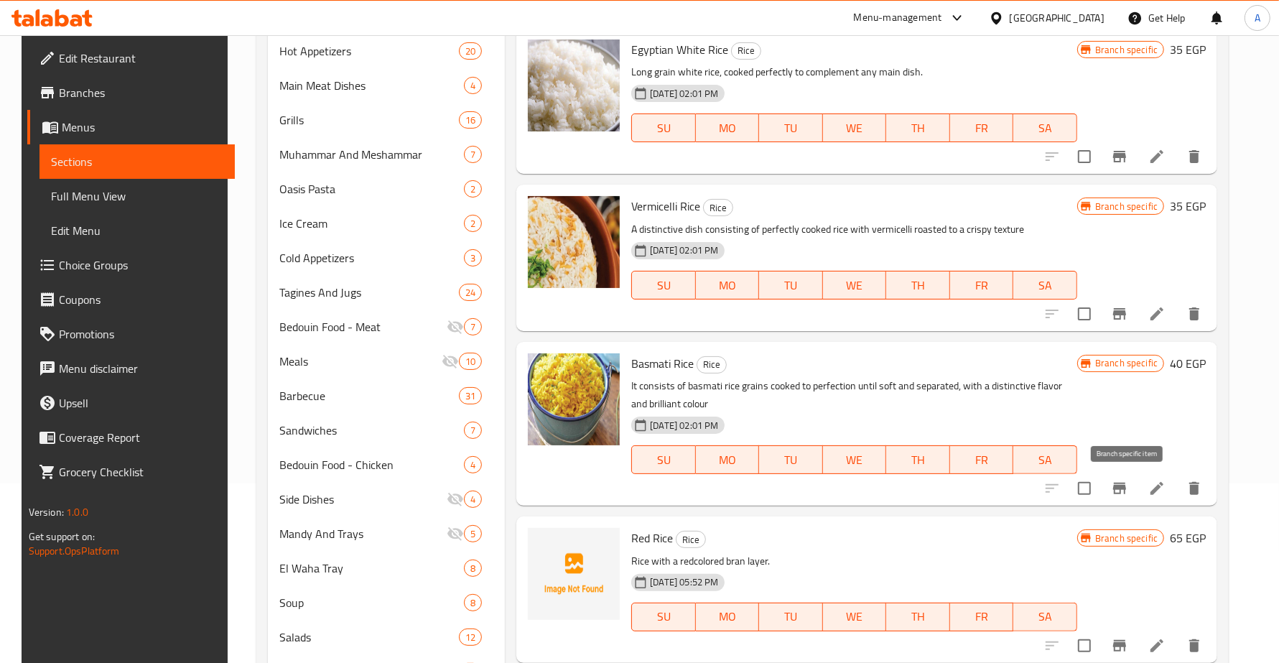
click at [1128, 496] on icon "Branch-specific-item" at bounding box center [1119, 488] width 17 height 17
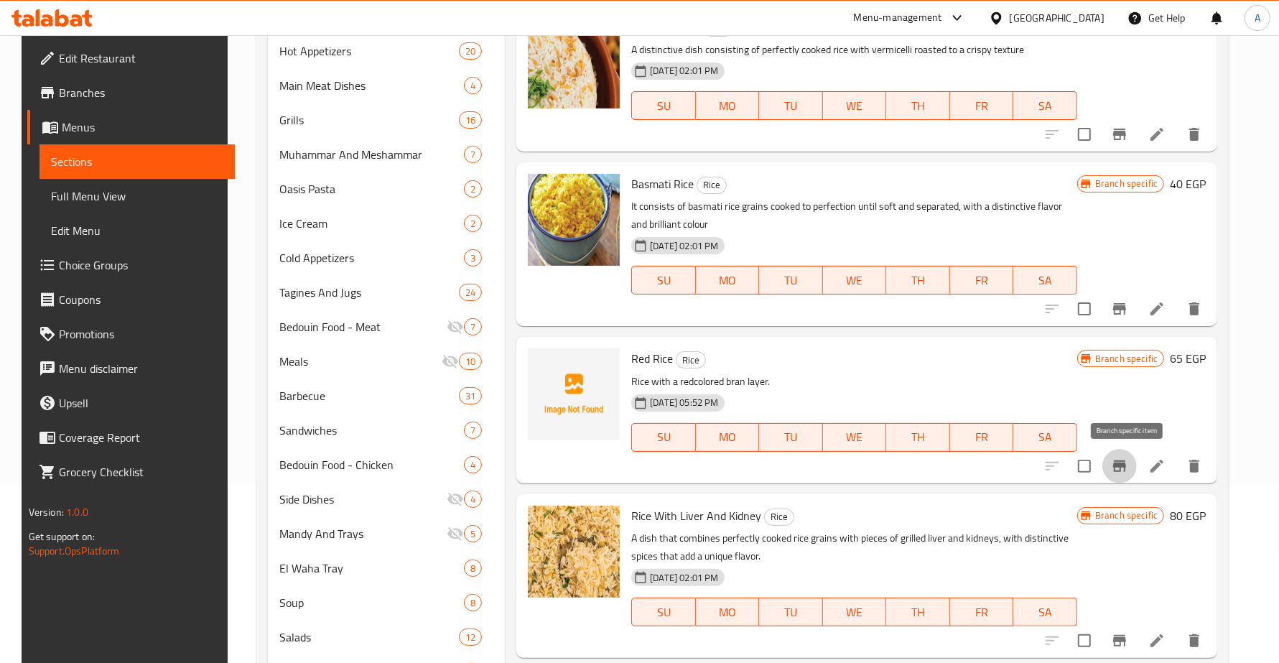
click at [1126, 468] on icon "Branch-specific-item" at bounding box center [1119, 466] width 17 height 17
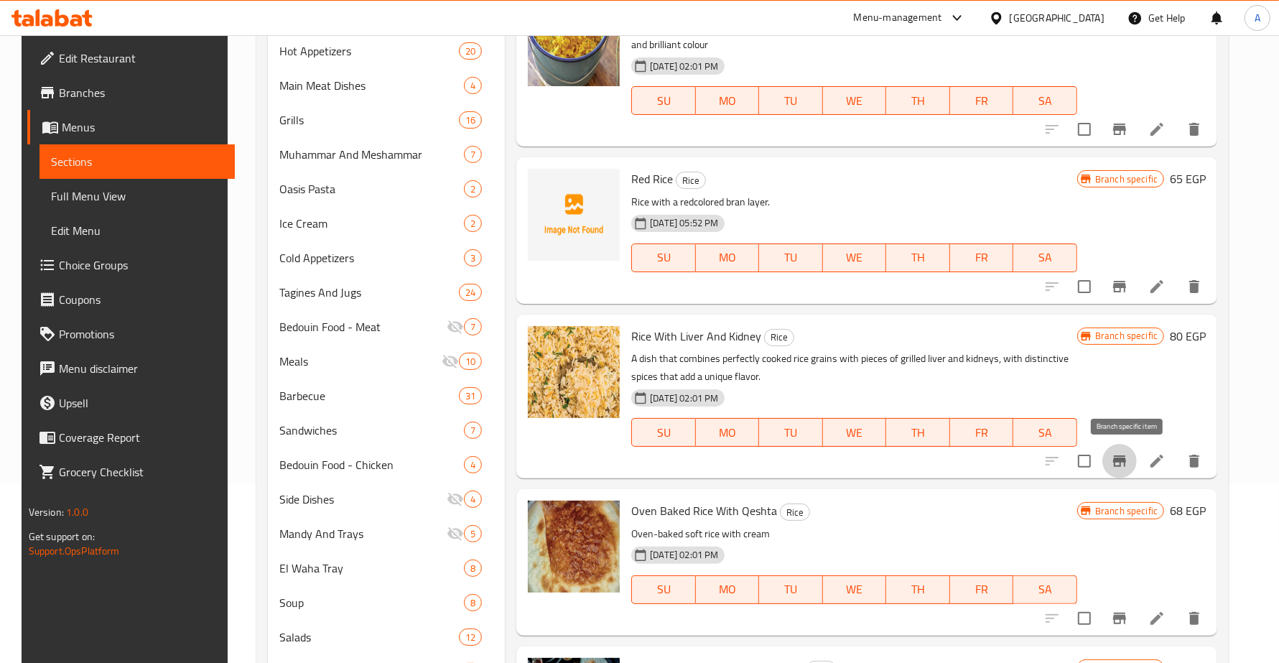
click at [1122, 460] on icon "Branch-specific-item" at bounding box center [1119, 460] width 13 height 11
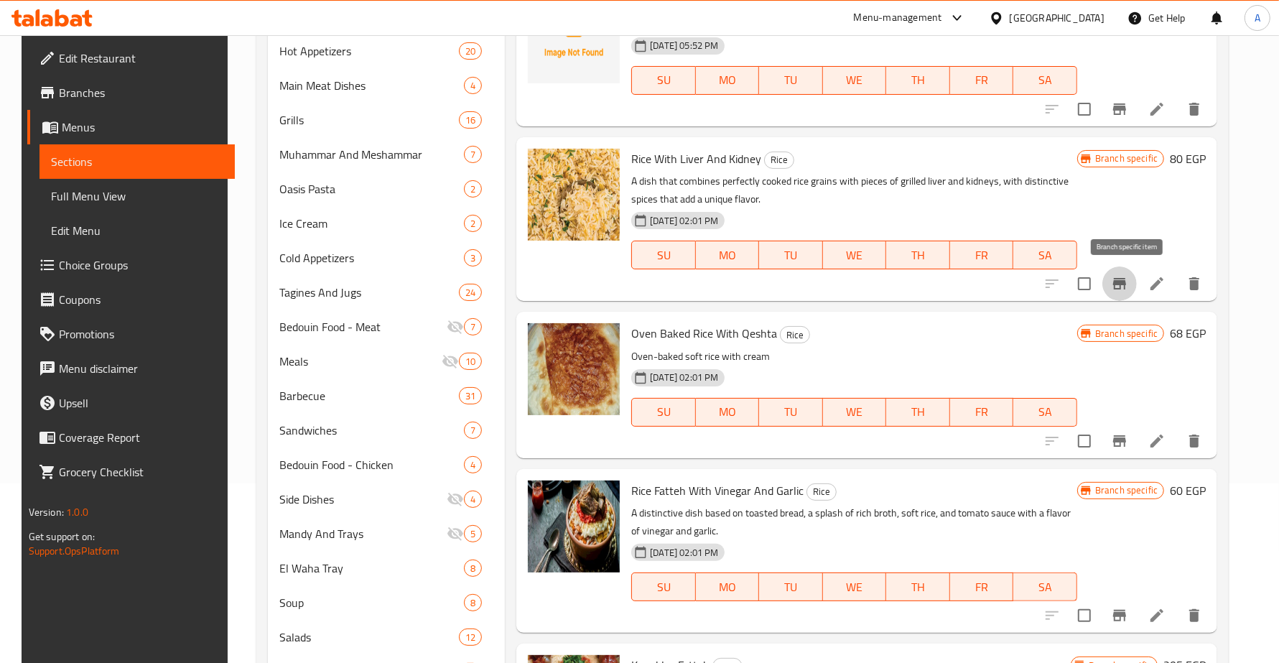
scroll to position [539, 0]
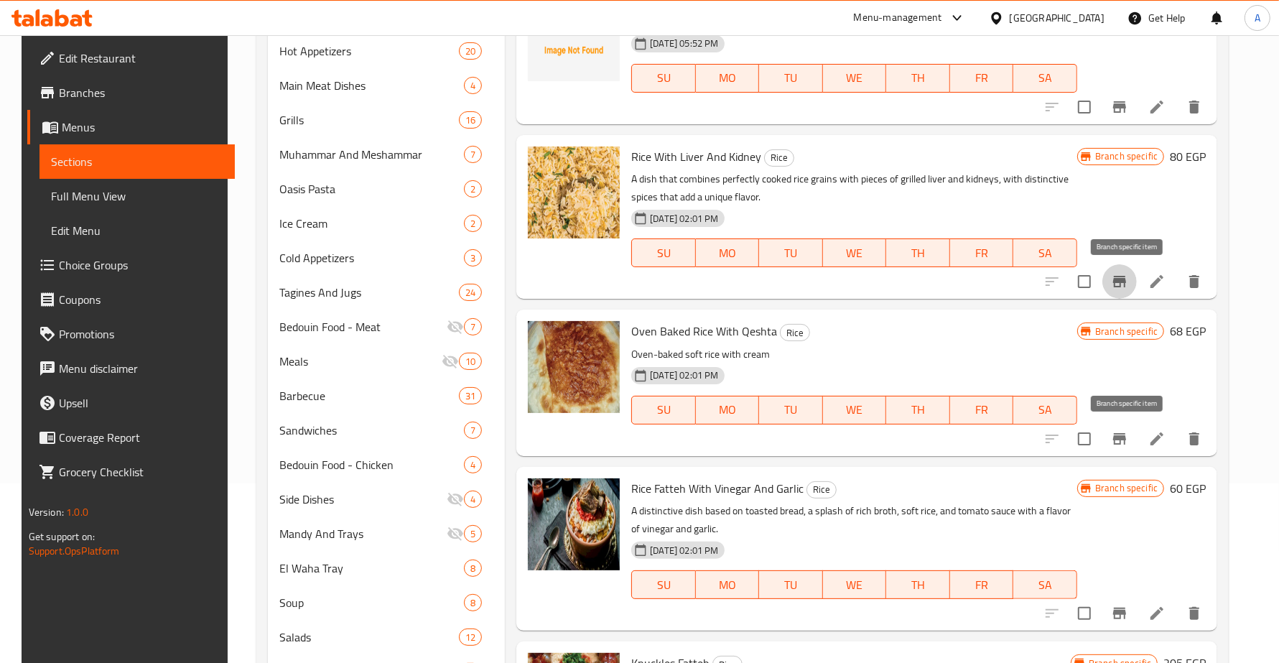
click at [1125, 442] on icon "Branch-specific-item" at bounding box center [1119, 438] width 17 height 17
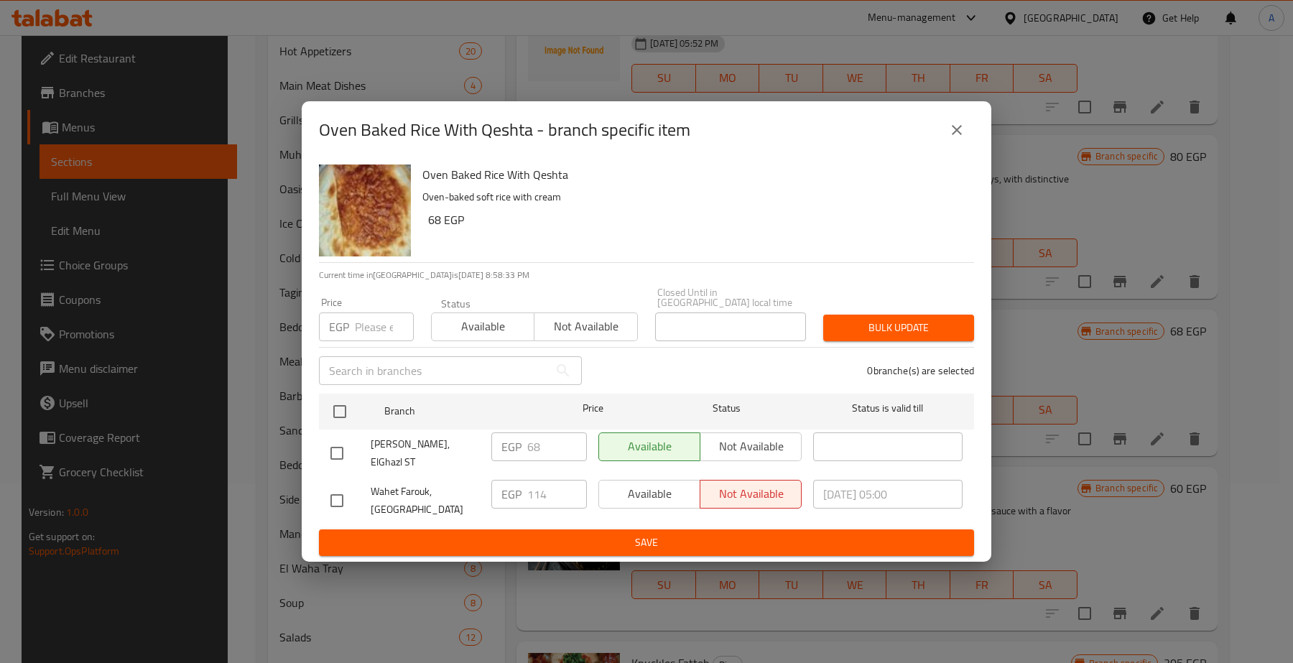
click at [331, 486] on input "checkbox" at bounding box center [337, 501] width 30 height 30
checkbox input "true"
click at [654, 483] on span "Available" at bounding box center [650, 493] width 90 height 21
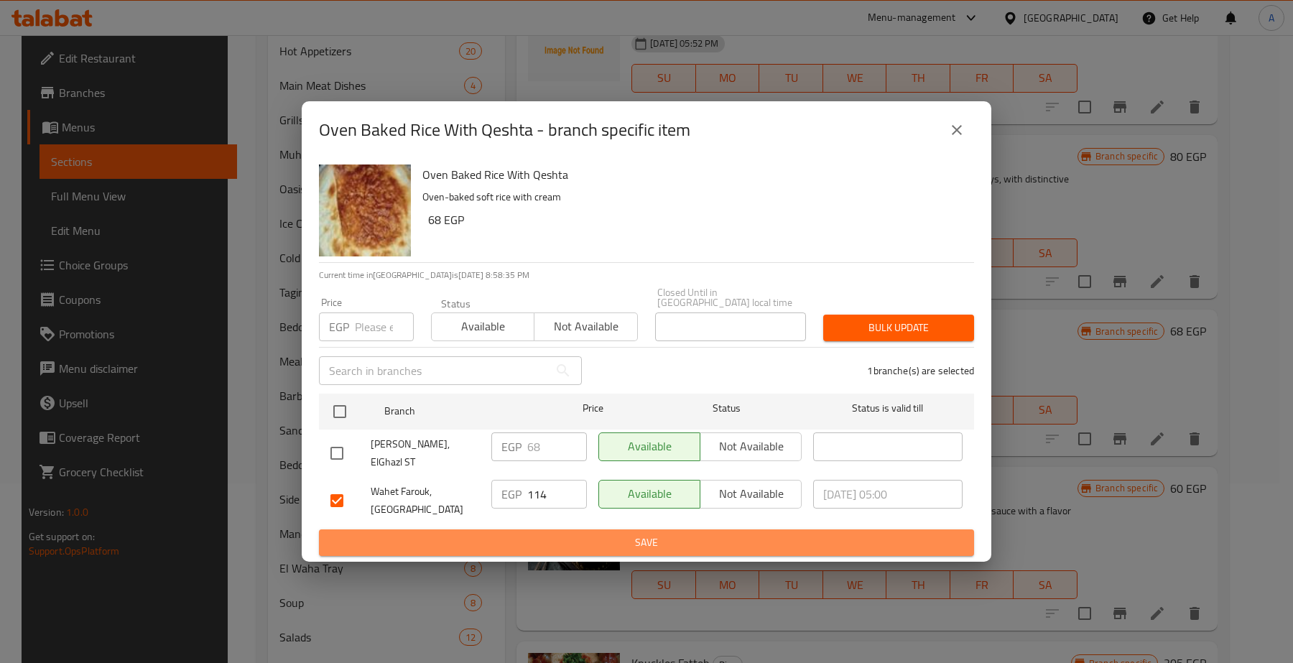
click at [647, 534] on span "Save" at bounding box center [646, 543] width 632 height 18
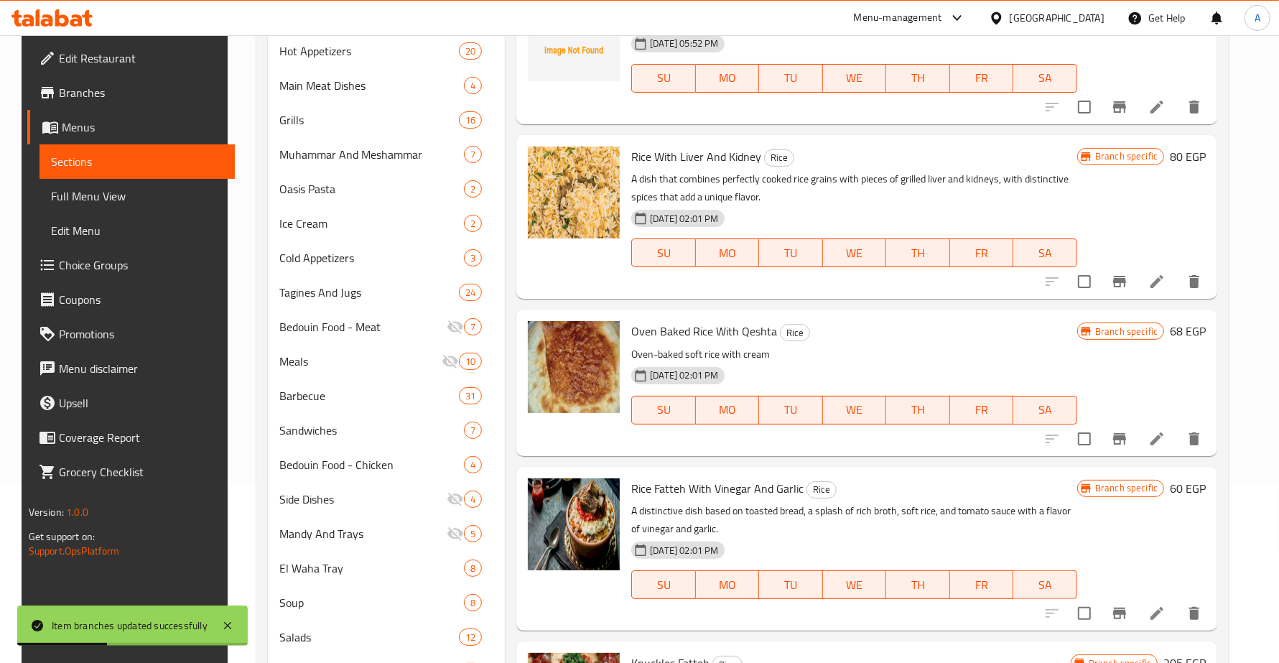
scroll to position [628, 0]
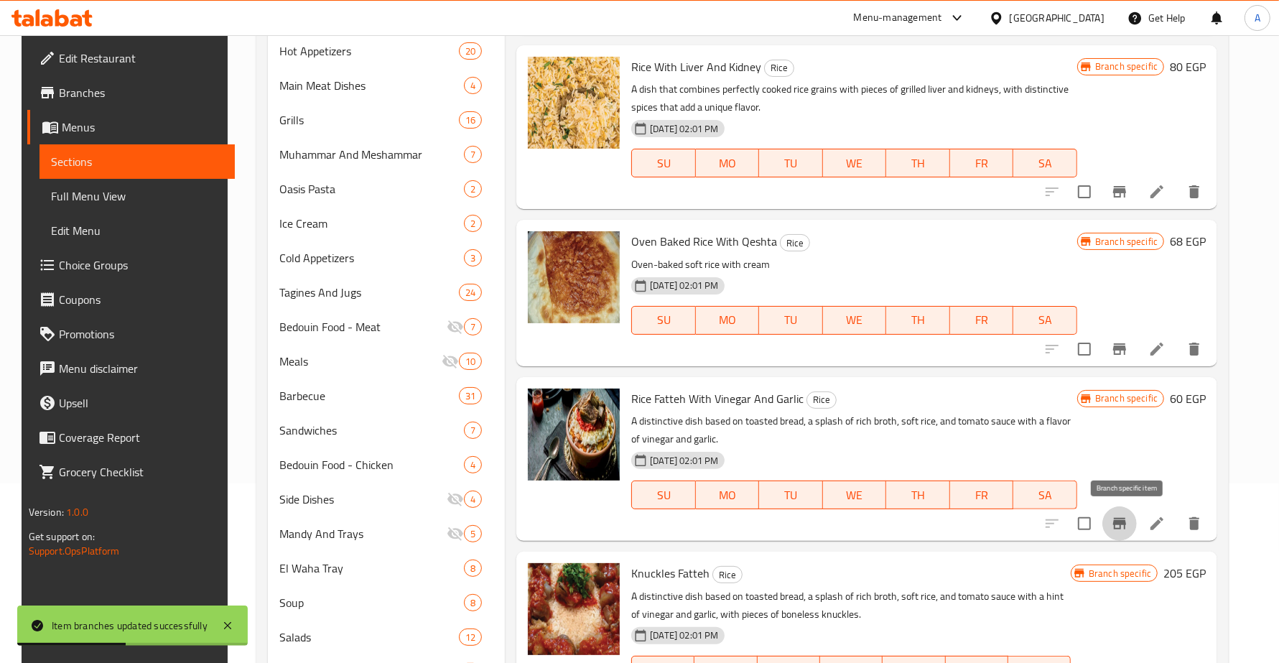
click at [1126, 522] on icon "Branch-specific-item" at bounding box center [1119, 523] width 13 height 11
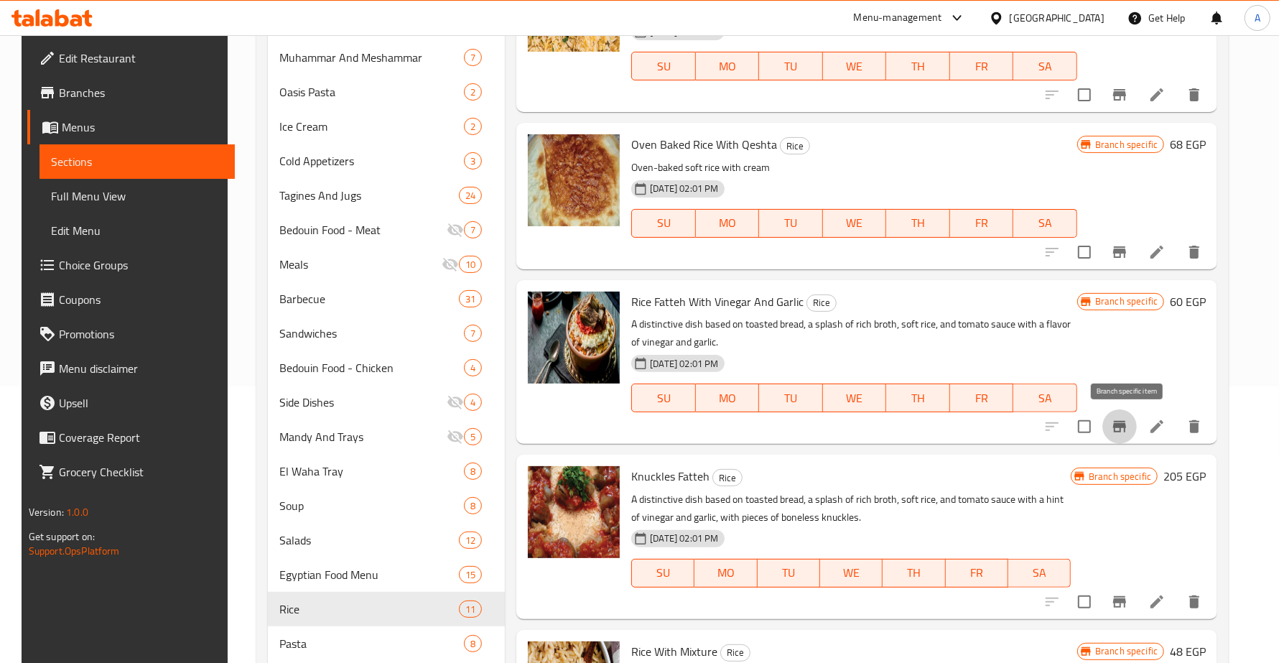
scroll to position [359, 0]
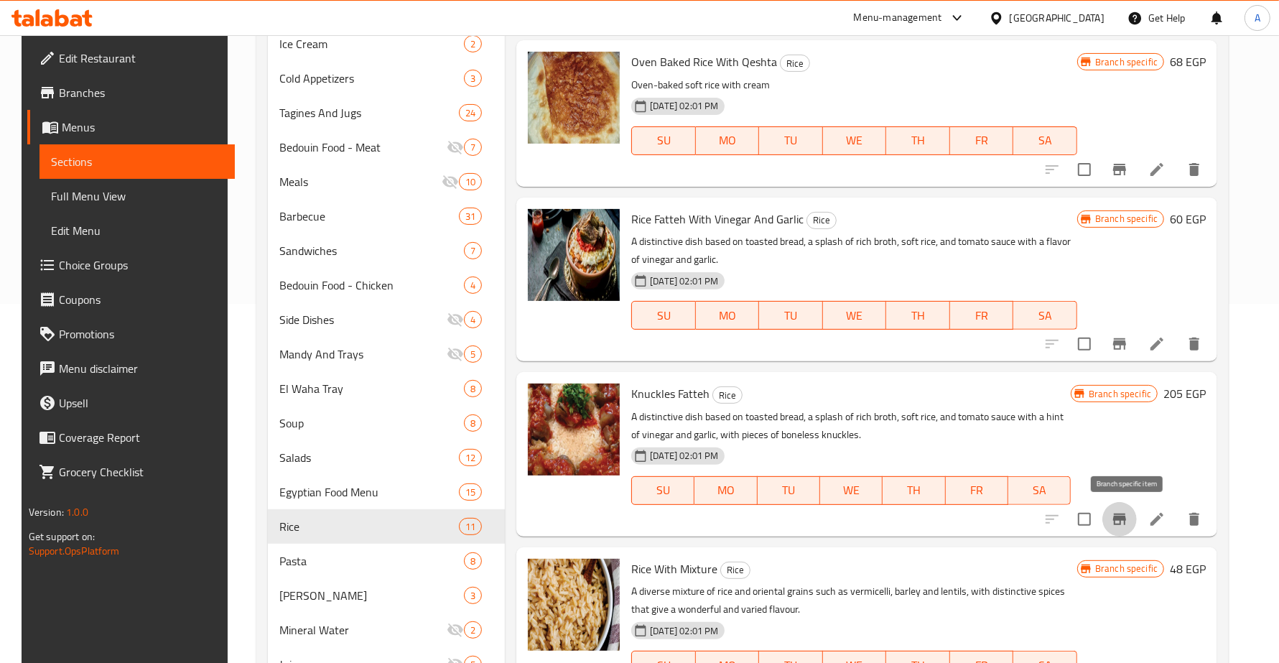
click at [1117, 521] on button "Branch-specific-item" at bounding box center [1119, 519] width 34 height 34
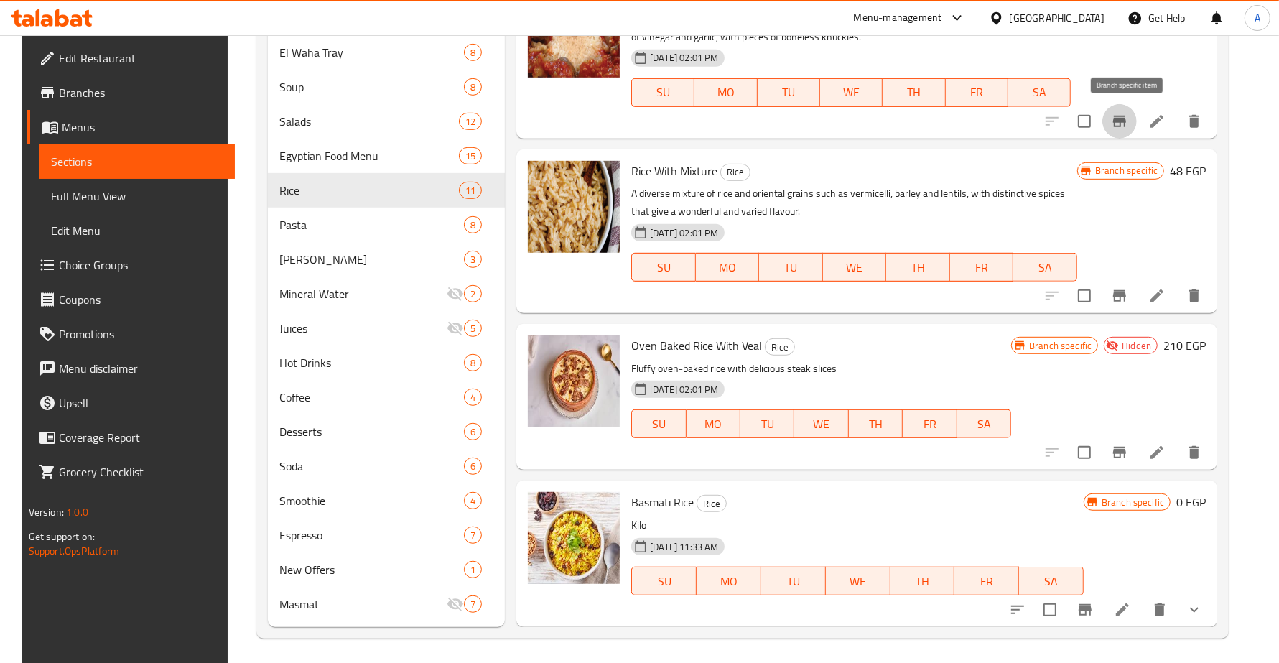
scroll to position [697, 0]
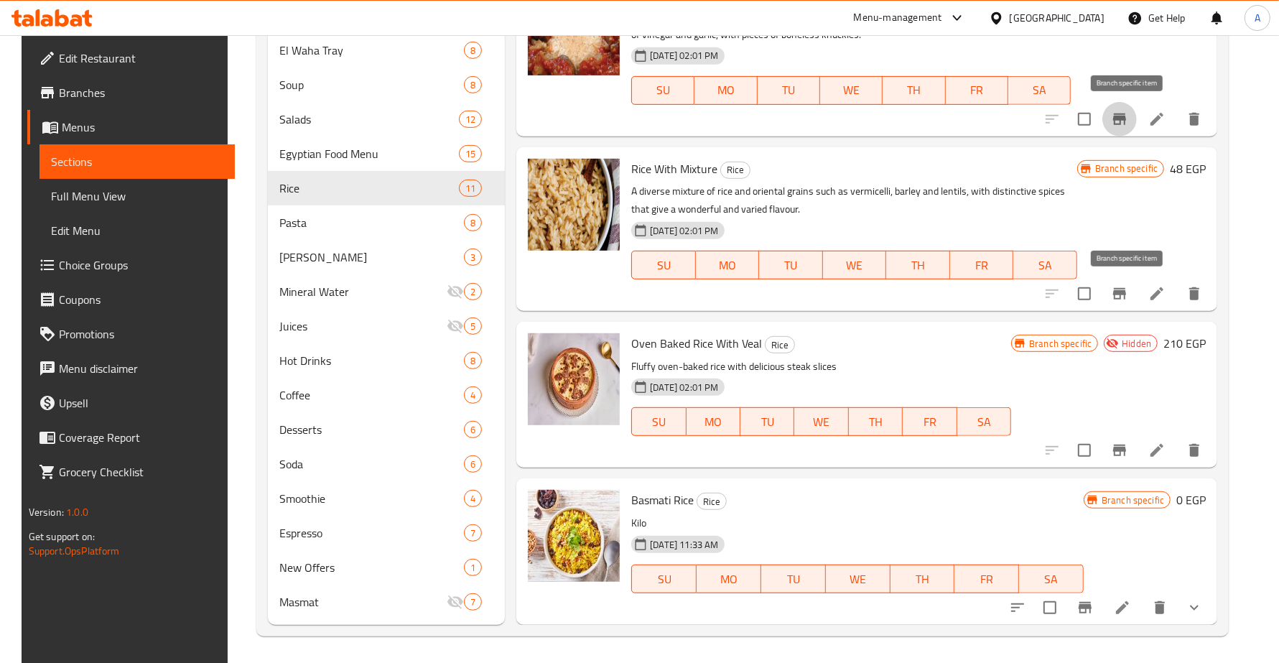
click at [1123, 288] on icon "Branch-specific-item" at bounding box center [1119, 293] width 13 height 11
click at [1128, 442] on icon "Branch-specific-item" at bounding box center [1119, 450] width 17 height 17
click at [1094, 603] on icon "Branch-specific-item" at bounding box center [1085, 607] width 17 height 17
click at [1090, 609] on icon "Branch-specific-item" at bounding box center [1085, 607] width 17 height 17
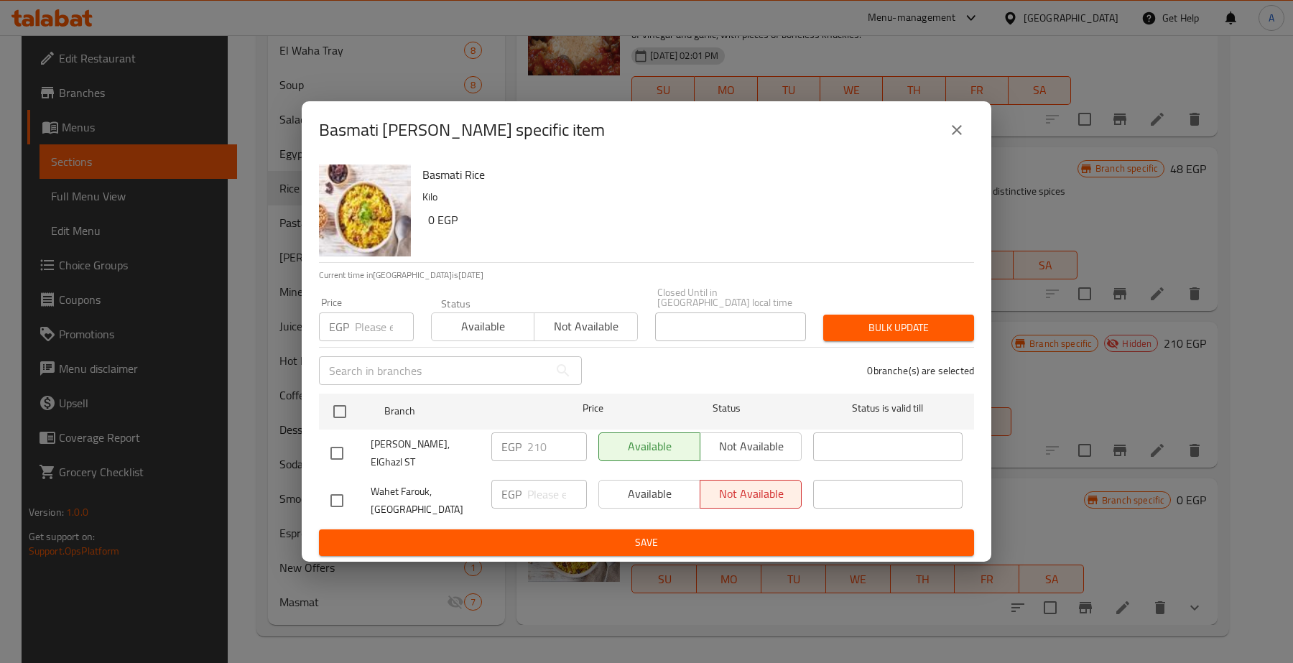
click at [1095, 546] on div "Basmati [PERSON_NAME] specific item Basmati Rice Kilo 0 EGP Current time in [GE…" at bounding box center [646, 331] width 1293 height 663
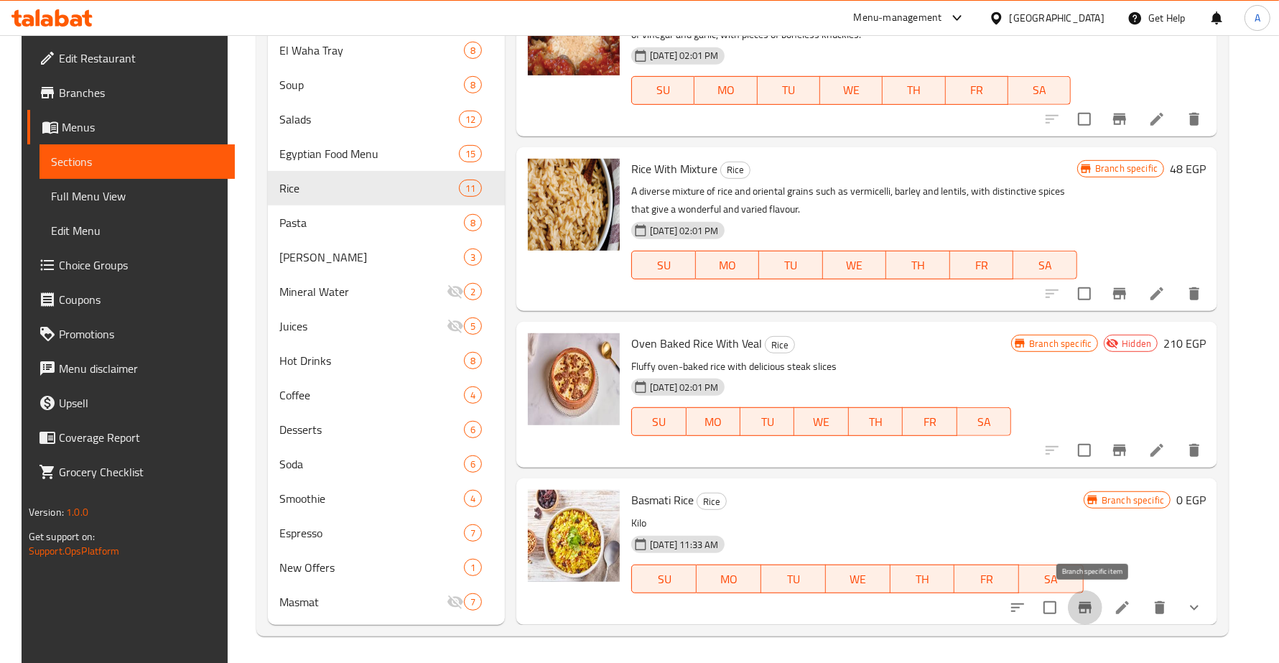
click at [1212, 608] on button "show more" at bounding box center [1194, 607] width 34 height 34
click at [1205, 605] on div "Branch specific 0 EGP" at bounding box center [1145, 606] width 122 height 232
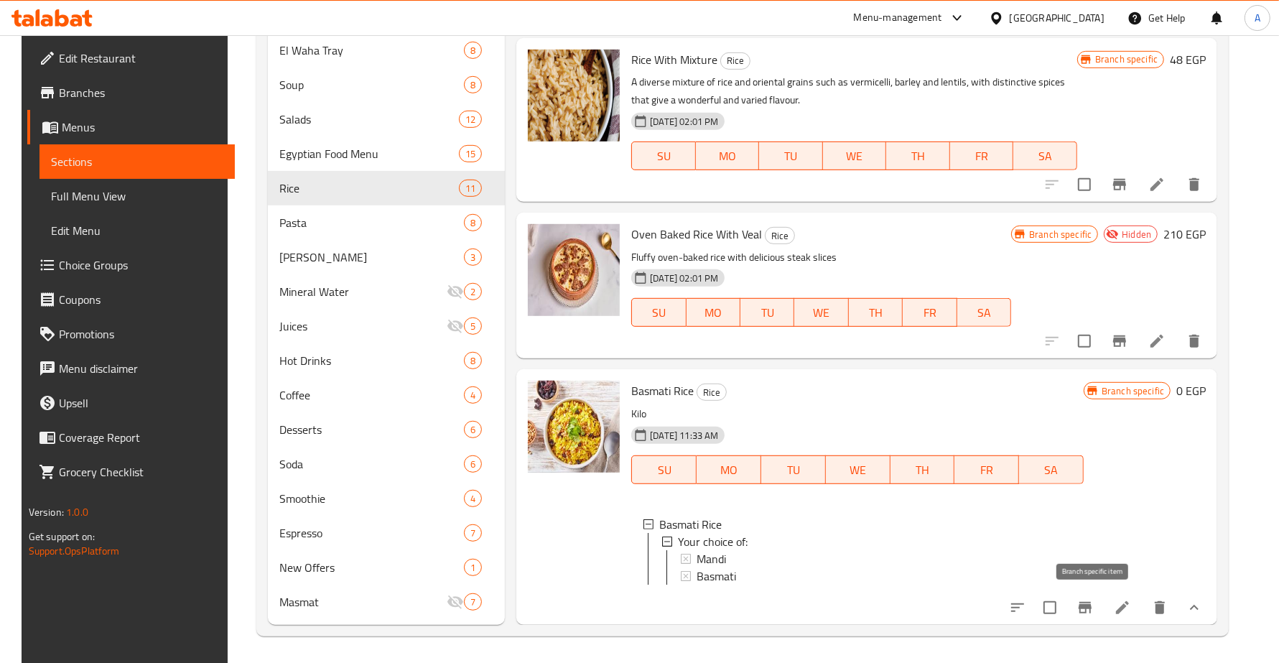
click at [1090, 612] on icon "Branch-specific-item" at bounding box center [1085, 607] width 13 height 11
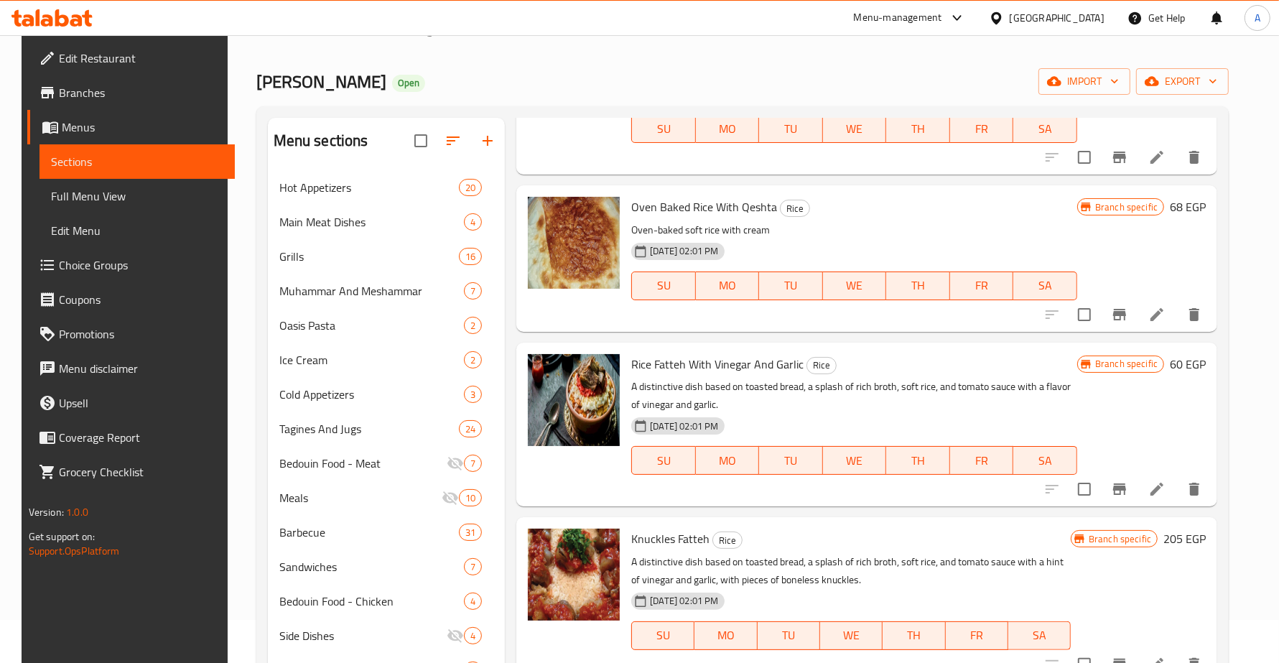
scroll to position [0, 0]
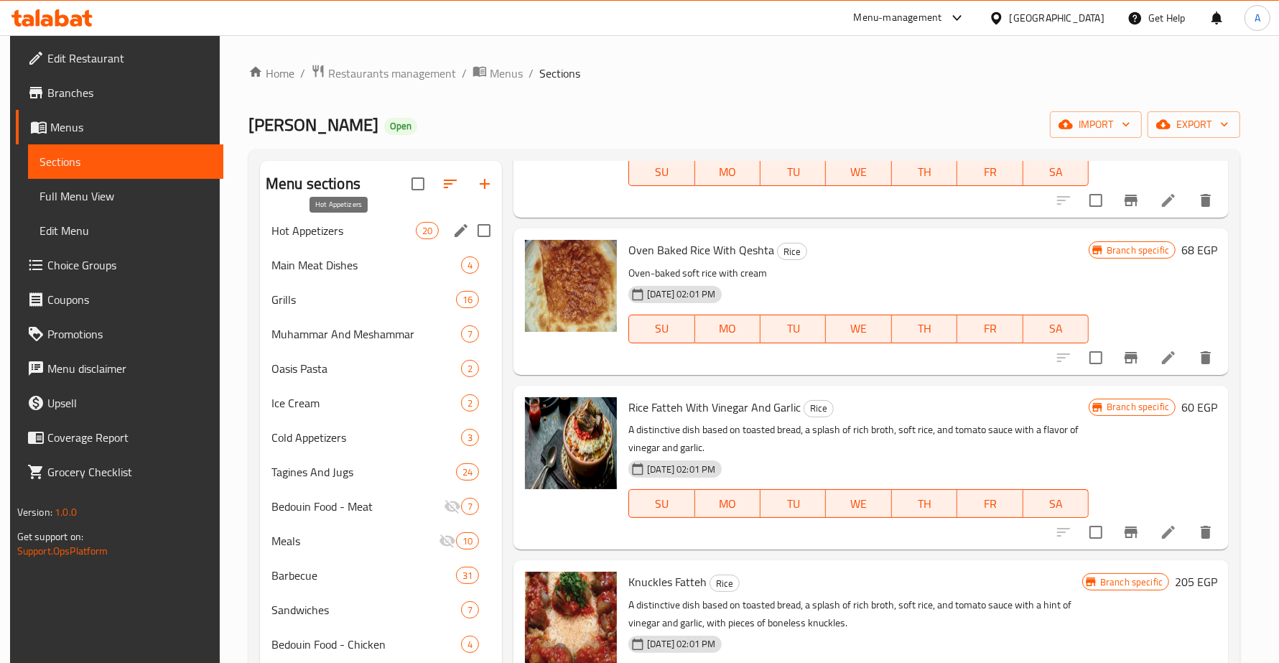
click at [338, 225] on span "Hot Appetizers" at bounding box center [343, 230] width 144 height 17
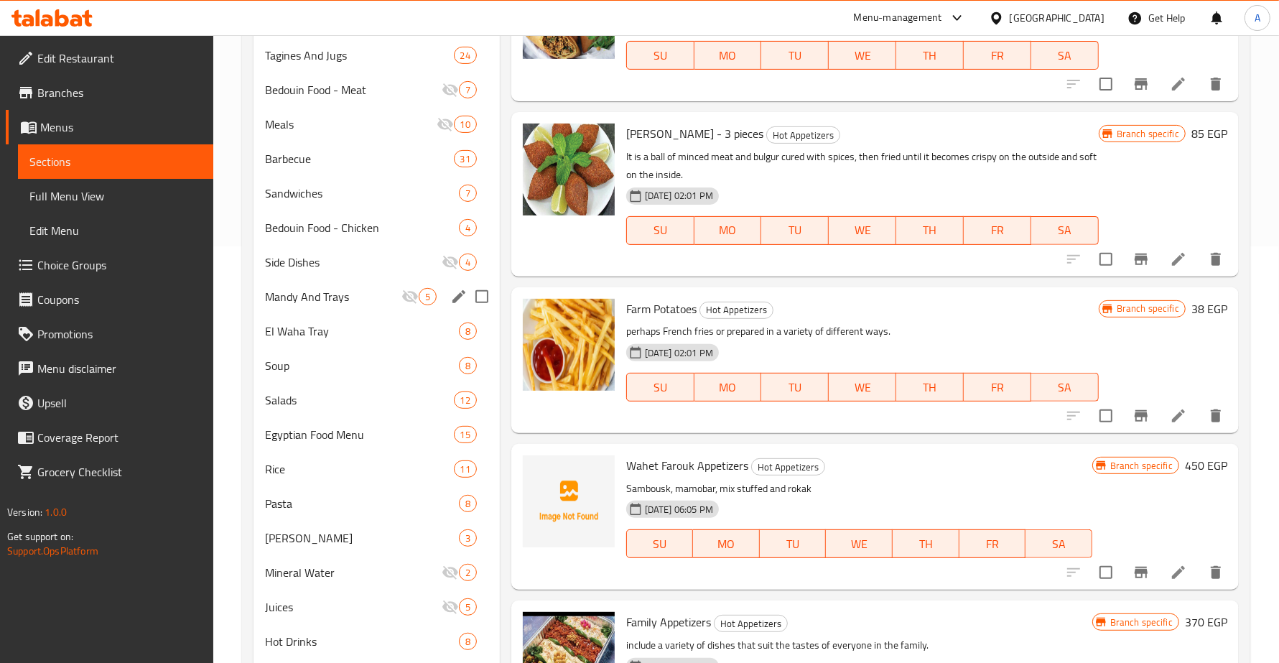
scroll to position [449, 0]
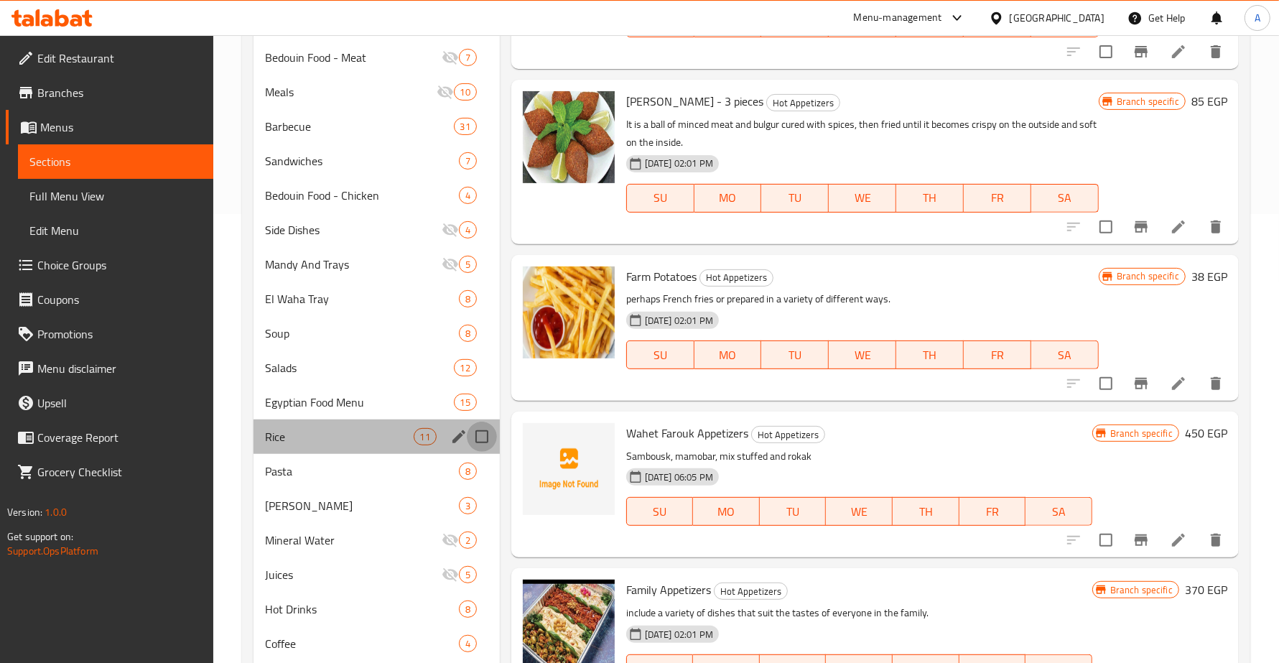
click at [483, 432] on input "Menu sections" at bounding box center [482, 437] width 30 height 30
checkbox input "true"
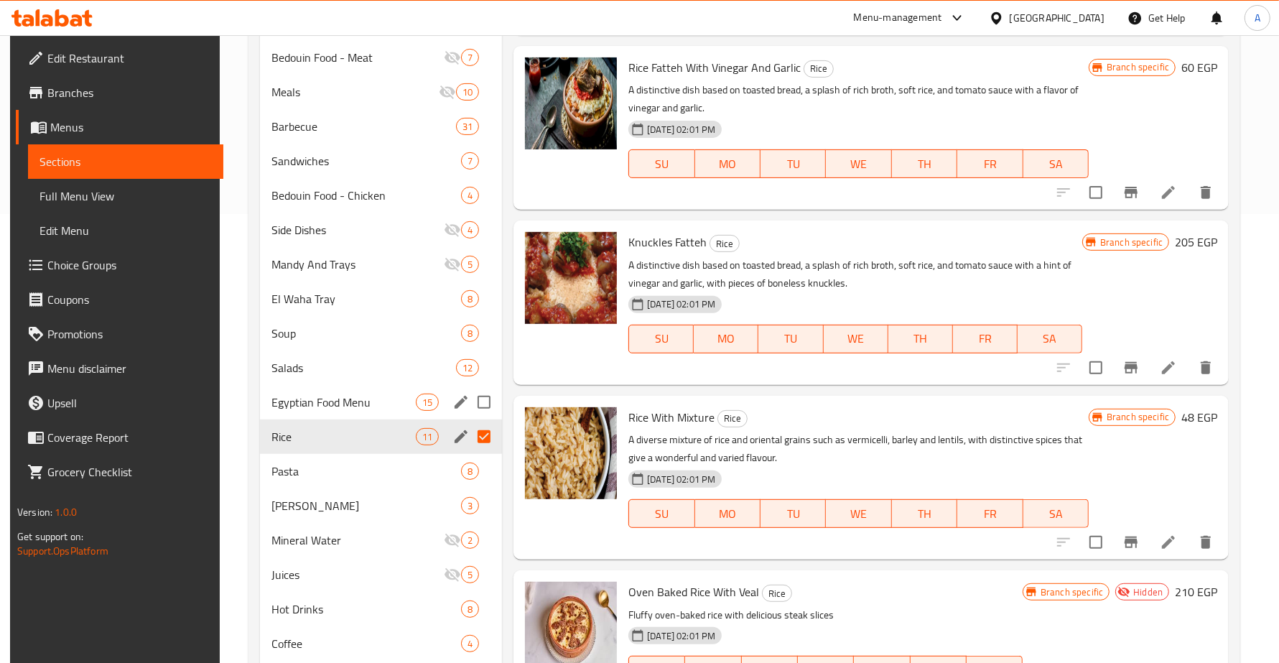
scroll to position [690, 0]
click at [378, 370] on span "Salads" at bounding box center [343, 367] width 144 height 17
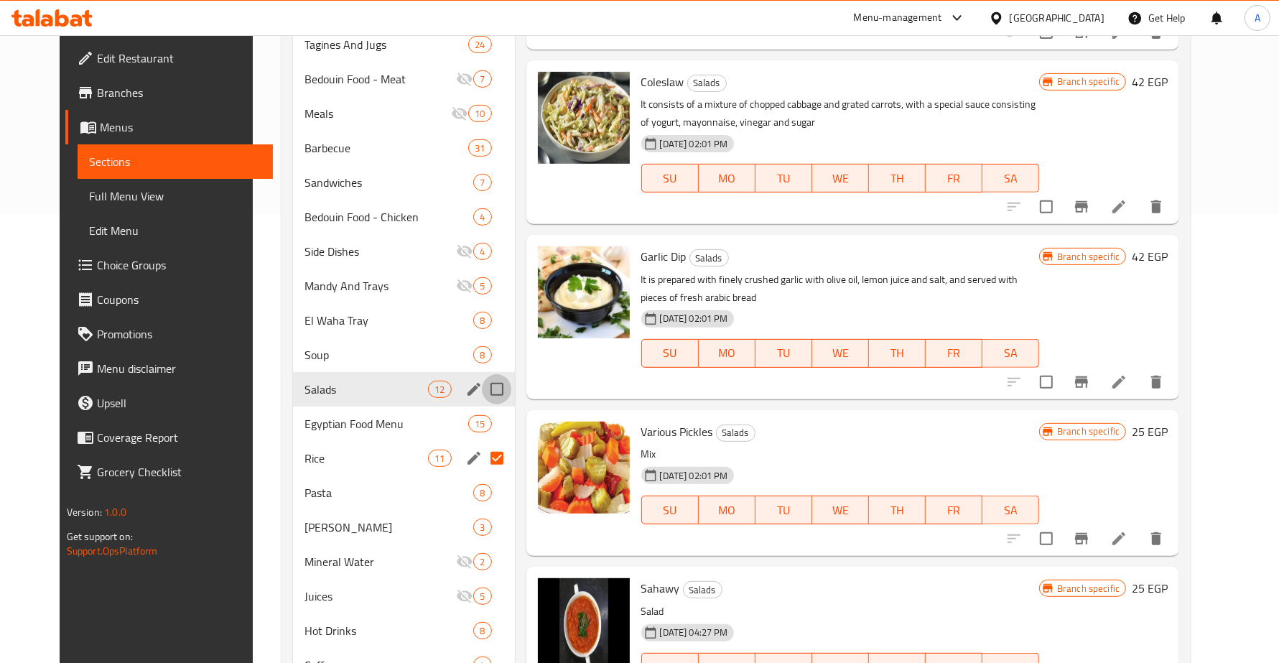
click at [482, 374] on input "Menu sections" at bounding box center [497, 389] width 30 height 30
checkbox input "true"
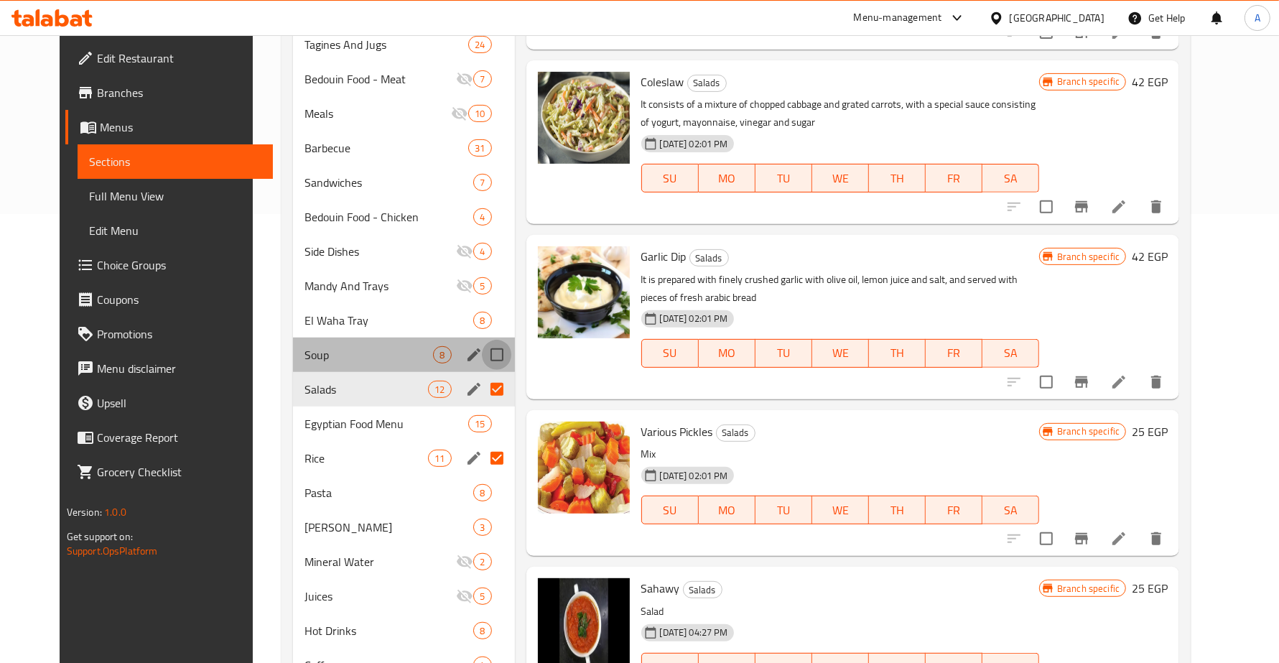
click at [485, 340] on input "Menu sections" at bounding box center [497, 355] width 30 height 30
checkbox input "true"
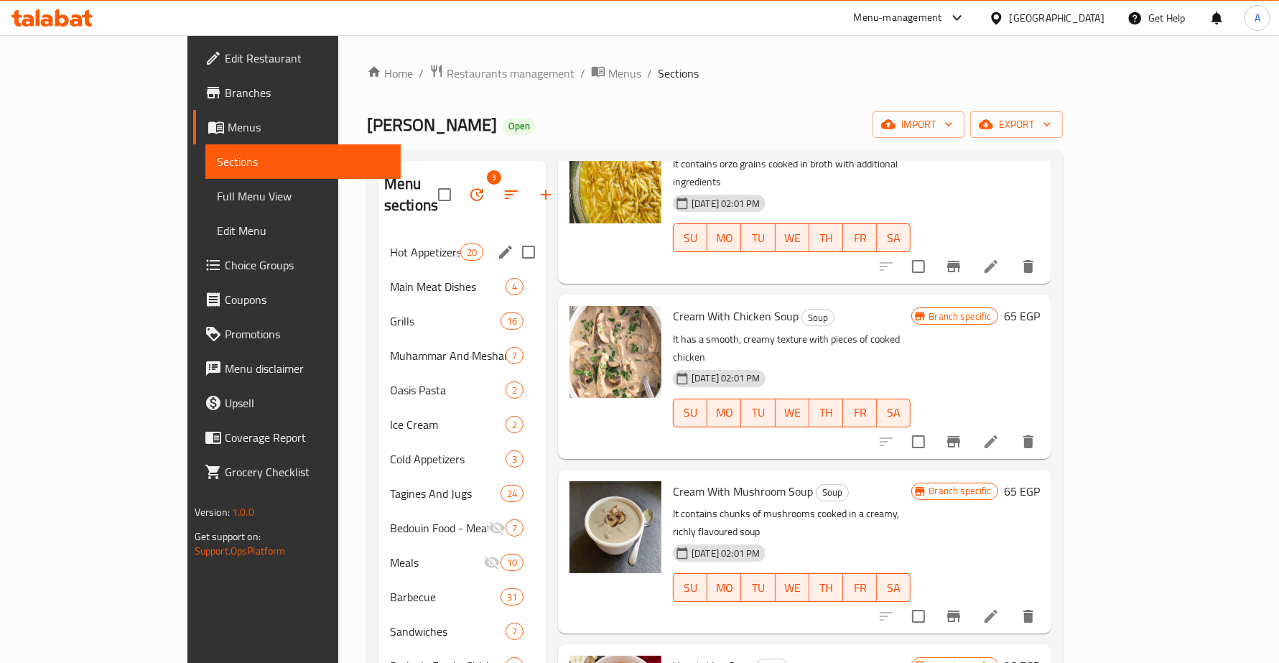
click at [379, 235] on div "Hot Appetizers 20" at bounding box center [463, 252] width 168 height 34
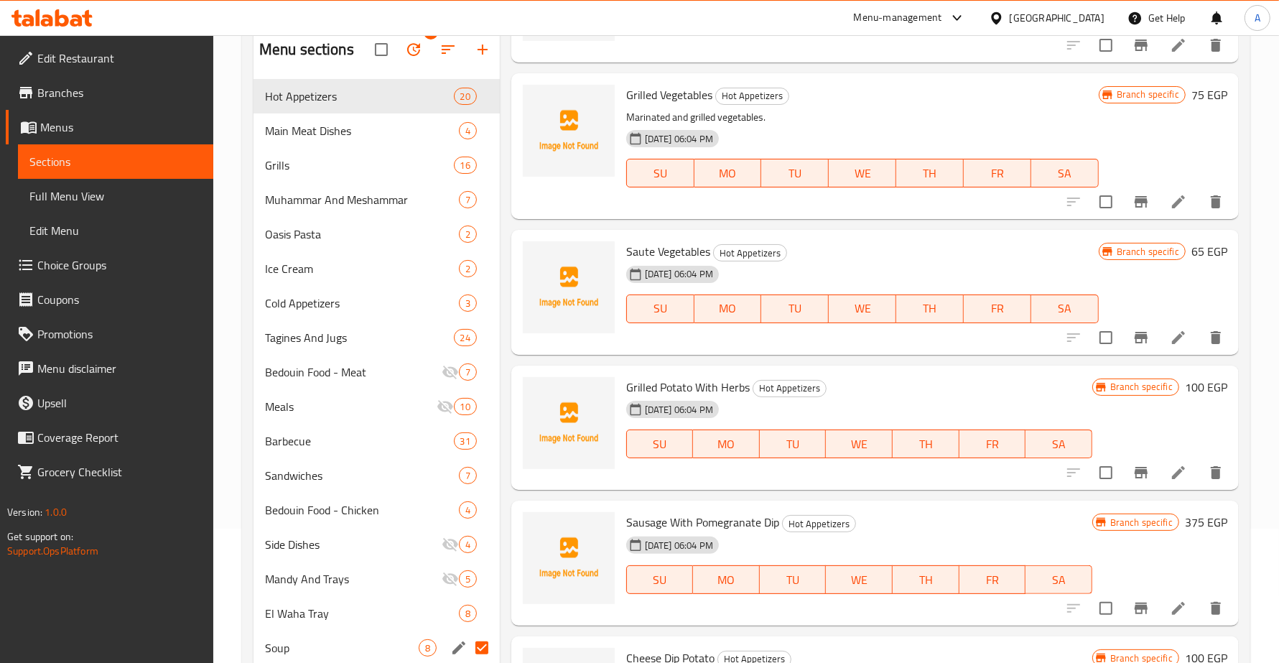
scroll to position [269, 0]
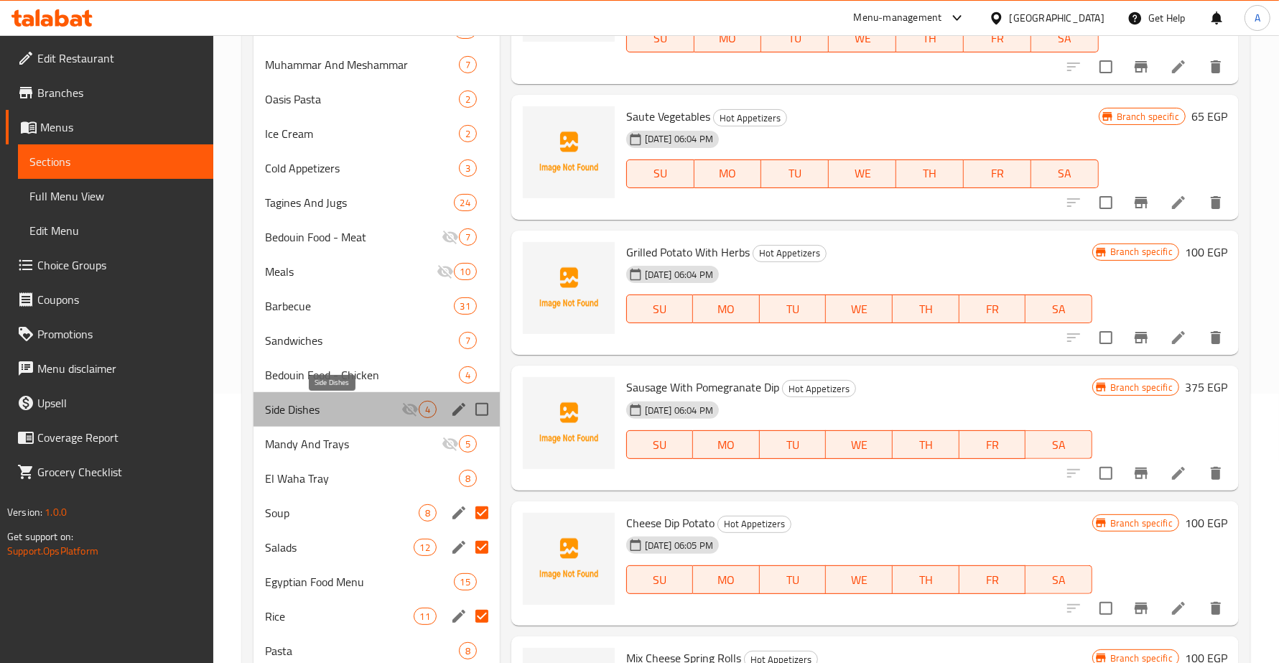
click at [309, 407] on span "Side Dishes" at bounding box center [333, 409] width 136 height 17
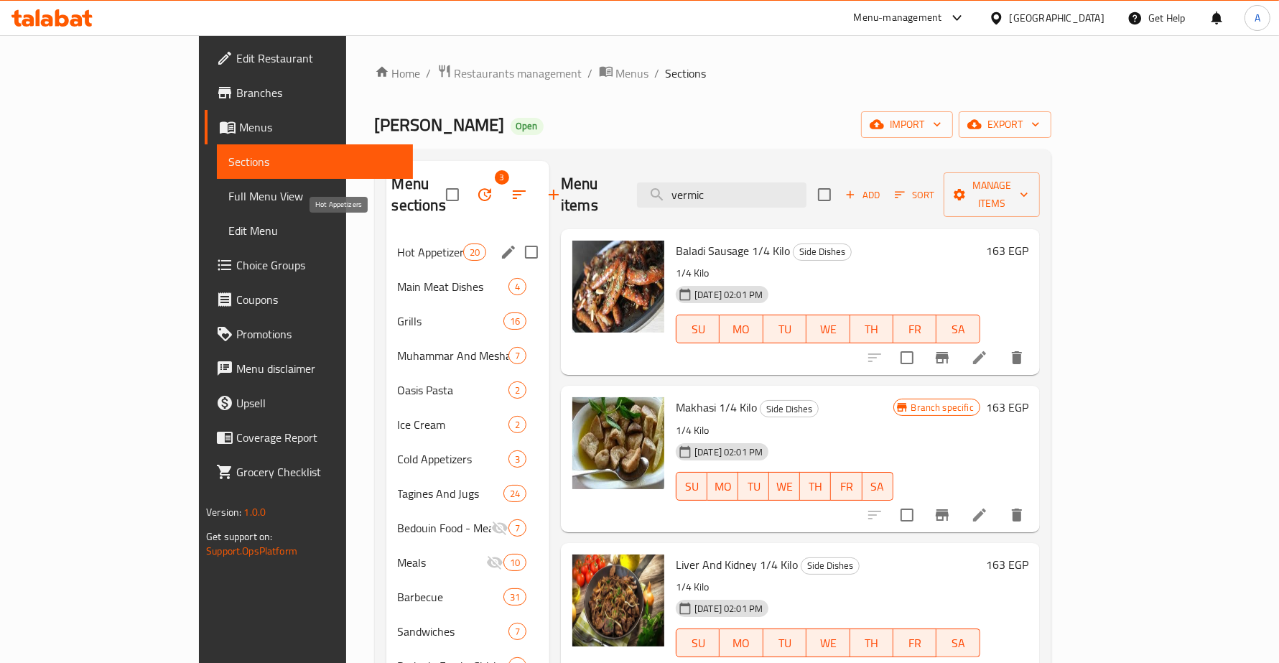
click at [398, 243] on span "Hot Appetizers" at bounding box center [430, 251] width 65 height 17
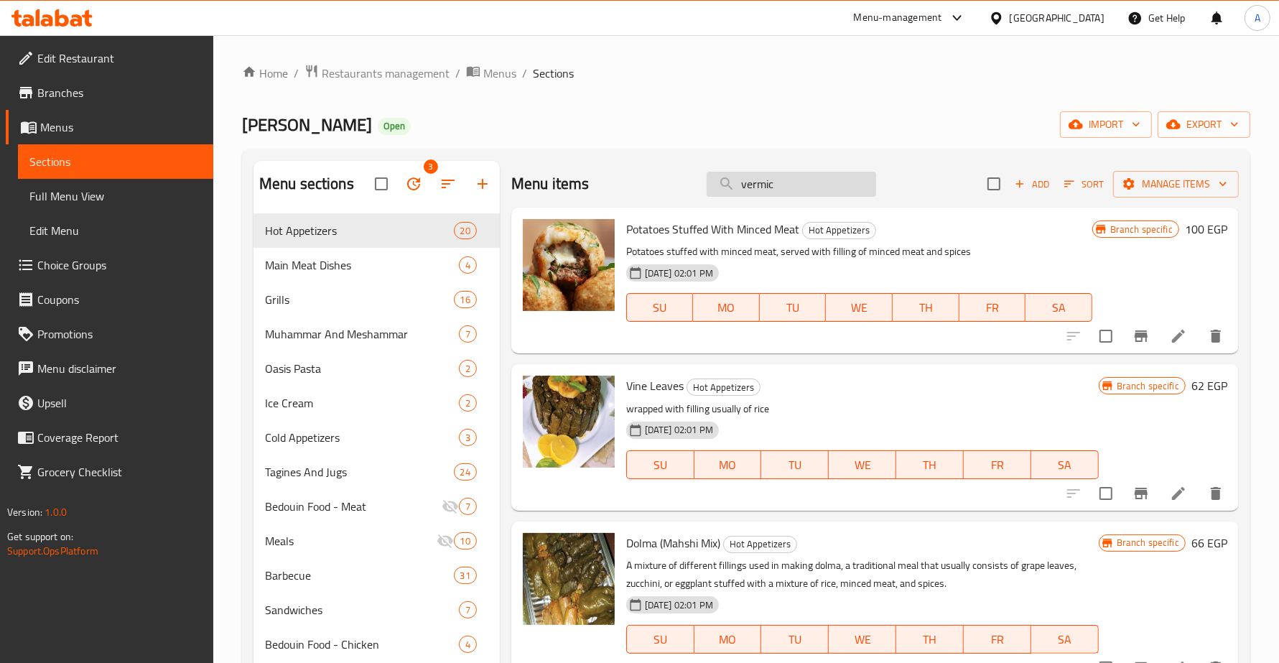
click at [776, 191] on input "vermic" at bounding box center [792, 184] width 170 height 25
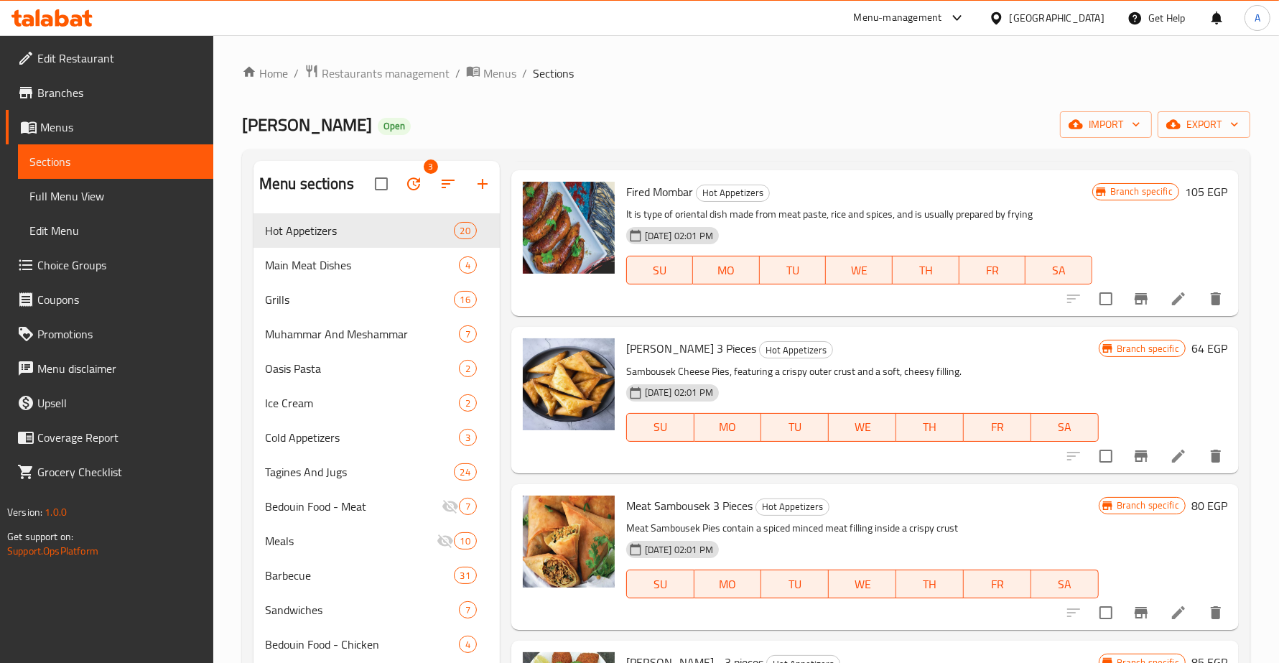
scroll to position [718, 0]
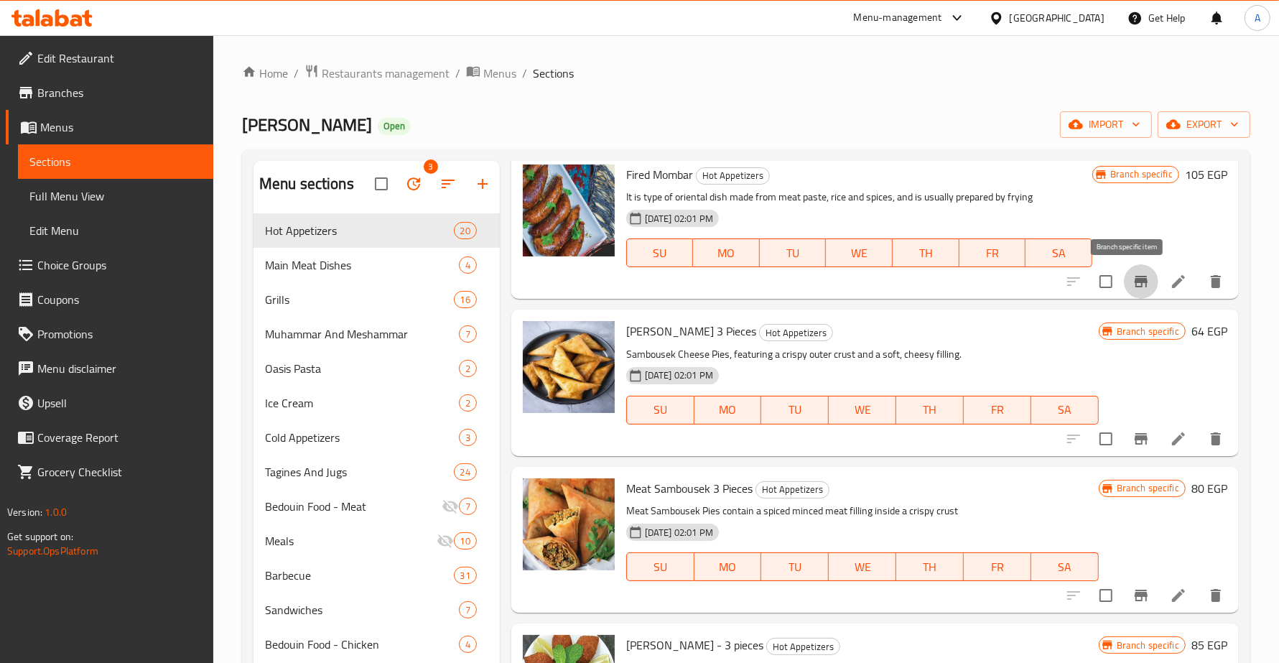
click at [1133, 275] on icon "Branch-specific-item" at bounding box center [1141, 281] width 17 height 17
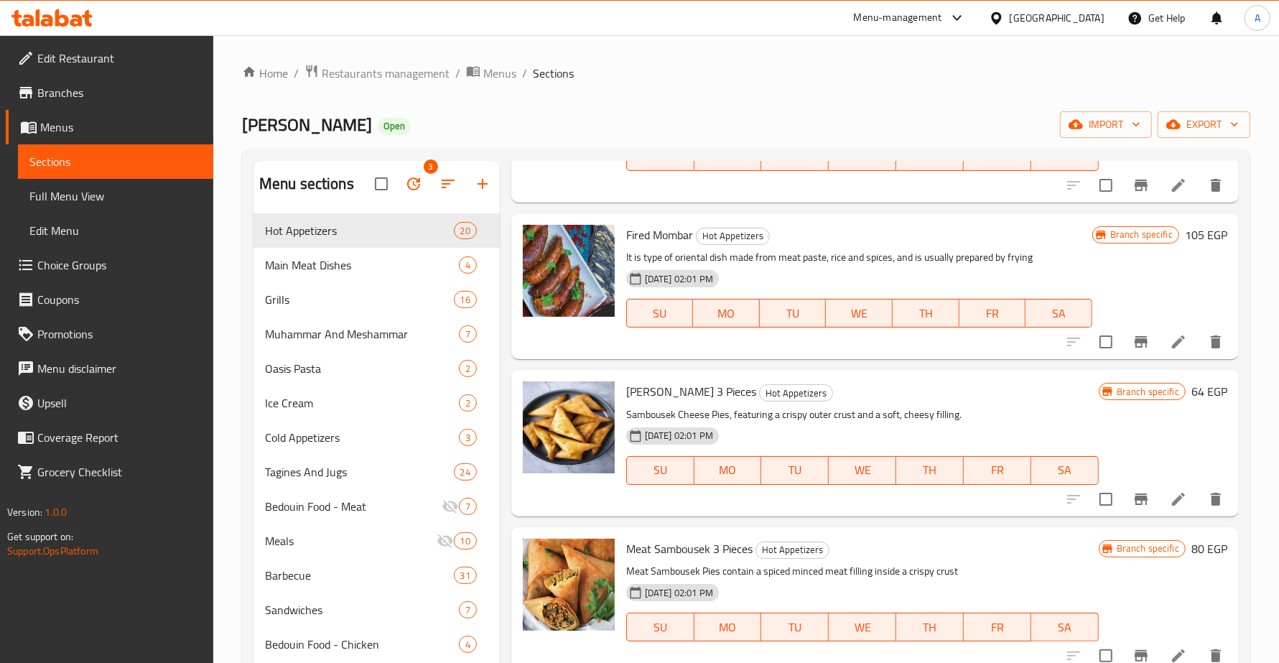
scroll to position [628, 0]
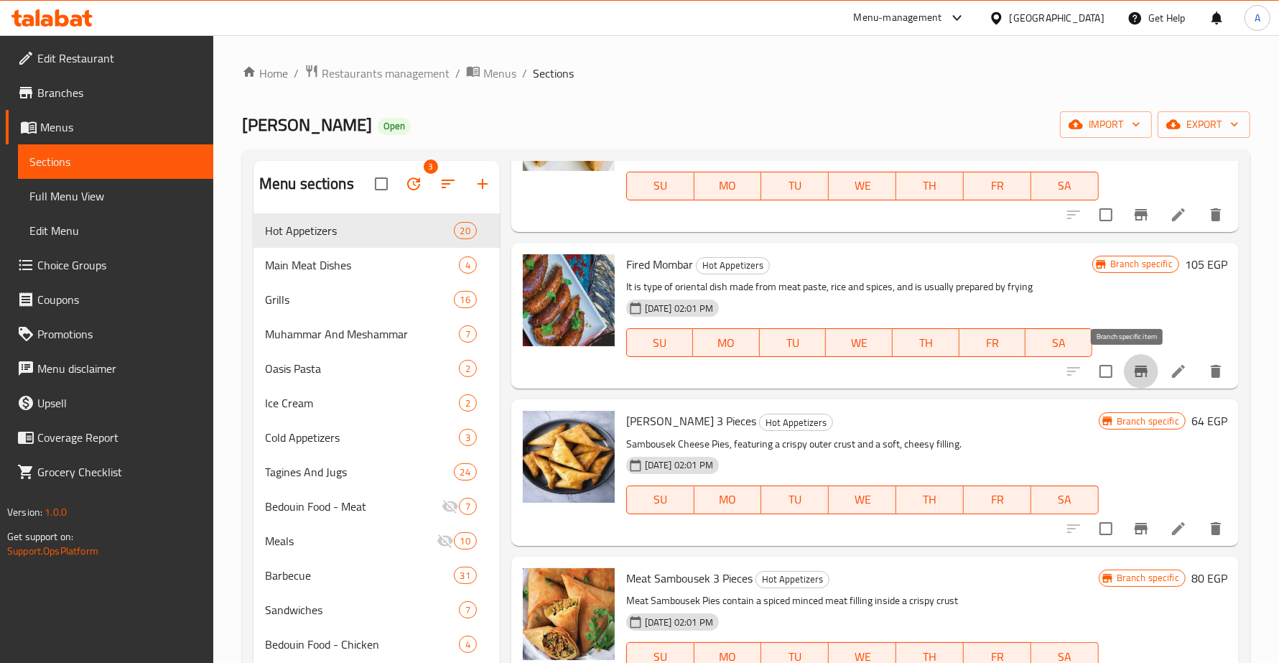
click at [1135, 372] on icon "Branch-specific-item" at bounding box center [1141, 371] width 13 height 11
click at [679, 267] on span "Fired Mombar" at bounding box center [659, 265] width 67 height 22
copy h6 "Mombar"
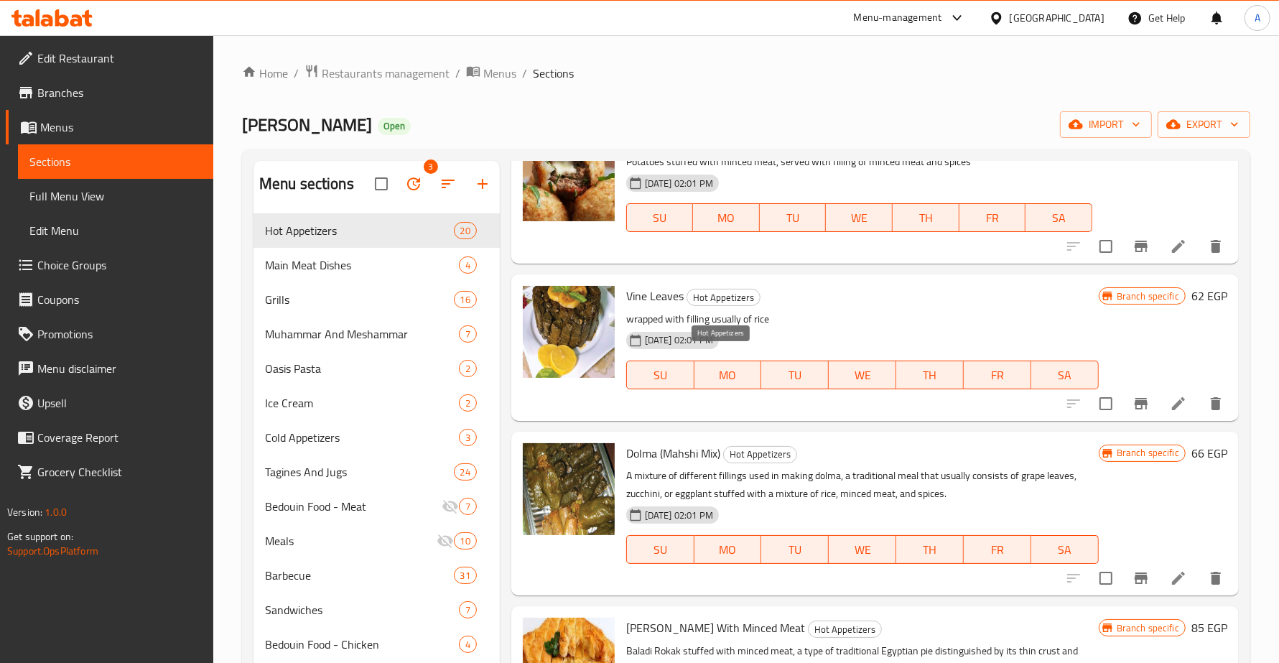
scroll to position [0, 0]
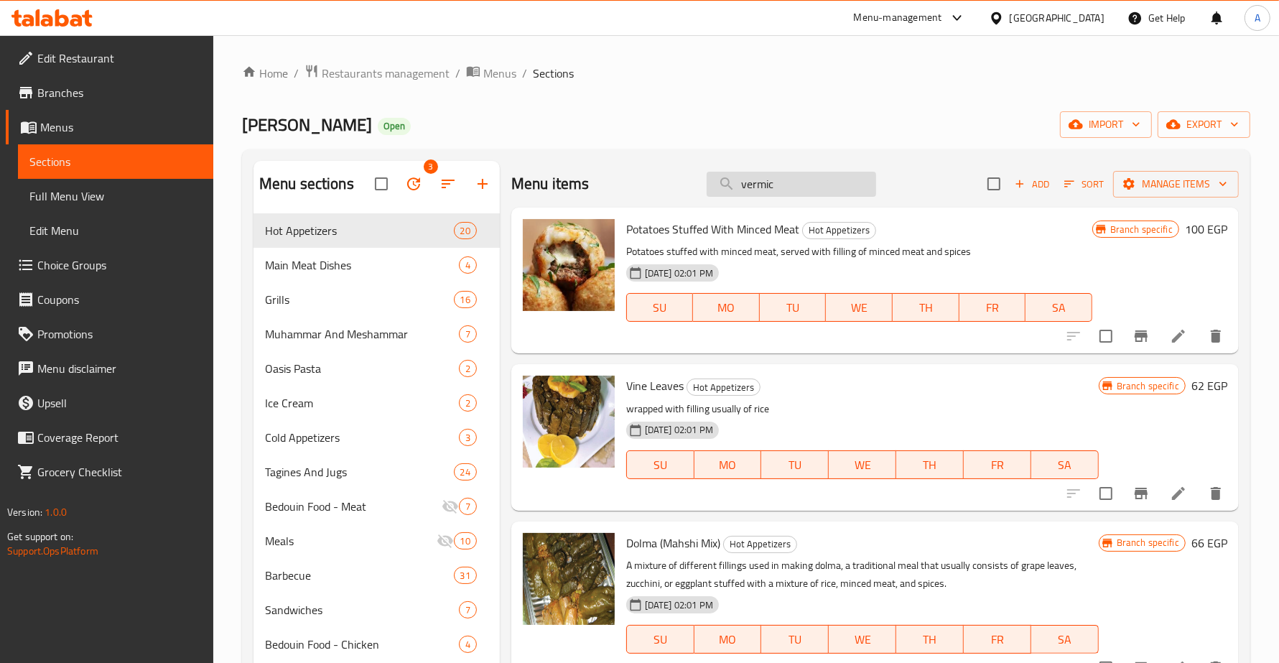
click at [771, 195] on input "vermic" at bounding box center [792, 184] width 170 height 25
paste input "Mombar"
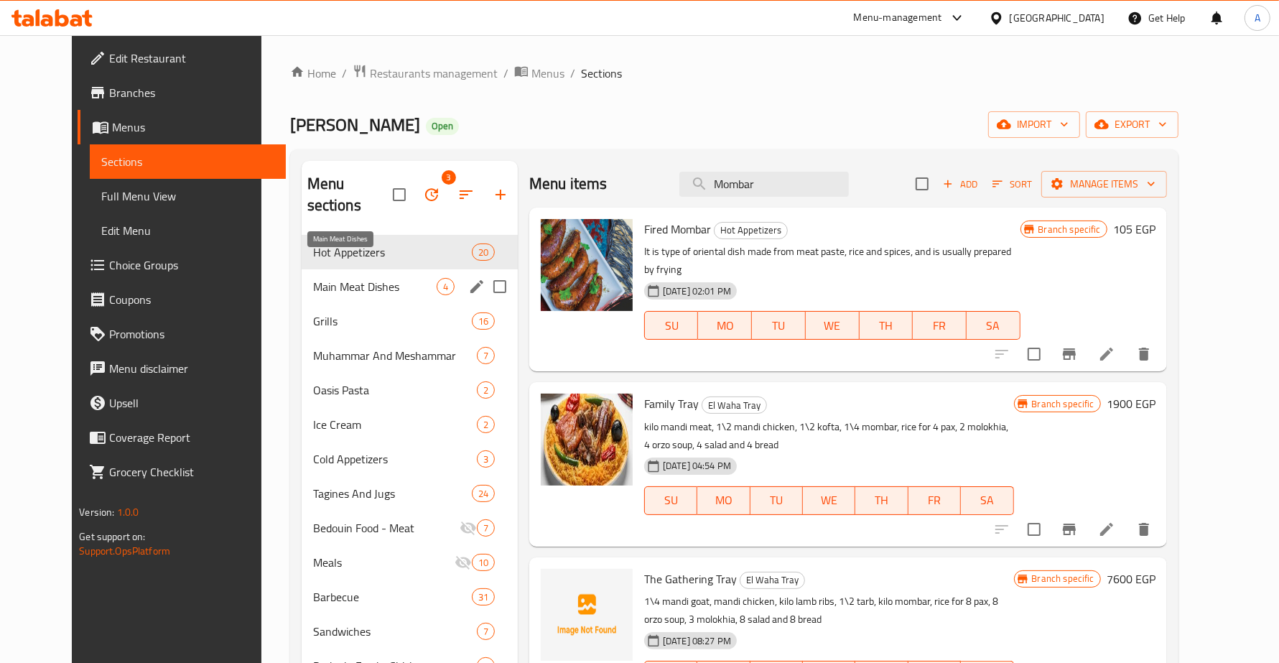
type input "Mombar"
click at [320, 278] on span "Main Meat Dishes" at bounding box center [375, 286] width 124 height 17
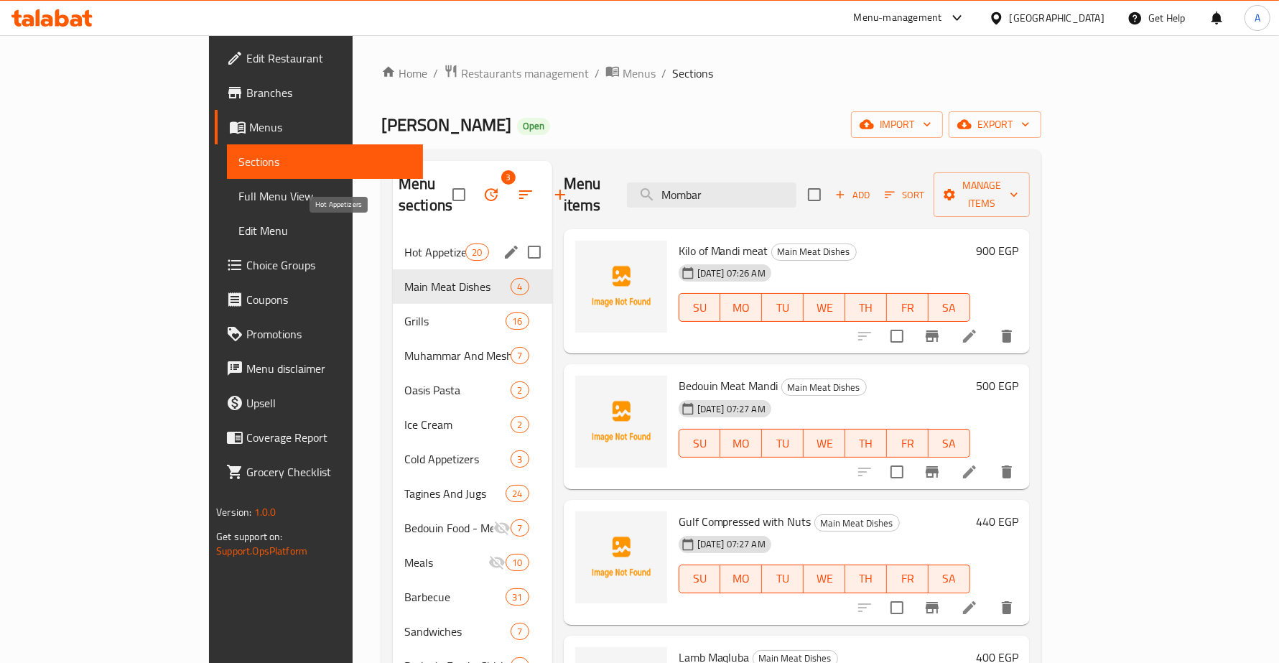
click at [404, 243] on span "Hot Appetizers" at bounding box center [434, 251] width 61 height 17
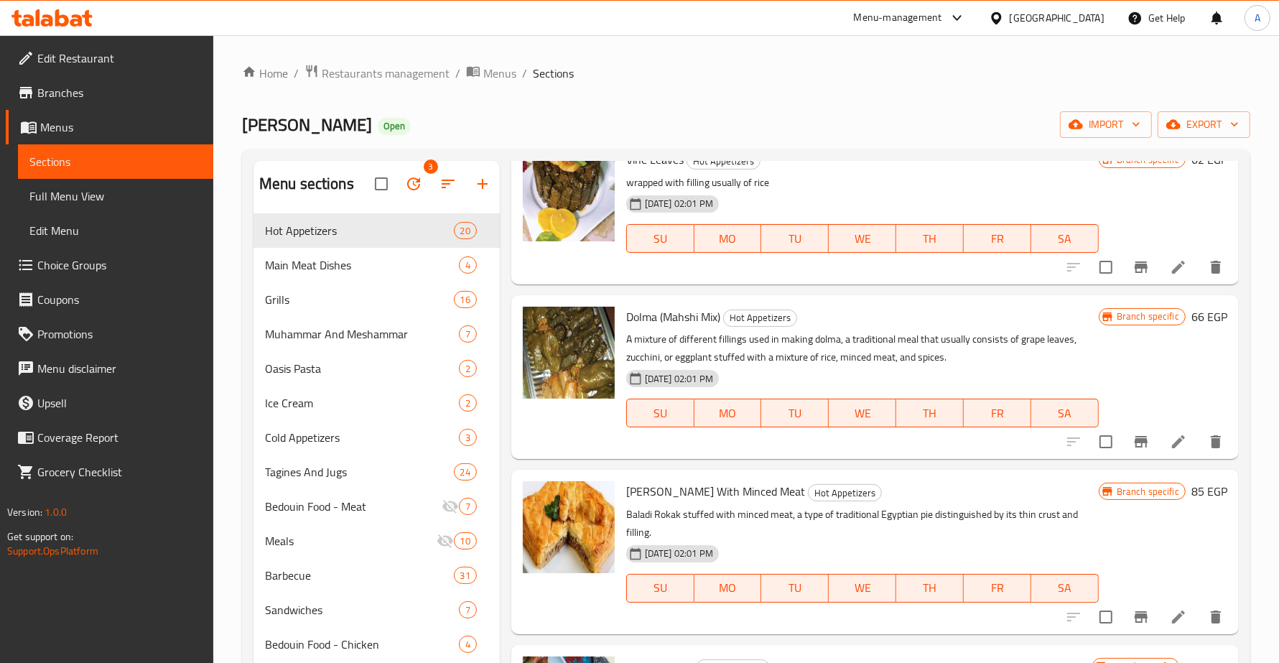
scroll to position [628, 0]
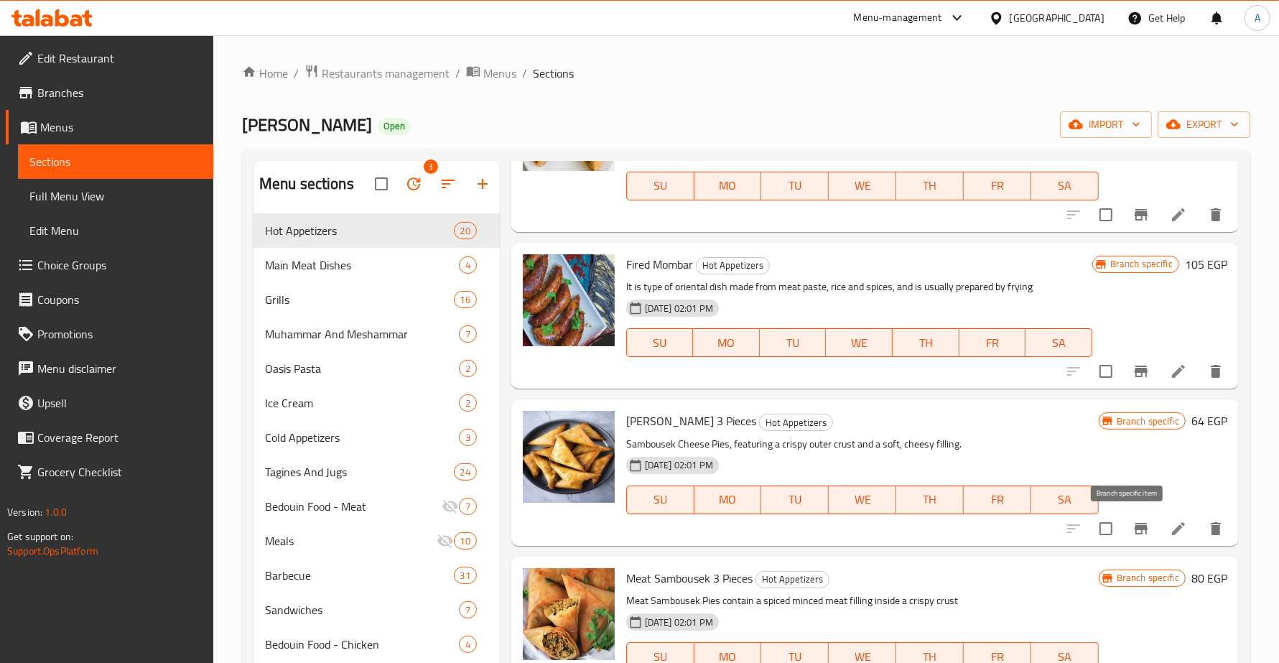
click at [1135, 529] on icon "Branch-specific-item" at bounding box center [1141, 528] width 13 height 11
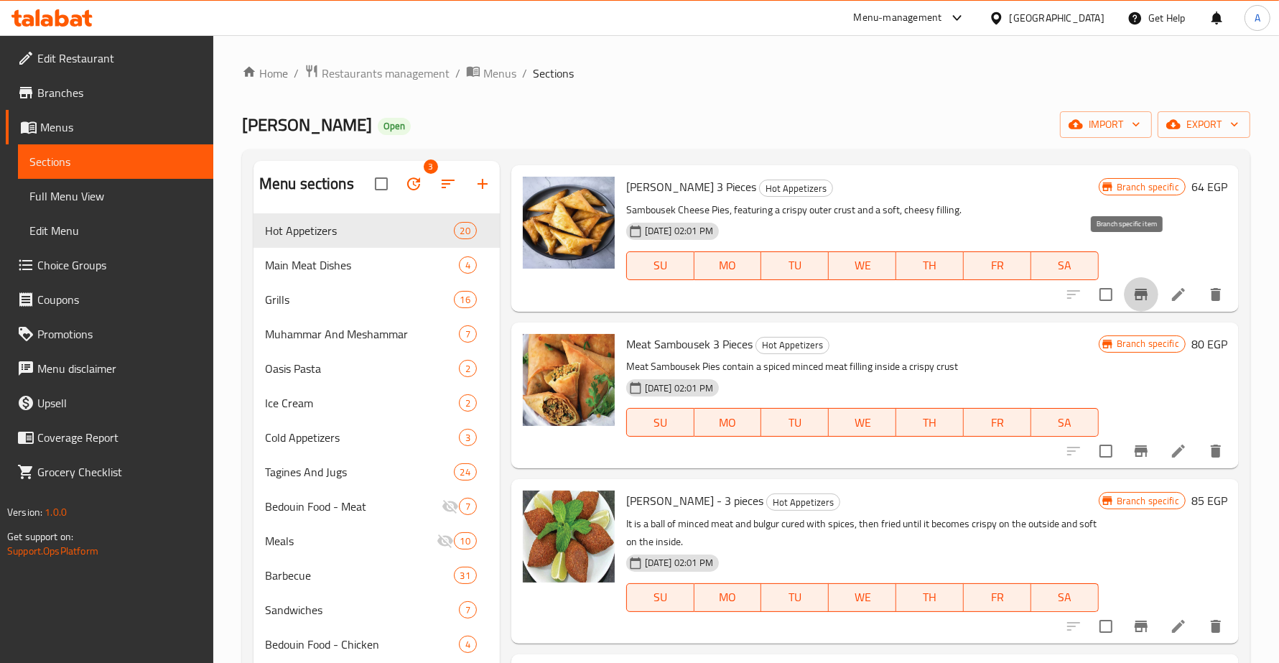
scroll to position [898, 0]
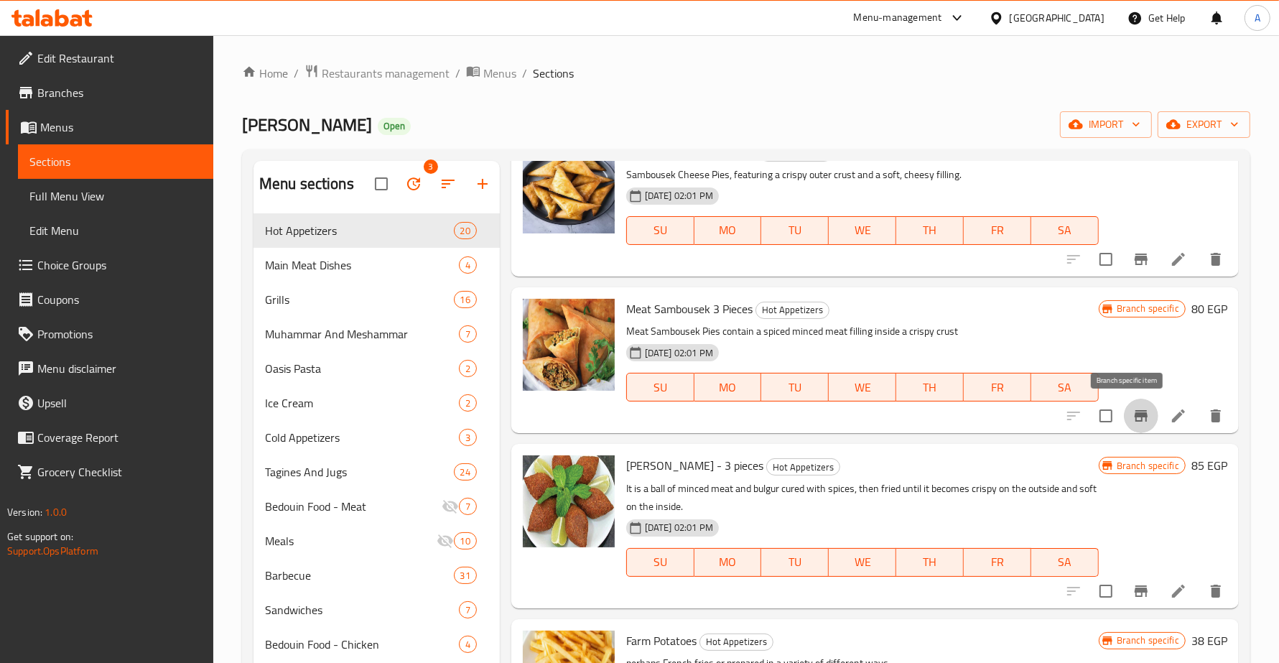
click at [1133, 411] on icon "Branch-specific-item" at bounding box center [1141, 415] width 17 height 17
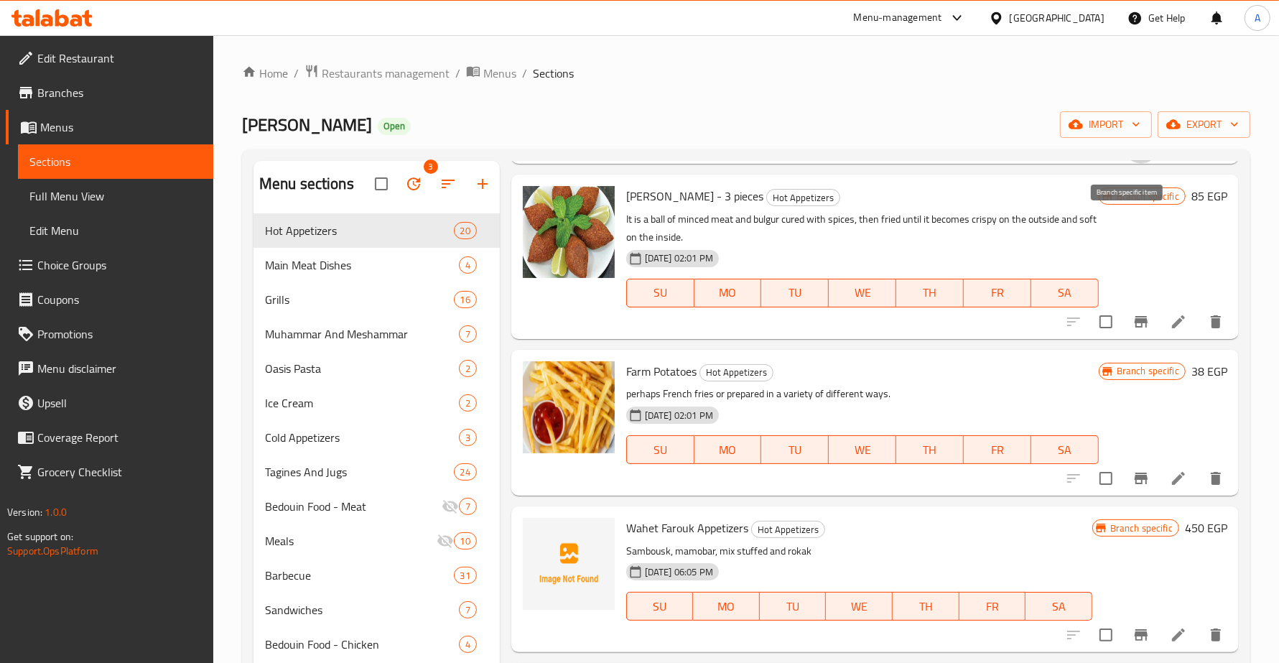
scroll to position [808, 0]
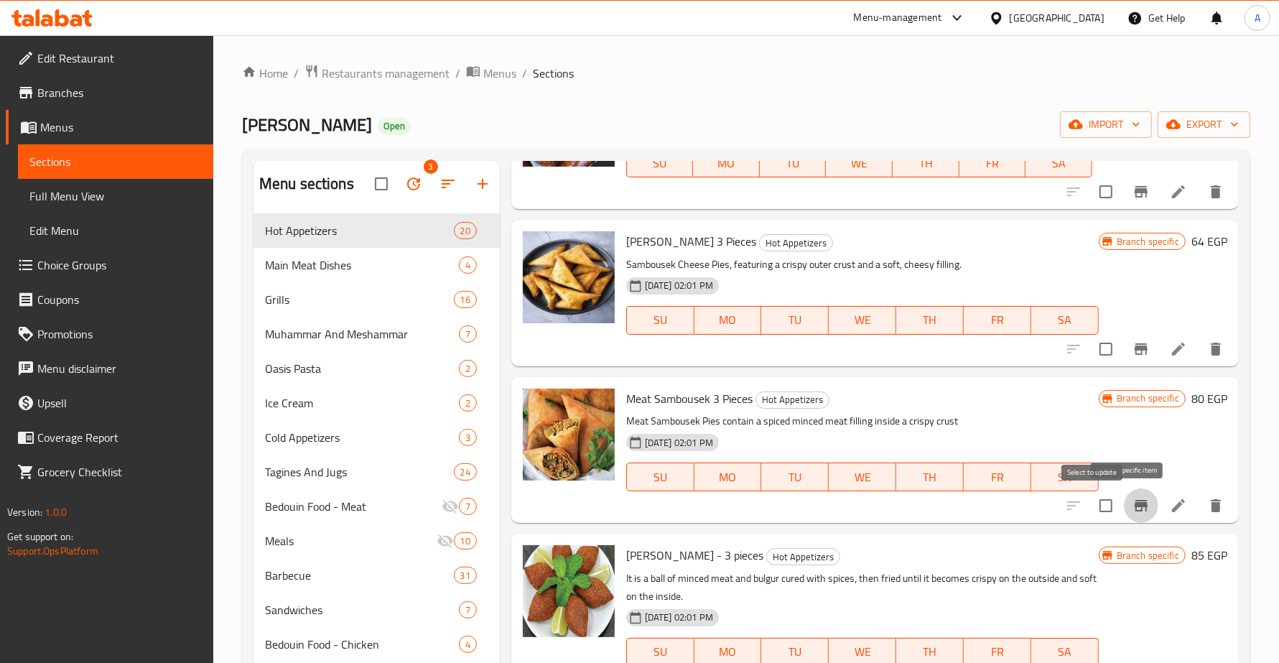
click at [1093, 507] on input "checkbox" at bounding box center [1106, 506] width 30 height 30
checkbox input "true"
click at [1092, 345] on input "checkbox" at bounding box center [1106, 349] width 30 height 30
checkbox input "true"
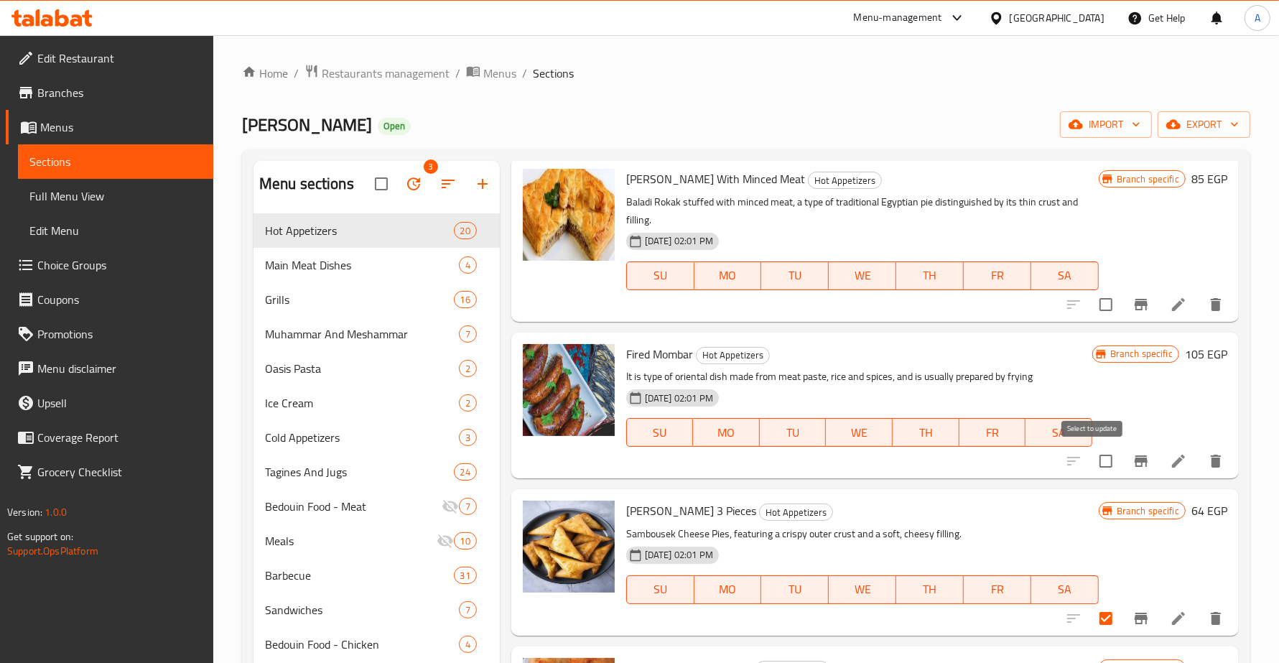
click at [1091, 458] on input "checkbox" at bounding box center [1106, 461] width 30 height 30
checkbox input "true"
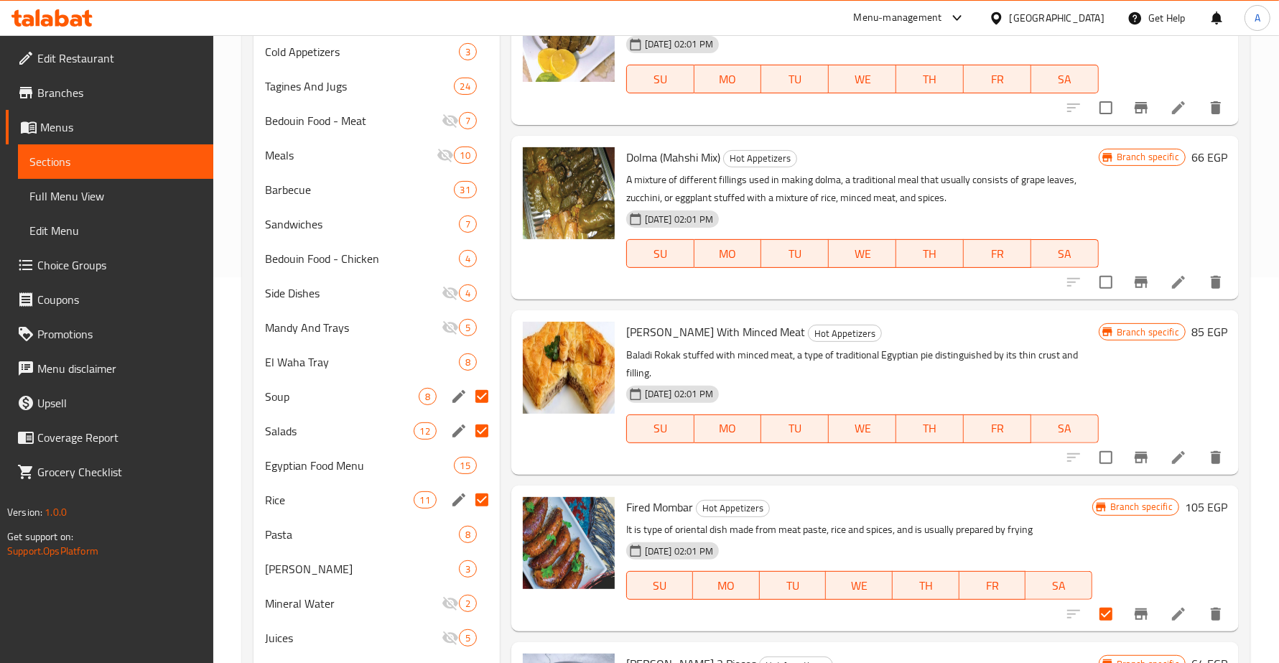
scroll to position [296, 0]
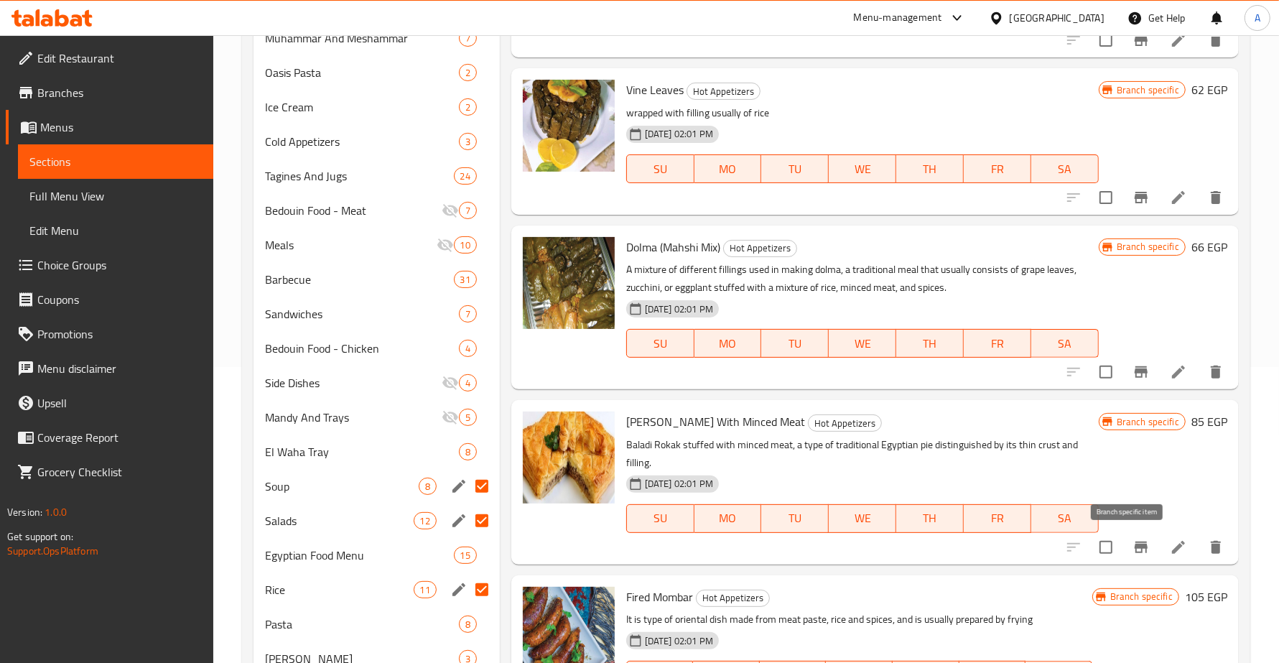
click at [1133, 549] on icon "Branch-specific-item" at bounding box center [1141, 547] width 17 height 17
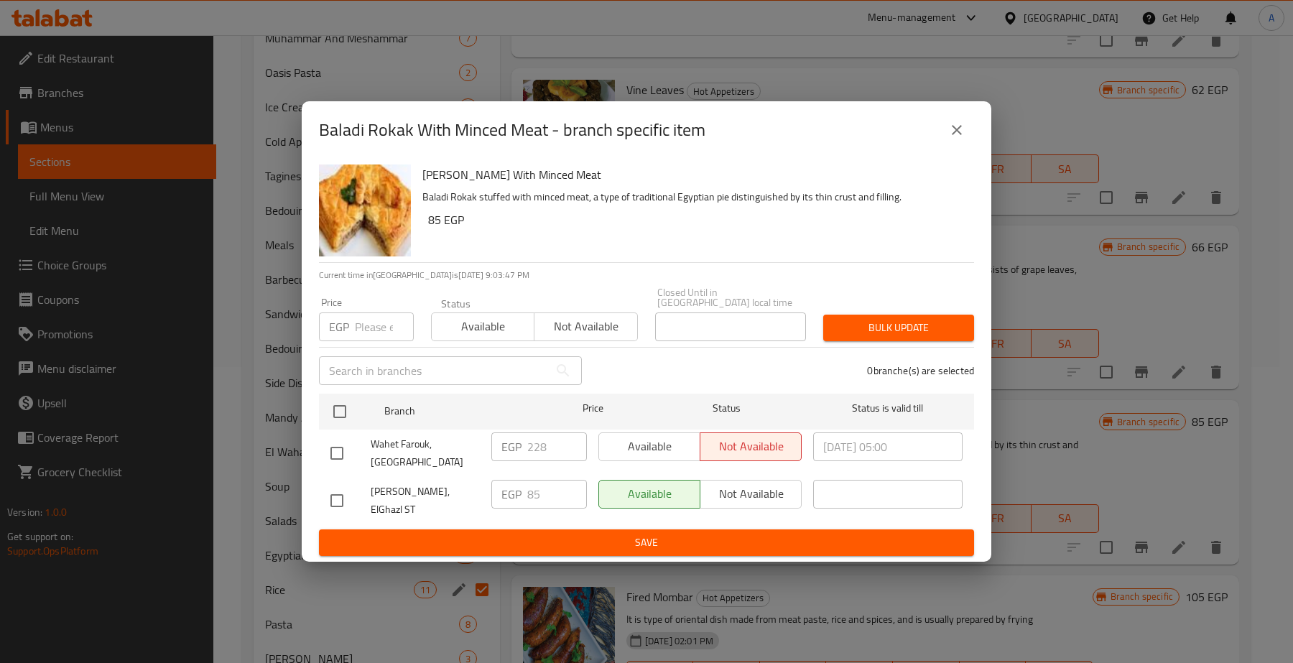
click at [626, 447] on div "Available Not available" at bounding box center [699, 446] width 203 height 29
click at [349, 450] on input "checkbox" at bounding box center [337, 453] width 30 height 30
checkbox input "true"
click at [622, 451] on span "Available" at bounding box center [650, 446] width 90 height 21
click at [605, 544] on button "Save" at bounding box center [646, 542] width 655 height 27
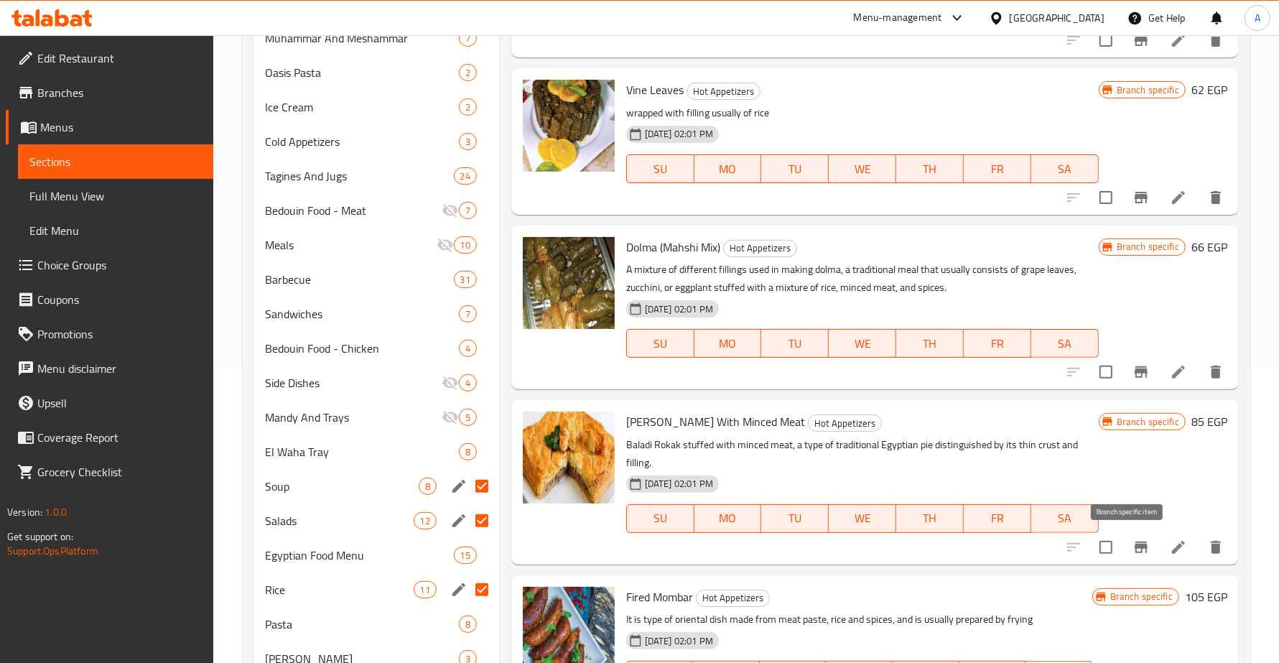
click at [1135, 547] on icon "Branch-specific-item" at bounding box center [1141, 547] width 13 height 11
click at [1099, 542] on input "checkbox" at bounding box center [1106, 547] width 30 height 30
checkbox input "true"
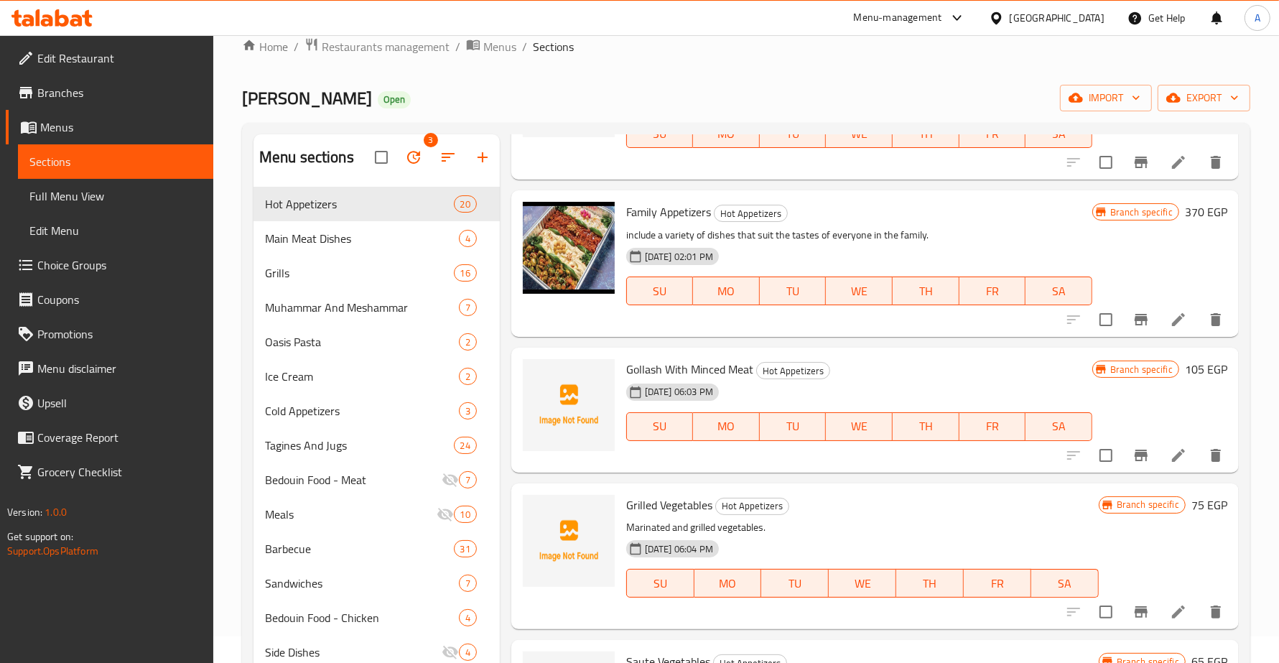
scroll to position [1706, 0]
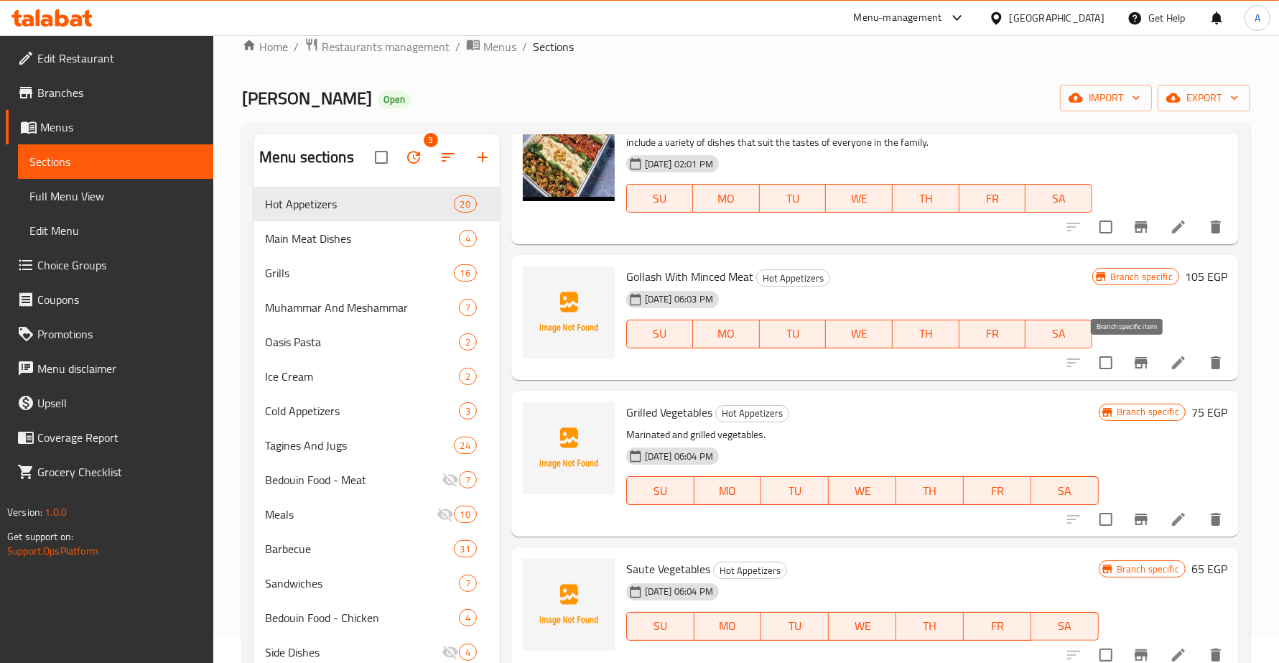
click at [1133, 364] on icon "Branch-specific-item" at bounding box center [1141, 362] width 17 height 17
click at [1097, 358] on input "checkbox" at bounding box center [1106, 363] width 30 height 30
checkbox input "true"
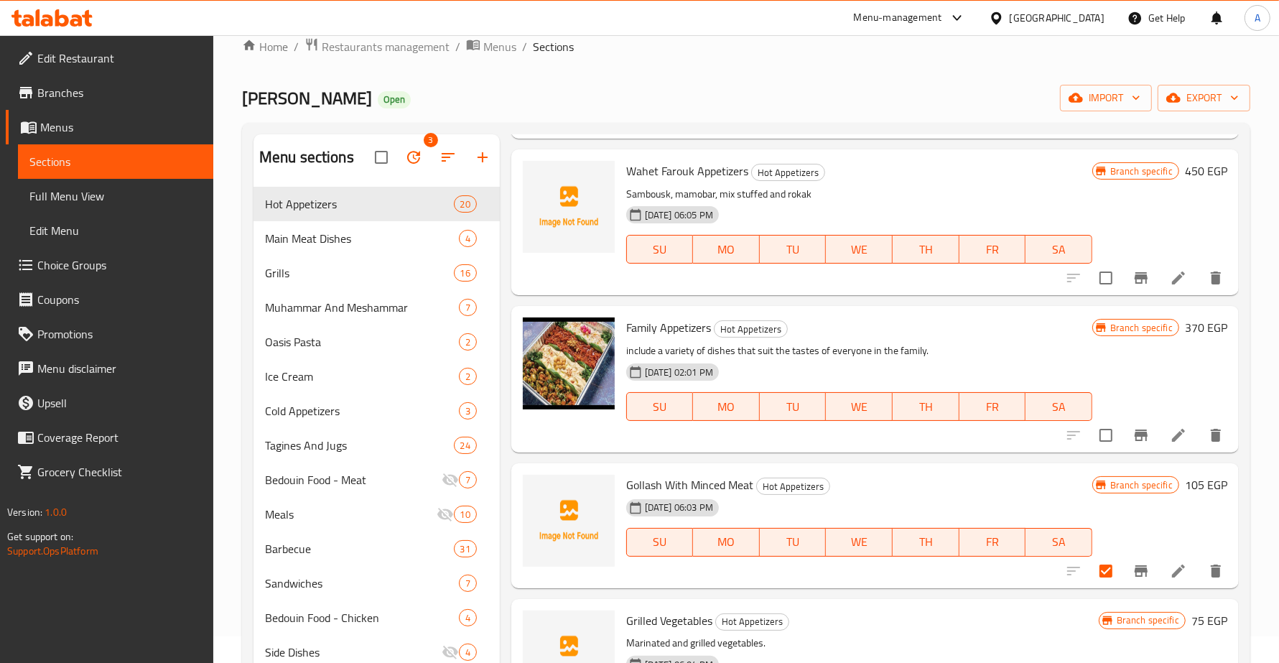
scroll to position [1796, 0]
